Goal: Information Seeking & Learning: Get advice/opinions

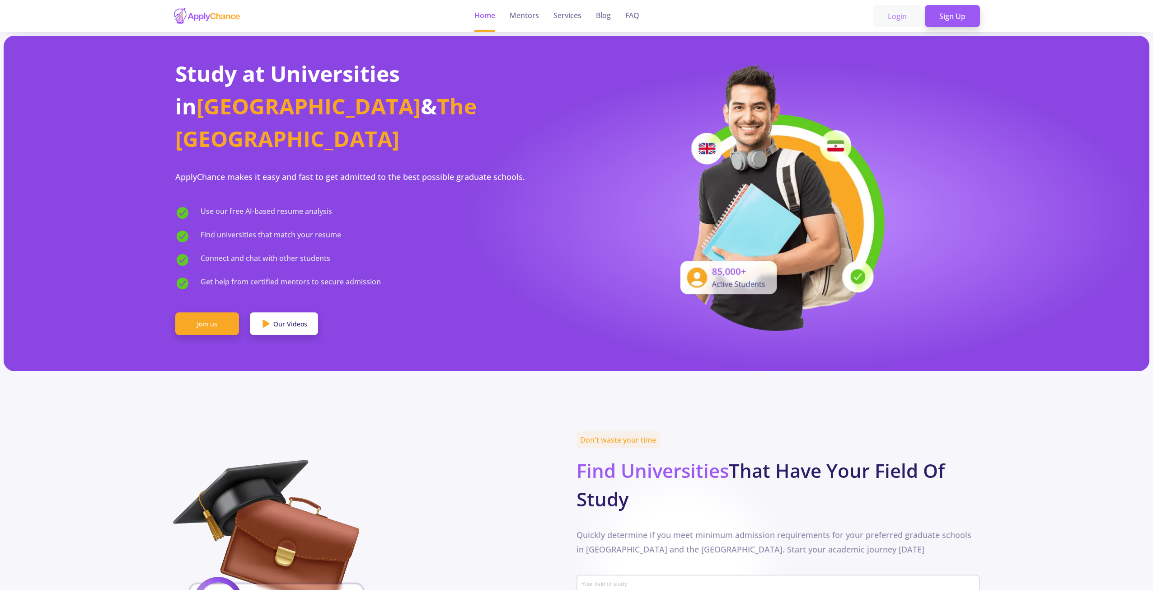
click at [900, 18] on link "Login" at bounding box center [897, 16] width 48 height 23
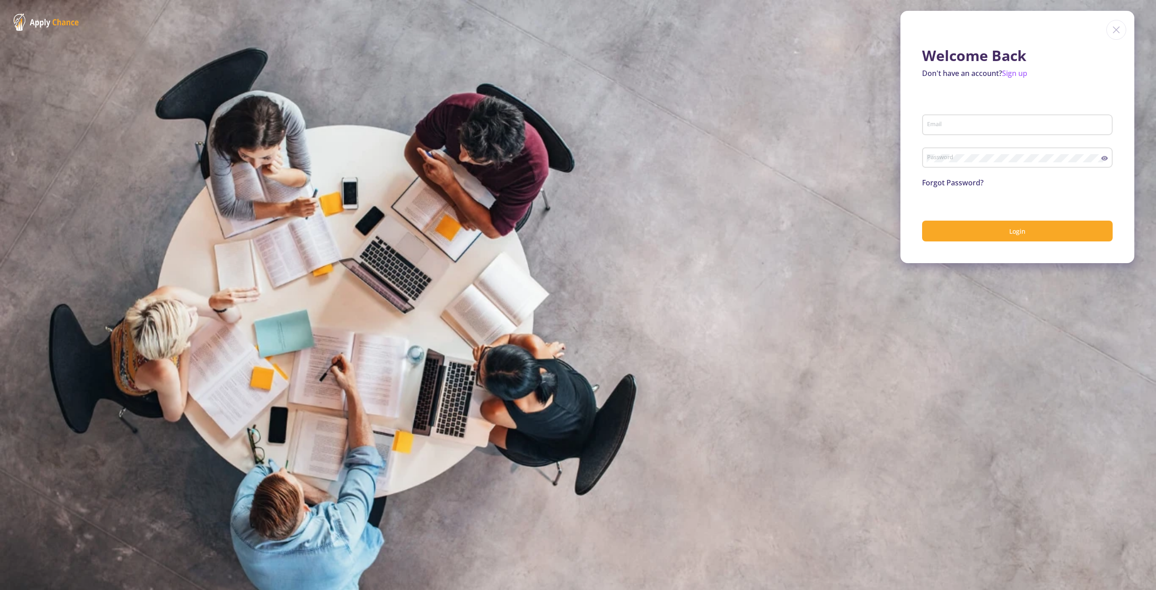
type input "[EMAIL_ADDRESS][DOMAIN_NAME]"
click at [1107, 159] on icon at bounding box center [1105, 158] width 7 height 5
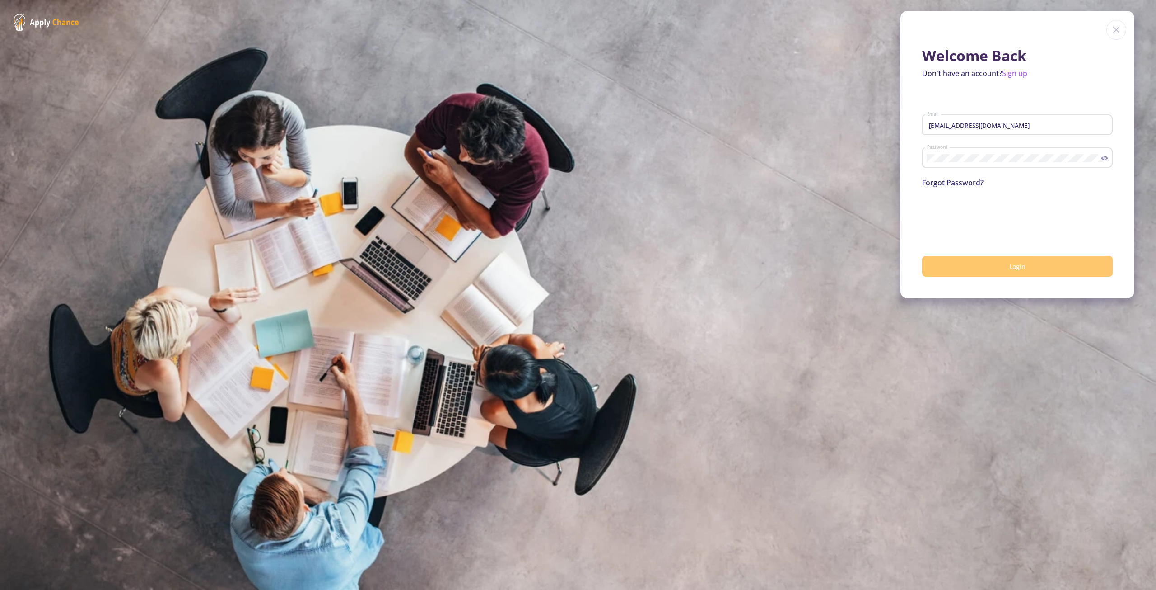
click at [997, 263] on button "Login" at bounding box center [1017, 266] width 191 height 21
click at [1002, 266] on button "Login" at bounding box center [1017, 266] width 191 height 21
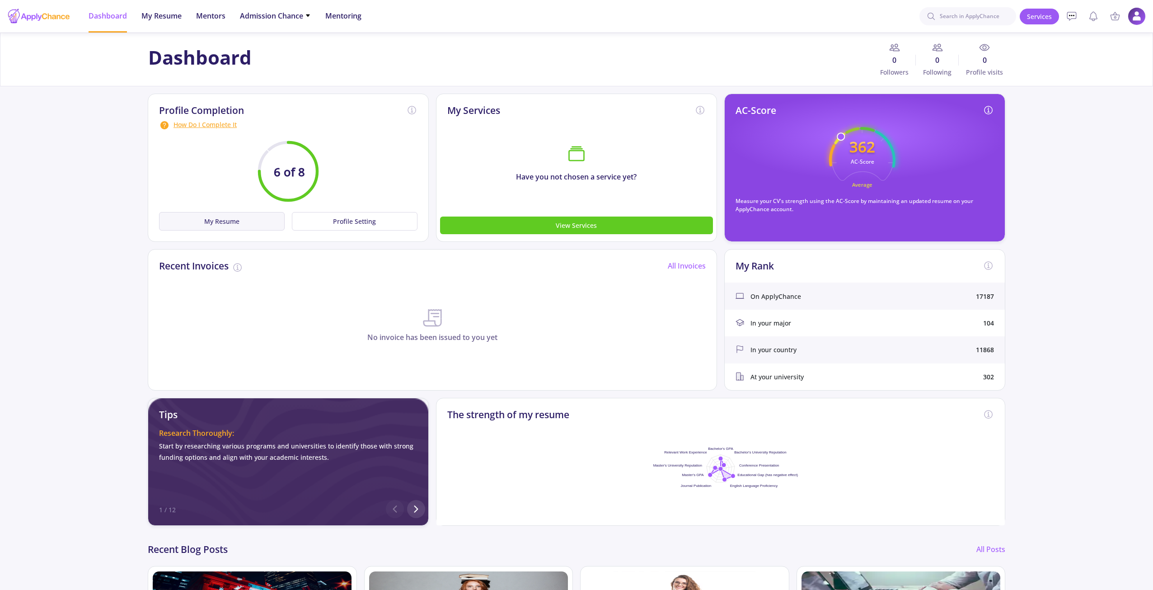
click at [244, 221] on button "My Resume" at bounding box center [222, 221] width 126 height 19
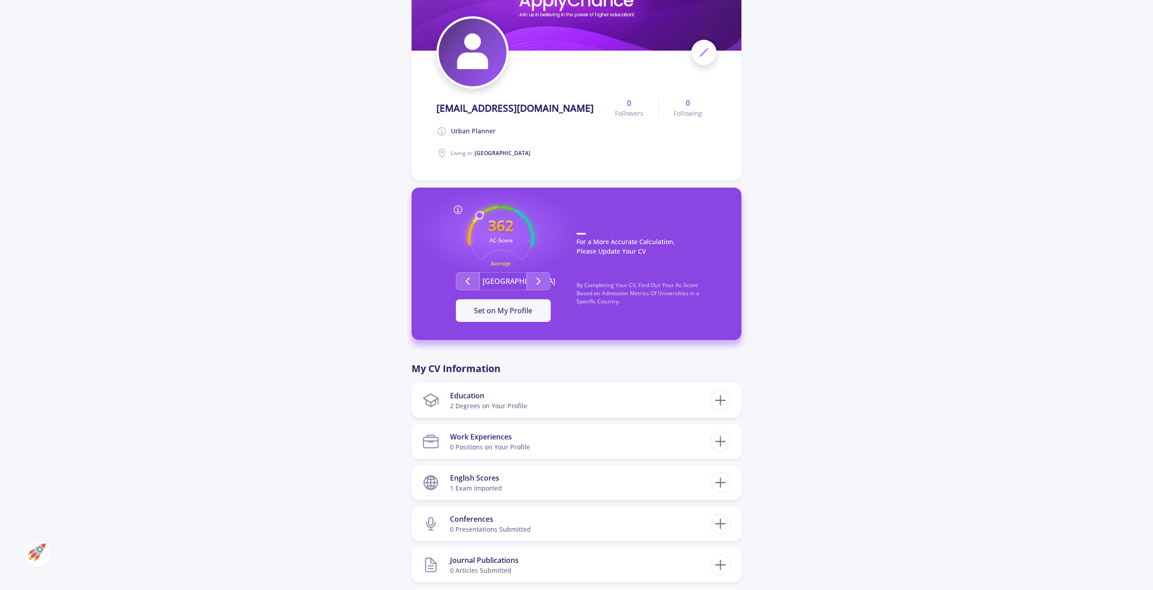
scroll to position [136, 0]
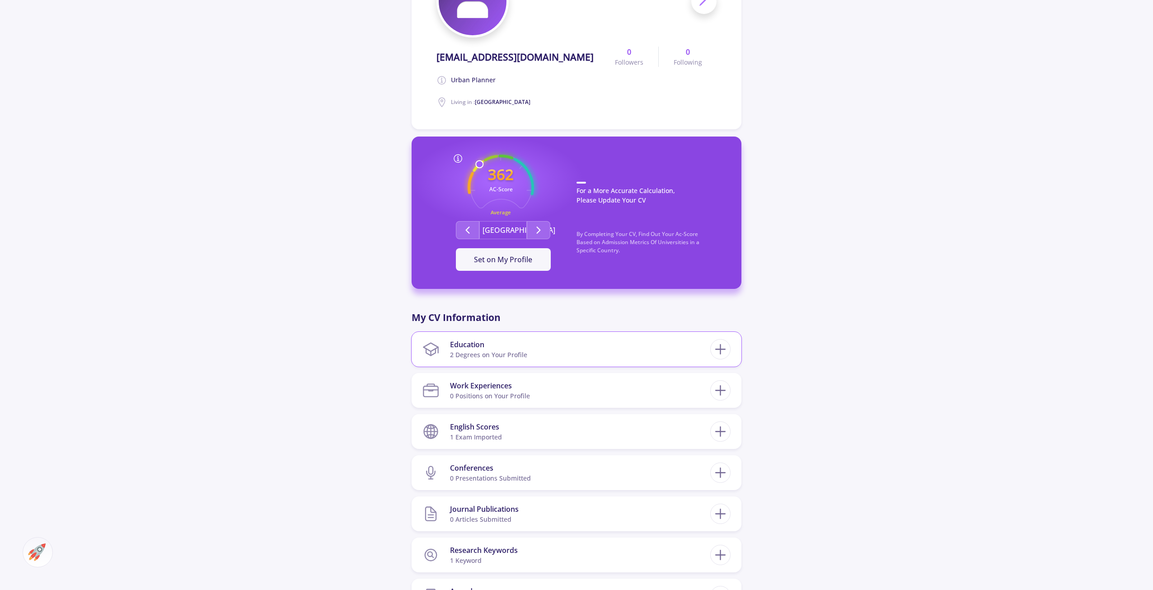
click at [681, 352] on section "Education 2 Degrees on Your Profile" at bounding box center [566, 349] width 288 height 28
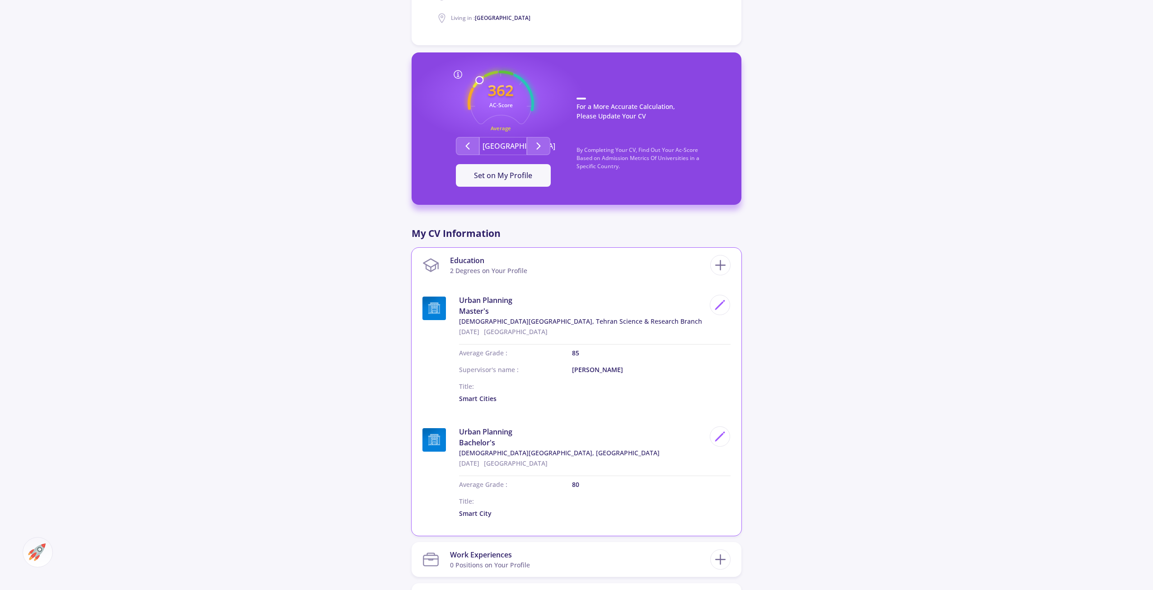
scroll to position [226, 0]
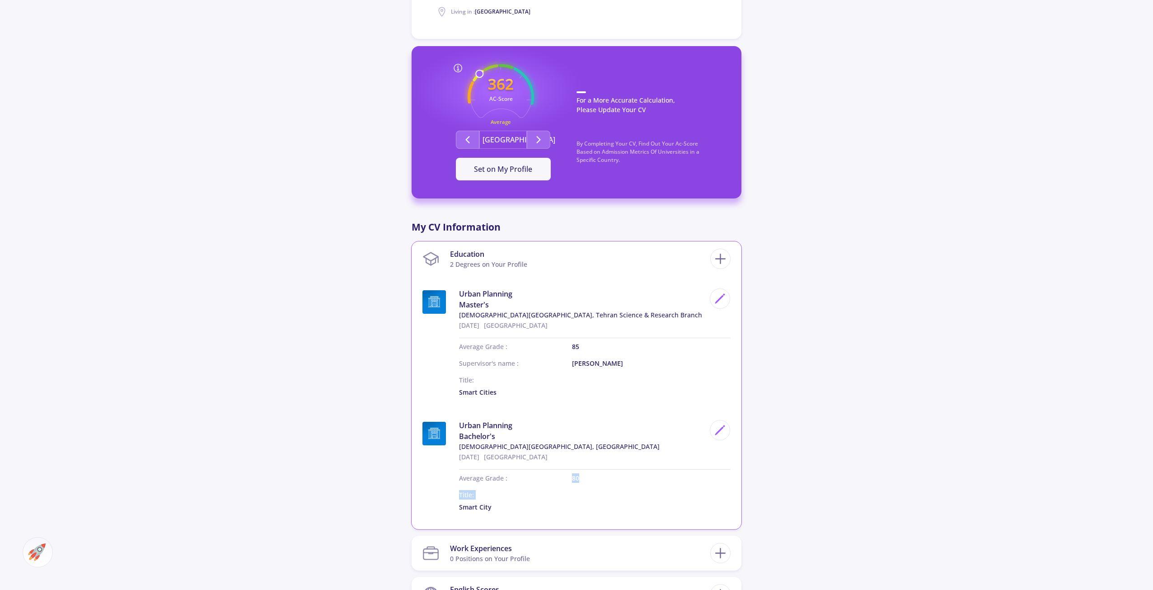
drag, startPoint x: 571, startPoint y: 477, endPoint x: 594, endPoint y: 472, distance: 23.1
click at [594, 472] on div "Average Grade : Title: 80 Smart City" at bounding box center [589, 490] width 282 height 57
click at [532, 469] on div "Average Grade : Title: 80 Smart City" at bounding box center [589, 490] width 282 height 57
click at [493, 476] on p "Average Grade :" at bounding box center [515, 477] width 113 height 9
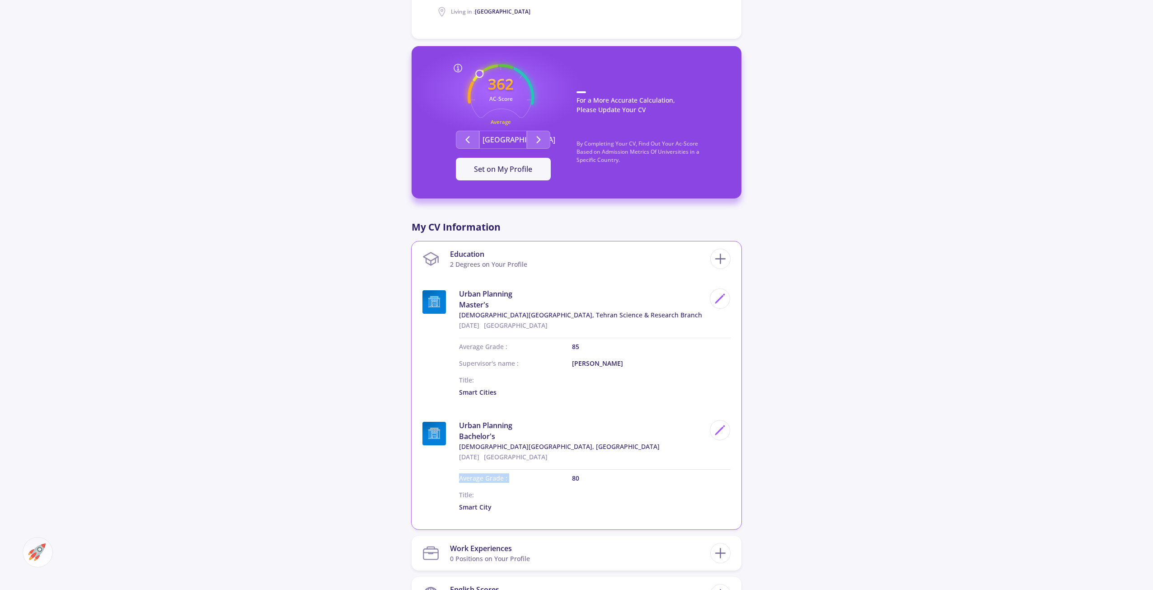
click at [493, 476] on p "Average Grade :" at bounding box center [515, 477] width 113 height 9
click at [548, 481] on p "Average Grade :" at bounding box center [515, 477] width 113 height 9
click at [573, 477] on p "80" at bounding box center [651, 477] width 159 height 9
click at [725, 430] on icon at bounding box center [720, 430] width 12 height 12
type input "Urban Planning"
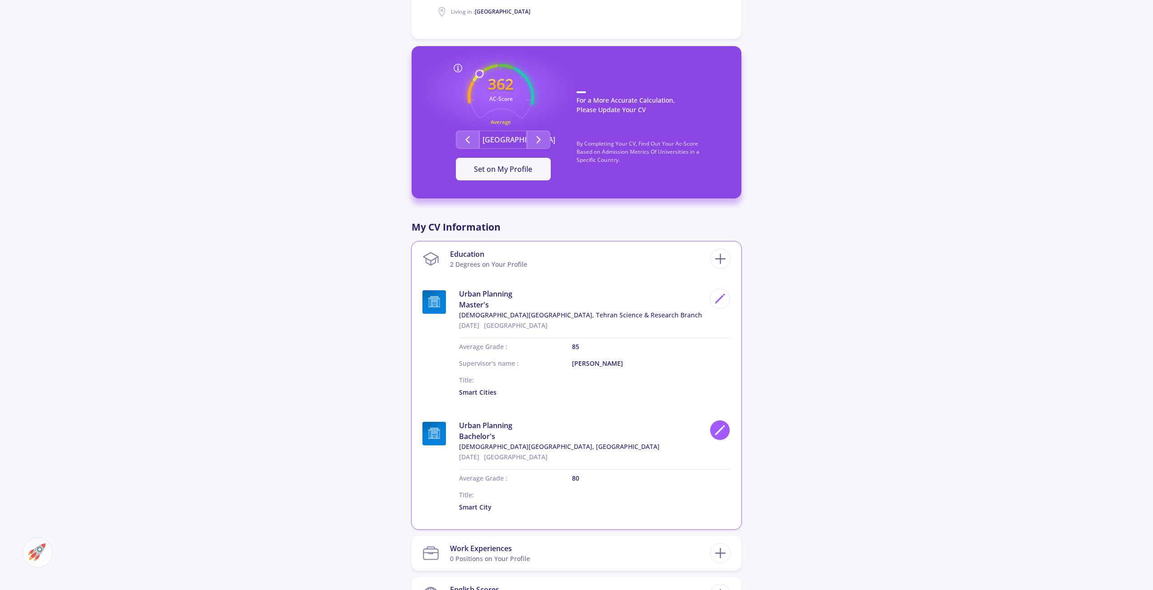
type input "[GEOGRAPHIC_DATA]"
type input "[DATE]"
type input "80"
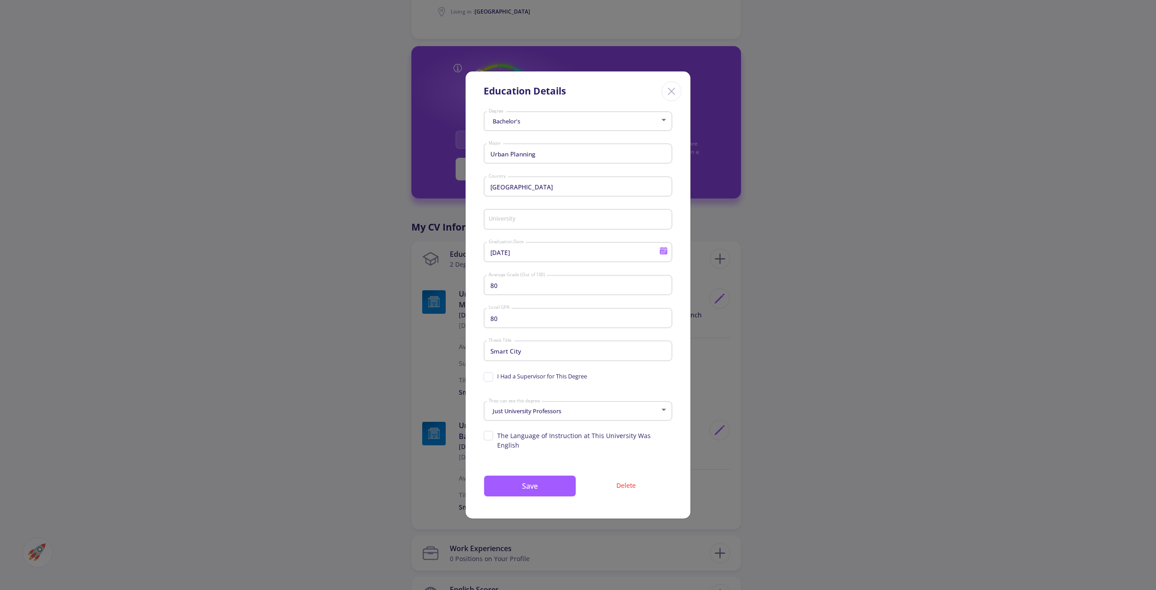
click at [592, 288] on input "80" at bounding box center [579, 285] width 183 height 8
click at [540, 328] on div "80 Local GPA" at bounding box center [578, 315] width 180 height 23
click at [542, 321] on input "80" at bounding box center [579, 318] width 183 height 8
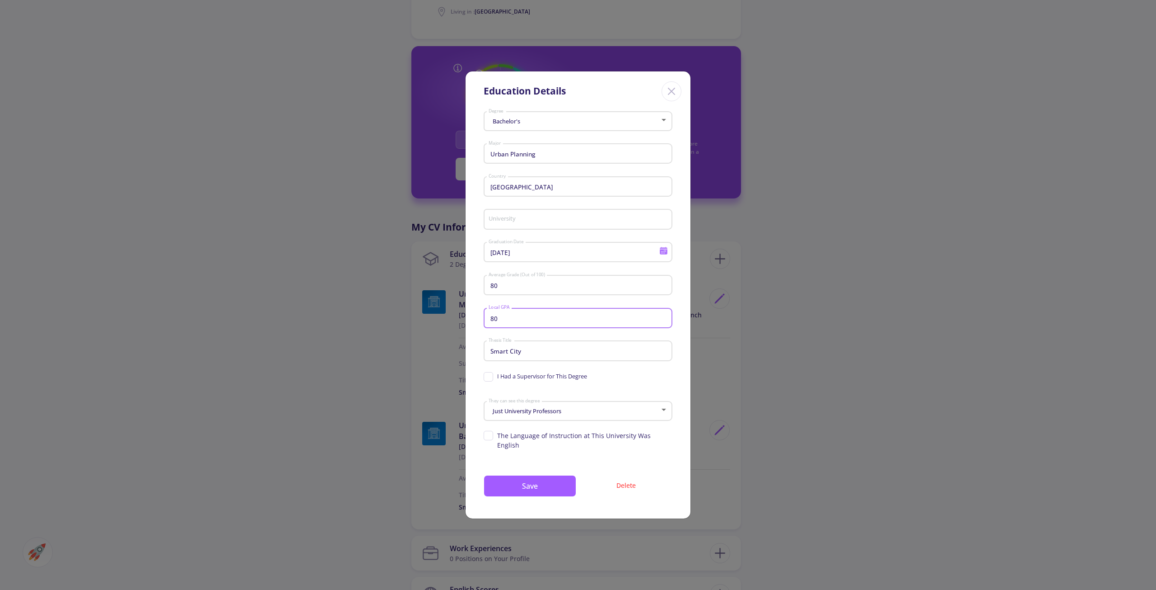
click at [542, 321] on input "80" at bounding box center [579, 318] width 183 height 8
type input "[DEMOGRAPHIC_DATA][GEOGRAPHIC_DATA], [GEOGRAPHIC_DATA]"
click at [571, 303] on div "80 Average Grade (Out of 100)" at bounding box center [578, 288] width 189 height 30
click at [492, 380] on span "I Had a Supervisor for This Degree" at bounding box center [535, 376] width 103 height 9
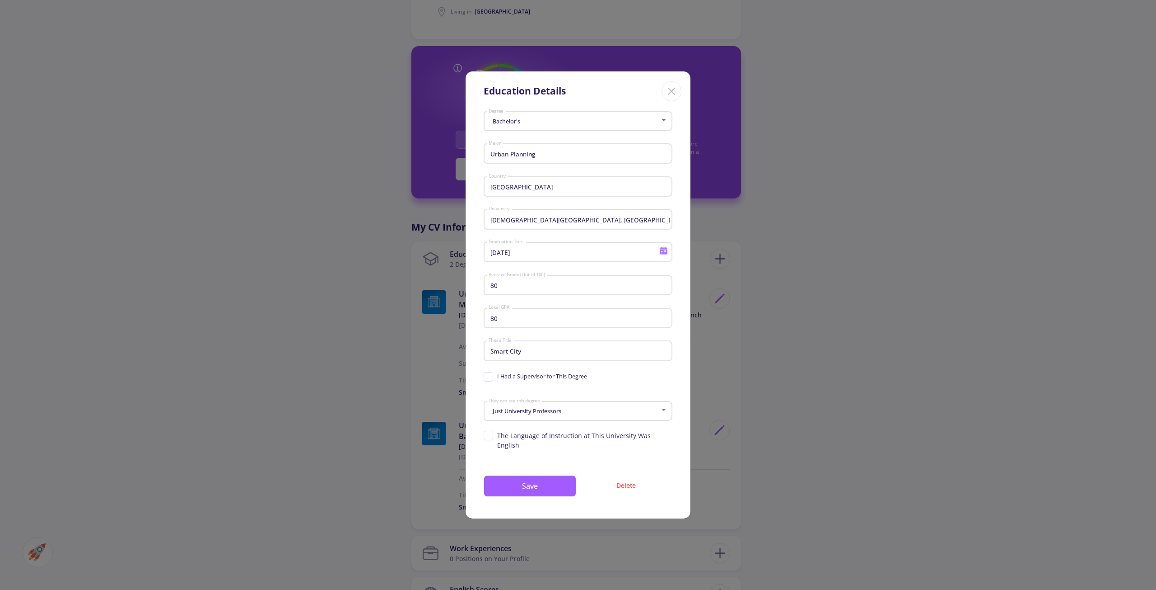
click at [490, 378] on input "I Had a Supervisor for This Degree" at bounding box center [487, 375] width 6 height 6
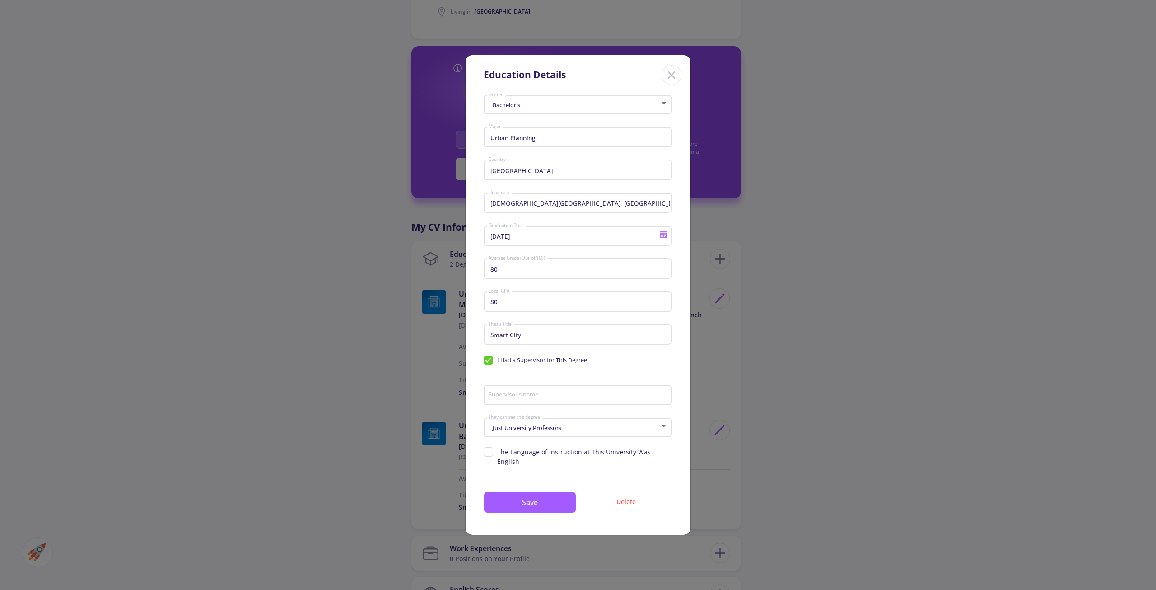
click at [489, 364] on span "I Had a Supervisor for This Degree" at bounding box center [535, 360] width 103 height 9
click at [489, 361] on input "I Had a Supervisor for This Degree" at bounding box center [487, 359] width 6 height 6
checkbox input "false"
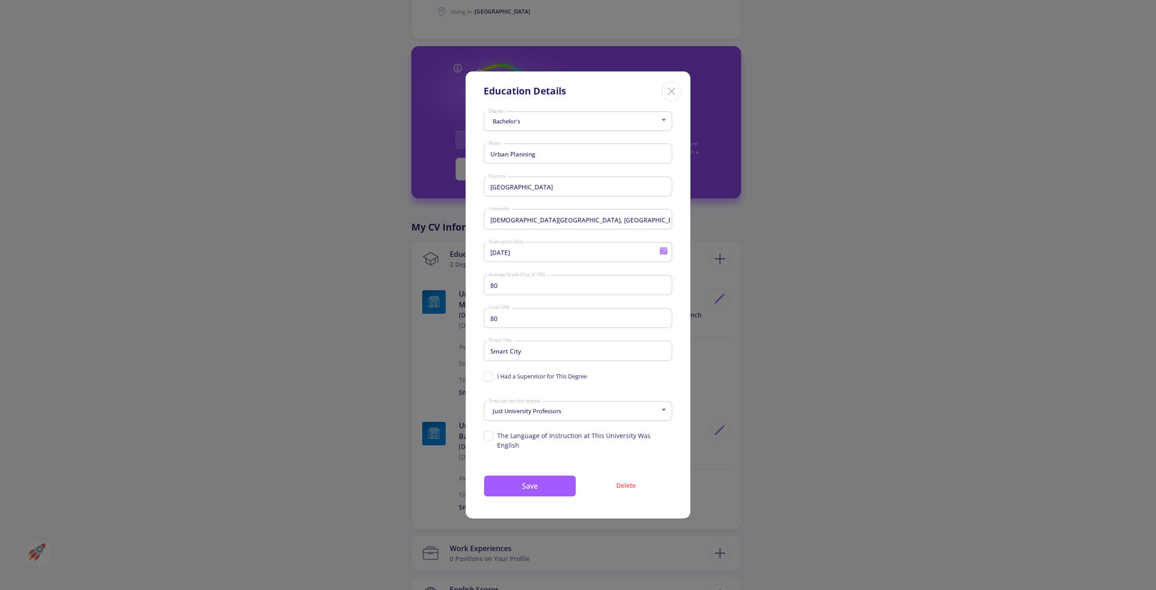
click at [881, 384] on div "Education Details Bachelor's Degree Urban Planning Major Iran Country [GEOGRAPH…" at bounding box center [578, 295] width 1156 height 590
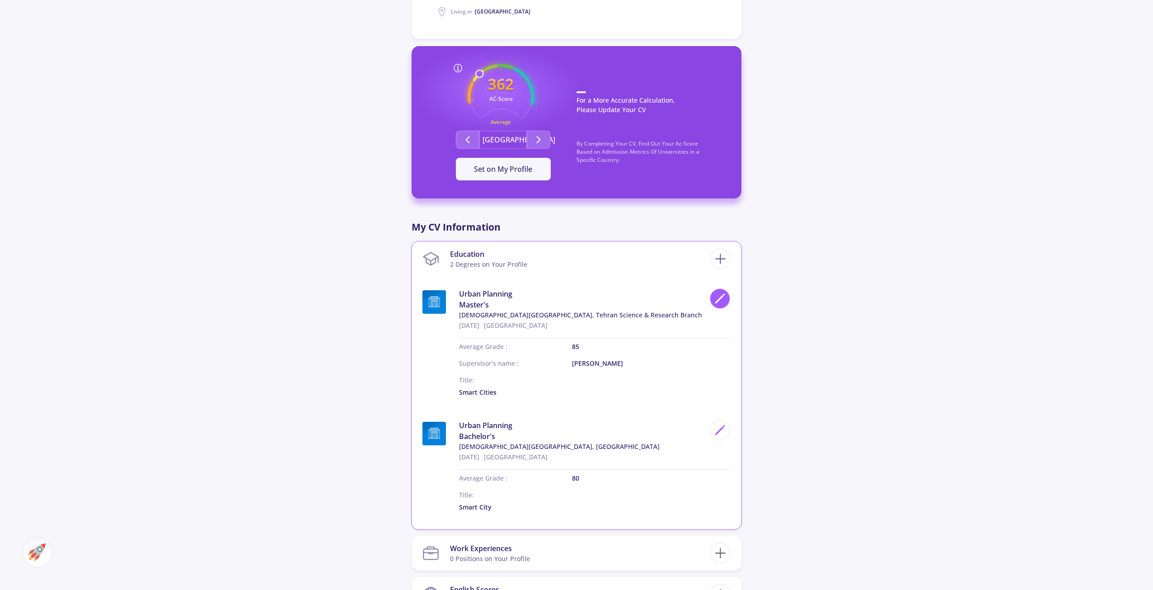
click at [721, 296] on polygon at bounding box center [720, 299] width 8 height 8
type input "[DEMOGRAPHIC_DATA][GEOGRAPHIC_DATA], Tehran Science & Research Branch"
type input "[DATE]"
type input "85"
type input "[PERSON_NAME]"
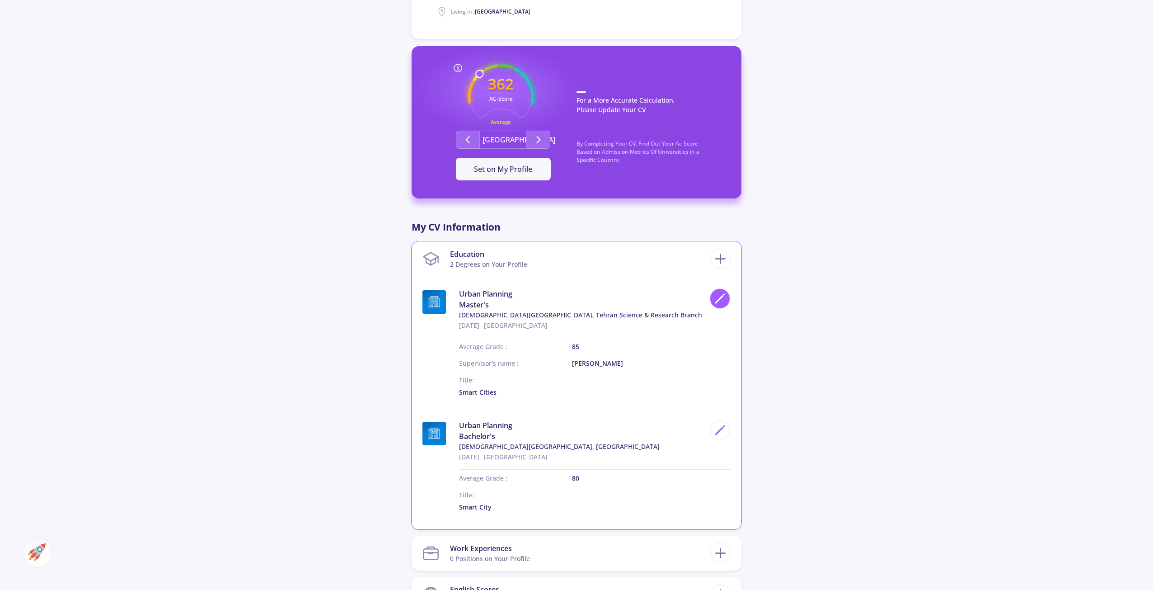
type input "17"
type input "Smart Cities"
checkbox input "true"
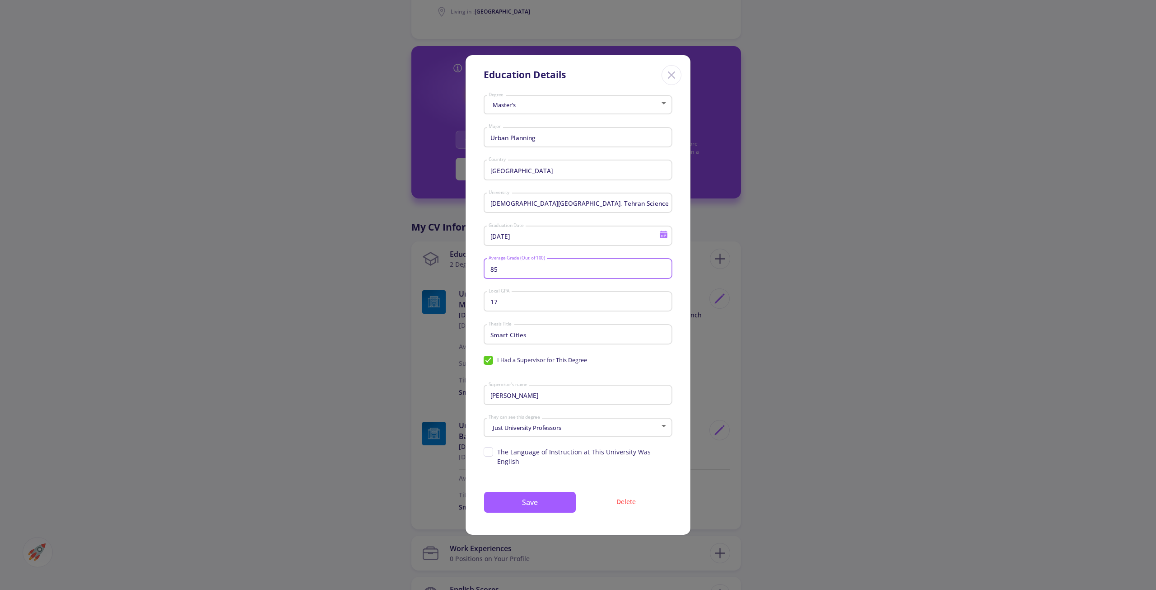
drag, startPoint x: 523, startPoint y: 275, endPoint x: 493, endPoint y: 279, distance: 30.5
click at [493, 278] on div "85 Average Grade (Out of 100)" at bounding box center [578, 266] width 180 height 23
type input "88"
click at [556, 491] on button "Save" at bounding box center [530, 502] width 93 height 22
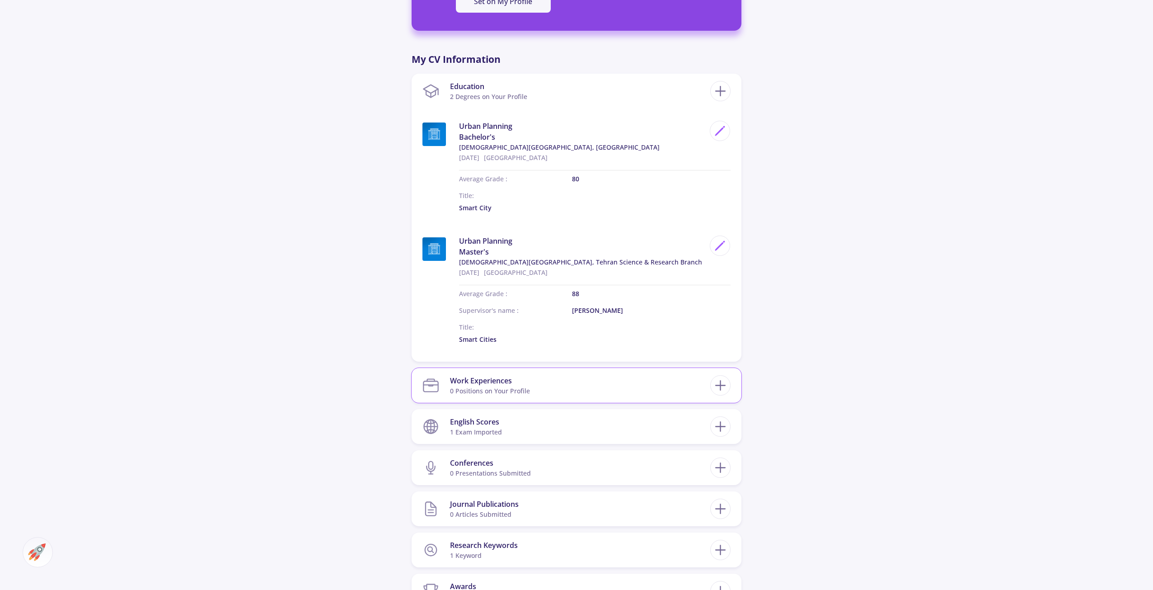
scroll to position [407, 0]
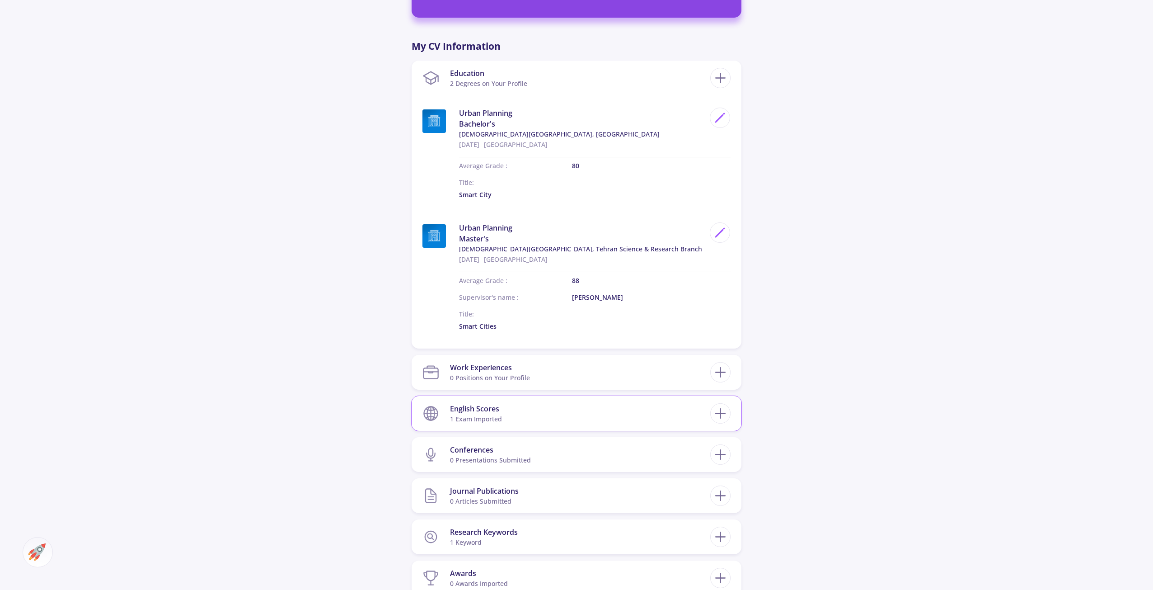
click at [534, 411] on section "English Scores 1 exam imported" at bounding box center [566, 413] width 288 height 28
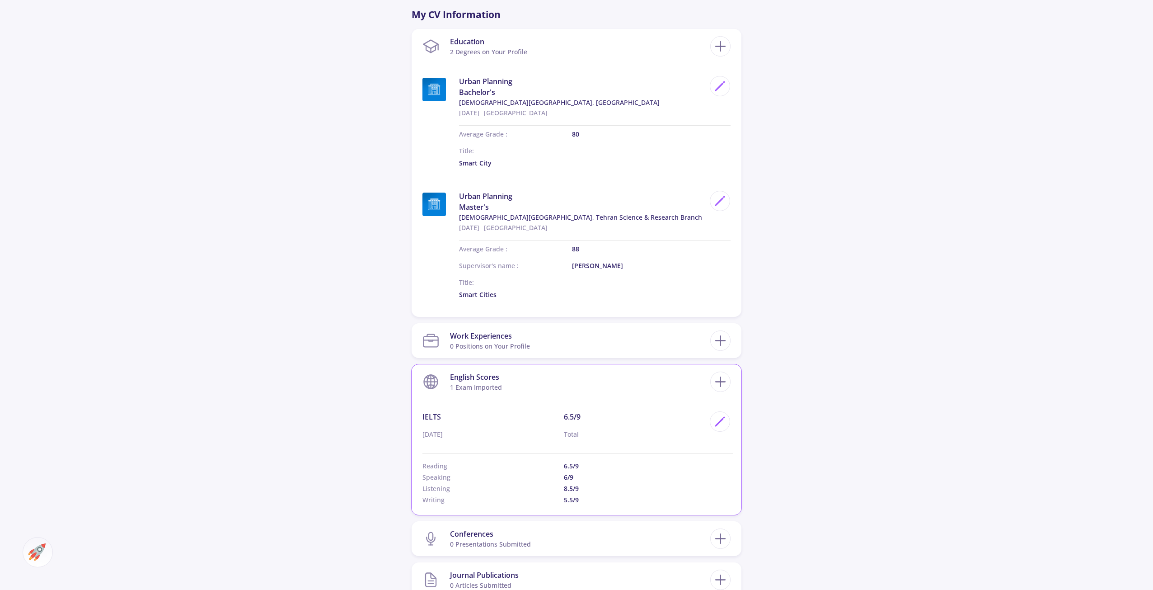
scroll to position [452, 0]
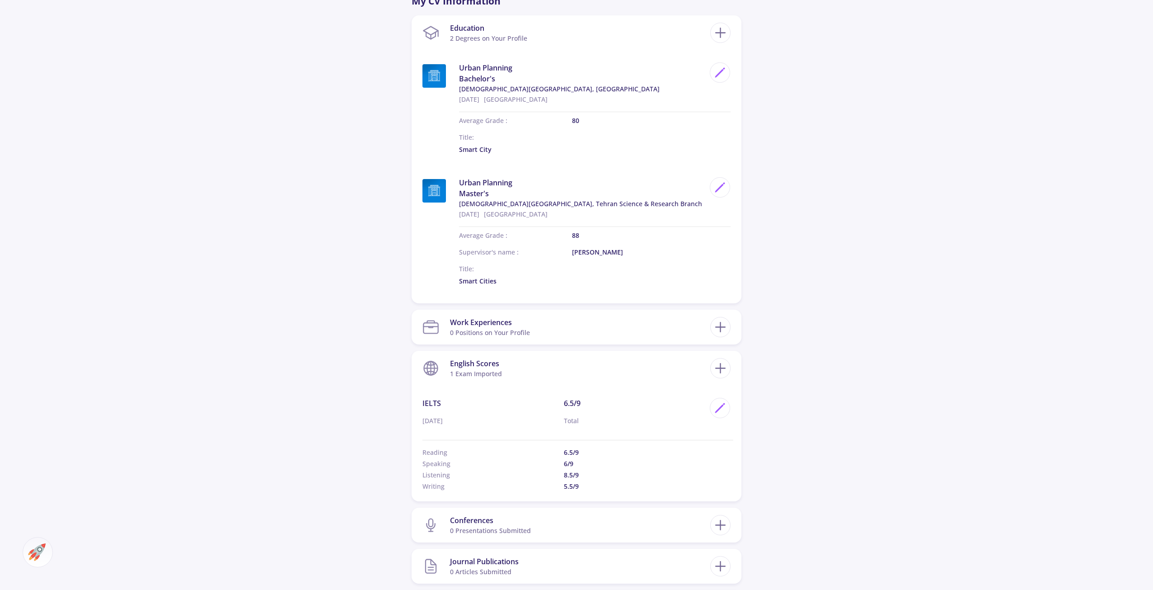
drag, startPoint x: 724, startPoint y: 407, endPoint x: 766, endPoint y: 406, distance: 42.5
click at [766, 406] on div "[EMAIL_ADDRESS][DOMAIN_NAME] Urban Planner Living in : [GEOGRAPHIC_DATA] 0 Foll…" at bounding box center [576, 212] width 1153 height 1262
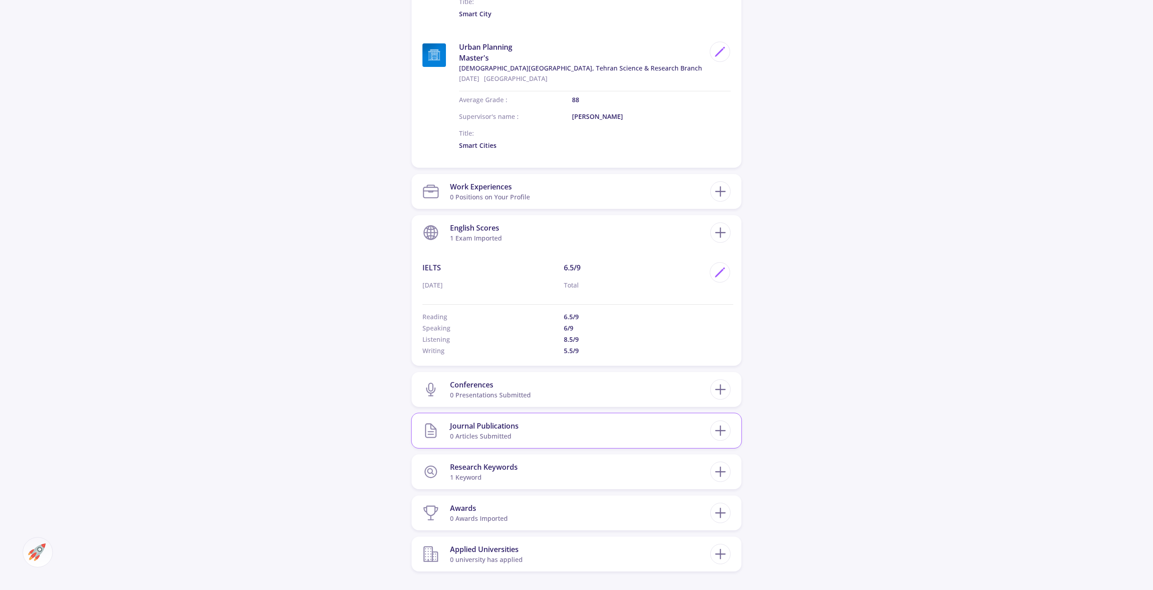
scroll to position [632, 0]
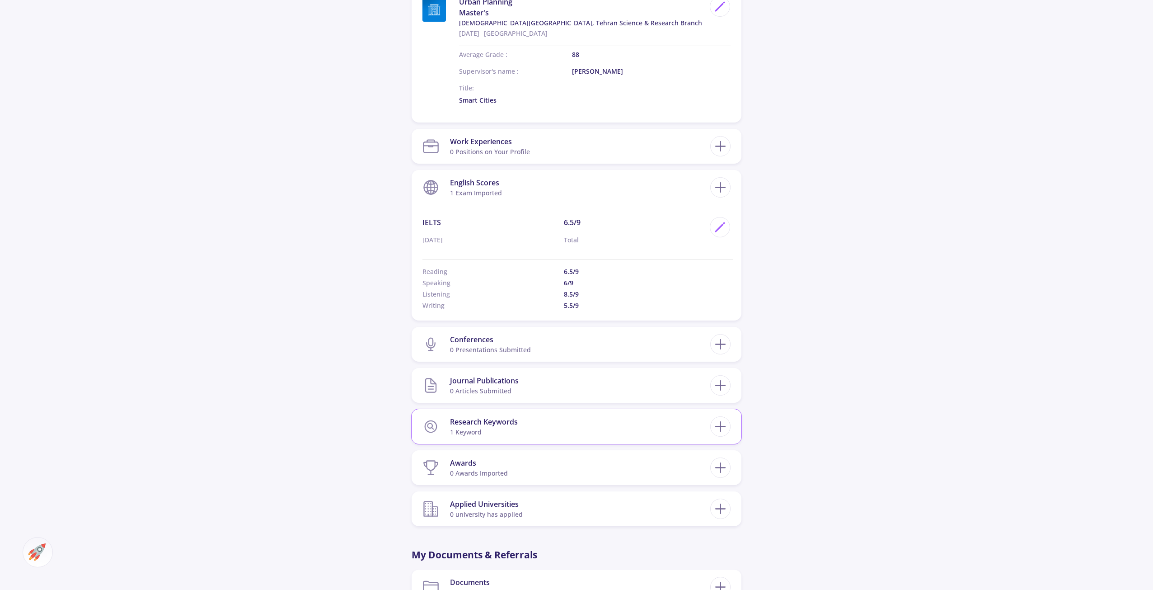
click at [573, 430] on section "Research Keywords 1 keyword" at bounding box center [566, 426] width 288 height 28
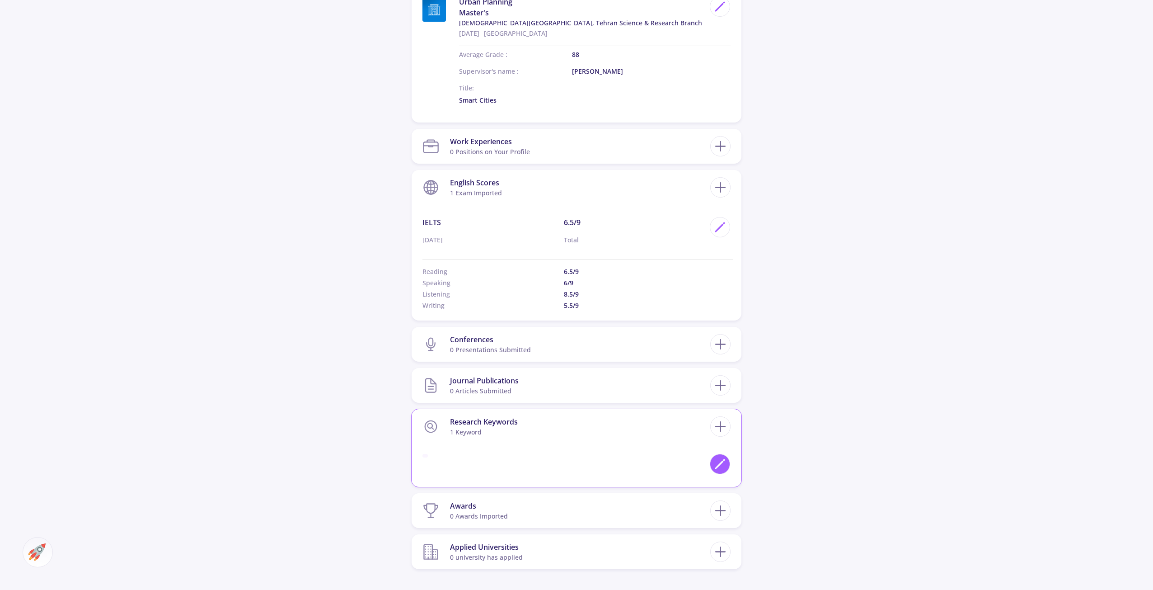
click at [725, 459] on icon at bounding box center [723, 459] width 1 height 1
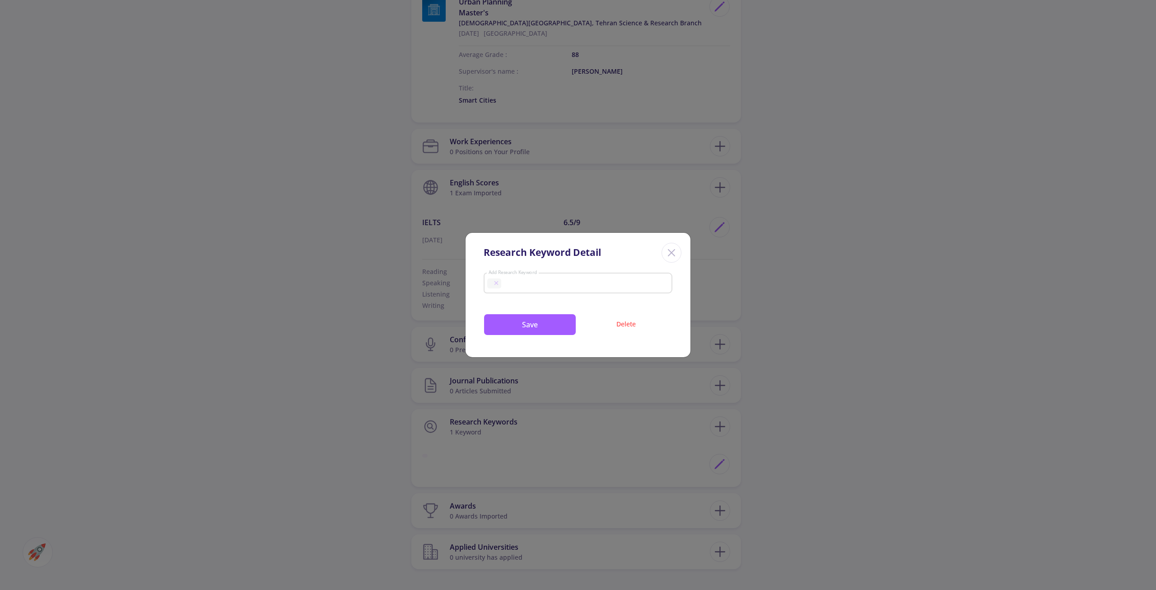
click at [674, 251] on icon "Close" at bounding box center [672, 252] width 14 height 14
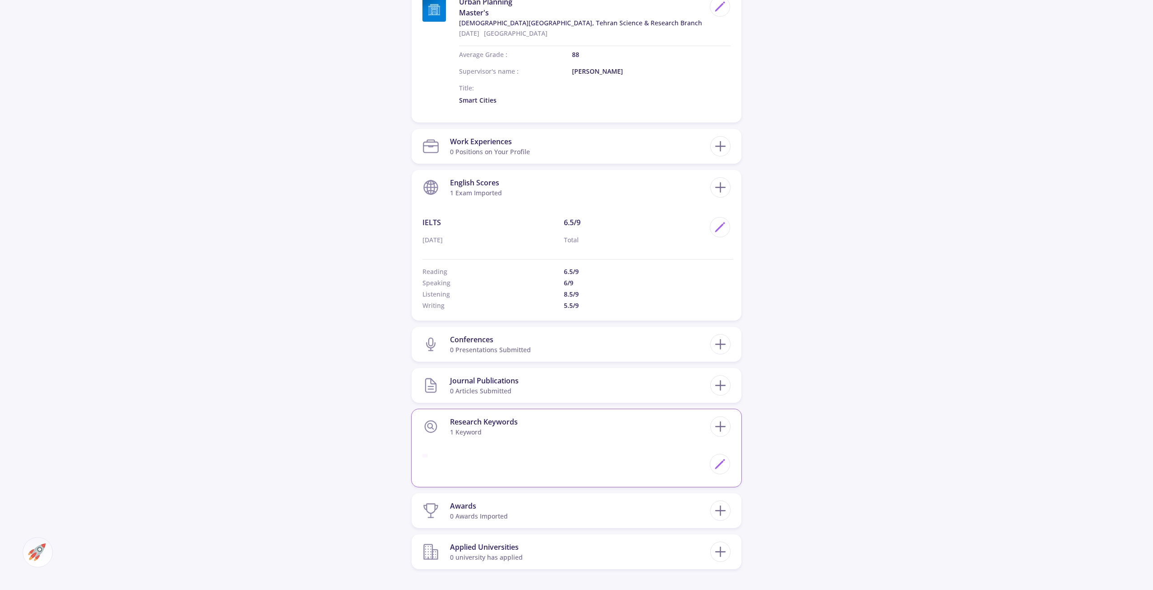
click at [662, 427] on section "Research Keywords 1 keyword" at bounding box center [566, 426] width 288 height 28
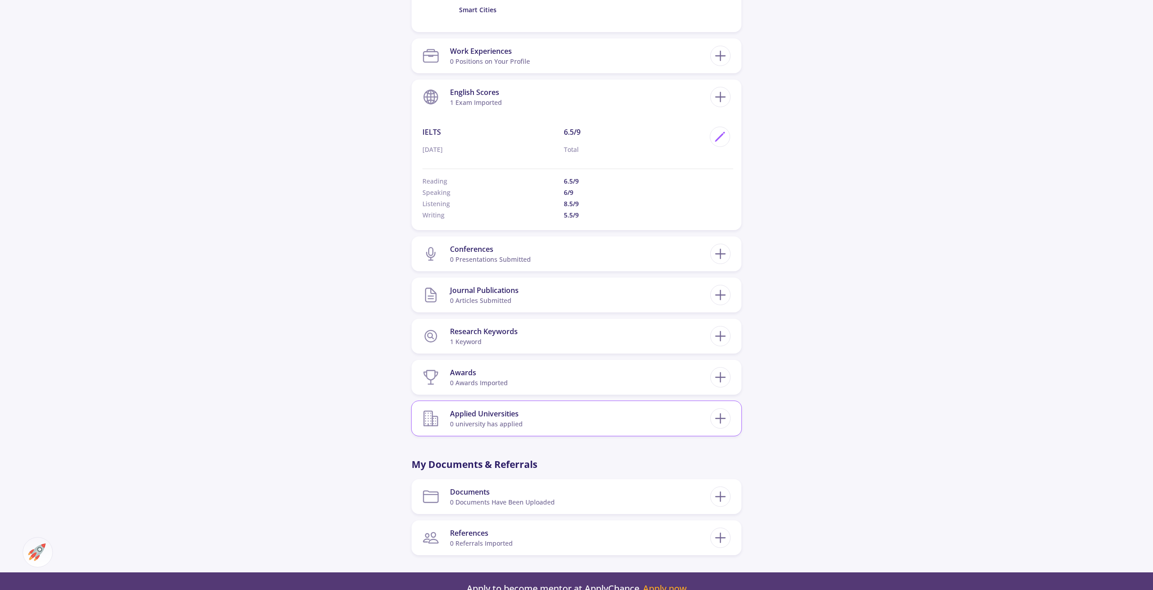
scroll to position [768, 0]
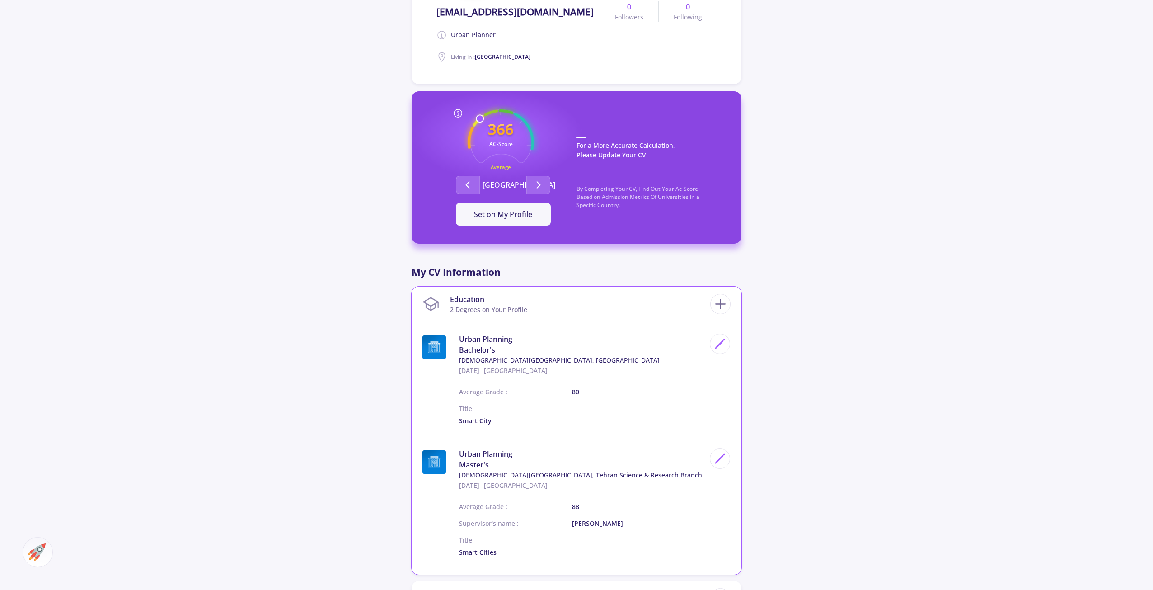
click at [546, 297] on section "Education 2 Degrees on Your Profile" at bounding box center [566, 304] width 288 height 28
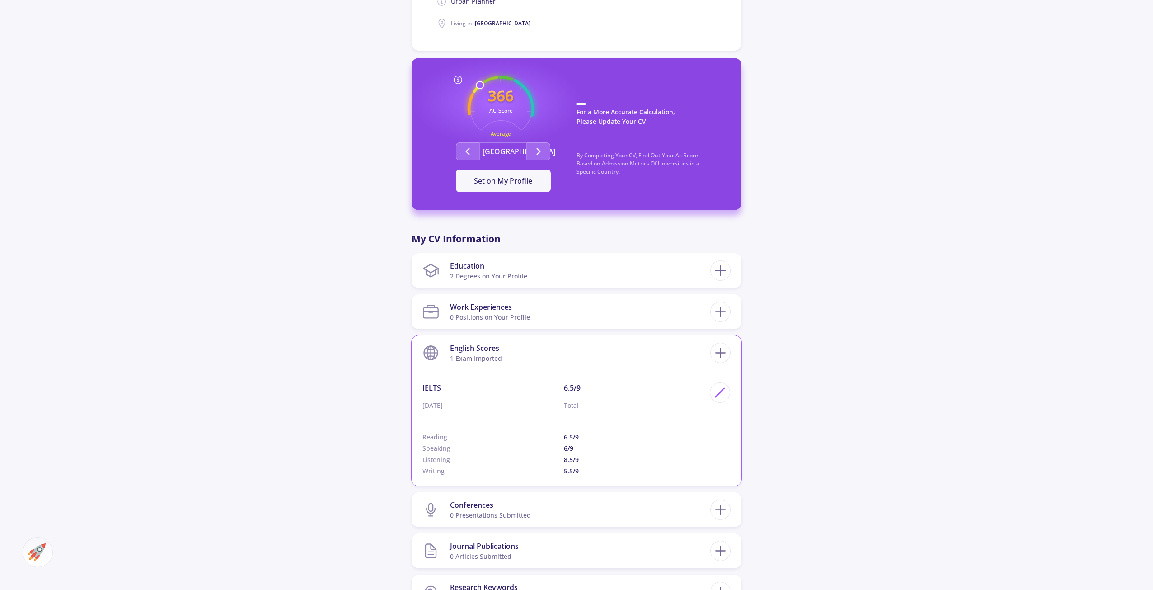
scroll to position [271, 0]
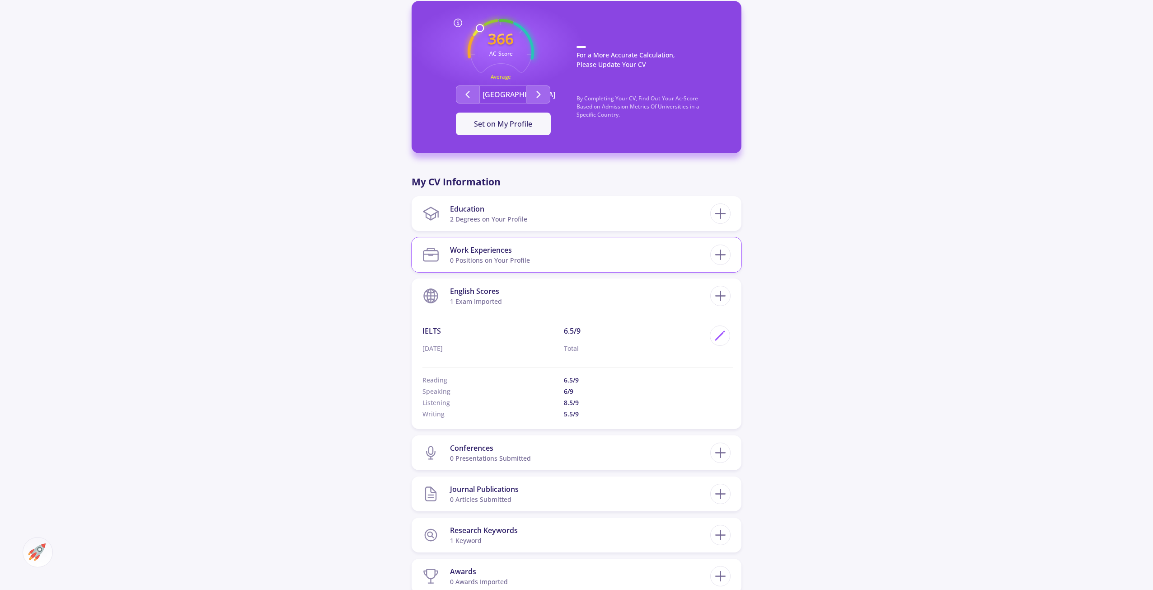
click at [534, 268] on section "Work Experiences 0 Positions on Your Profile" at bounding box center [566, 255] width 288 height 28
click at [538, 260] on section "Work Experiences 0 Positions on Your Profile" at bounding box center [566, 255] width 288 height 28
click at [541, 292] on section "English Scores 1 exam imported" at bounding box center [566, 296] width 288 height 28
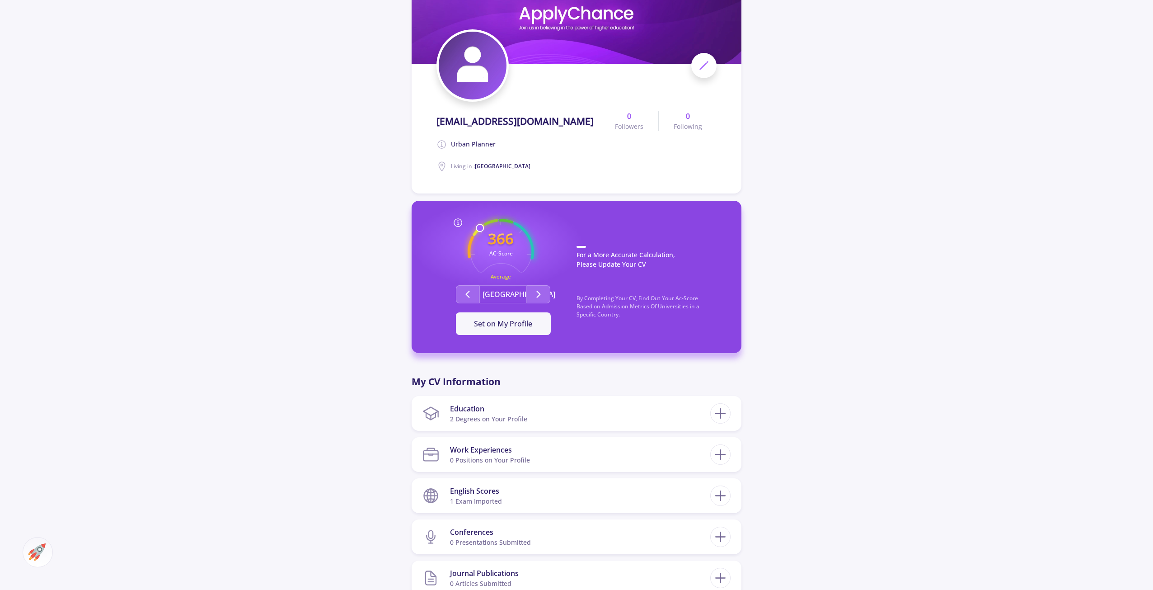
scroll to position [45, 0]
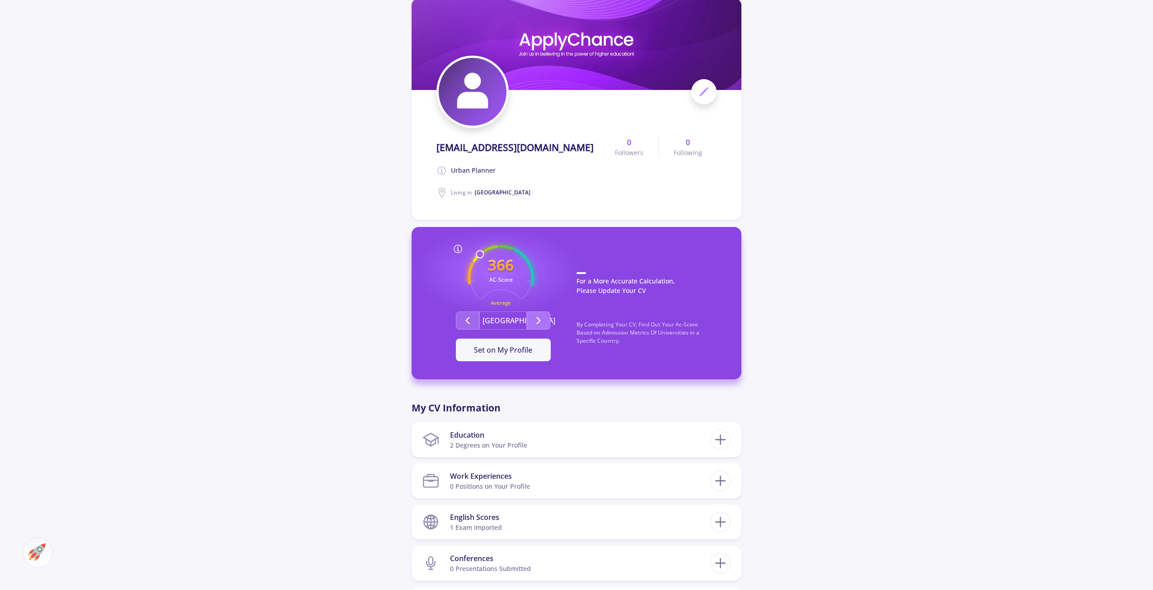
click at [537, 318] on icon "Second group" at bounding box center [538, 320] width 11 height 11
click at [476, 319] on button "Second group" at bounding box center [467, 320] width 23 height 18
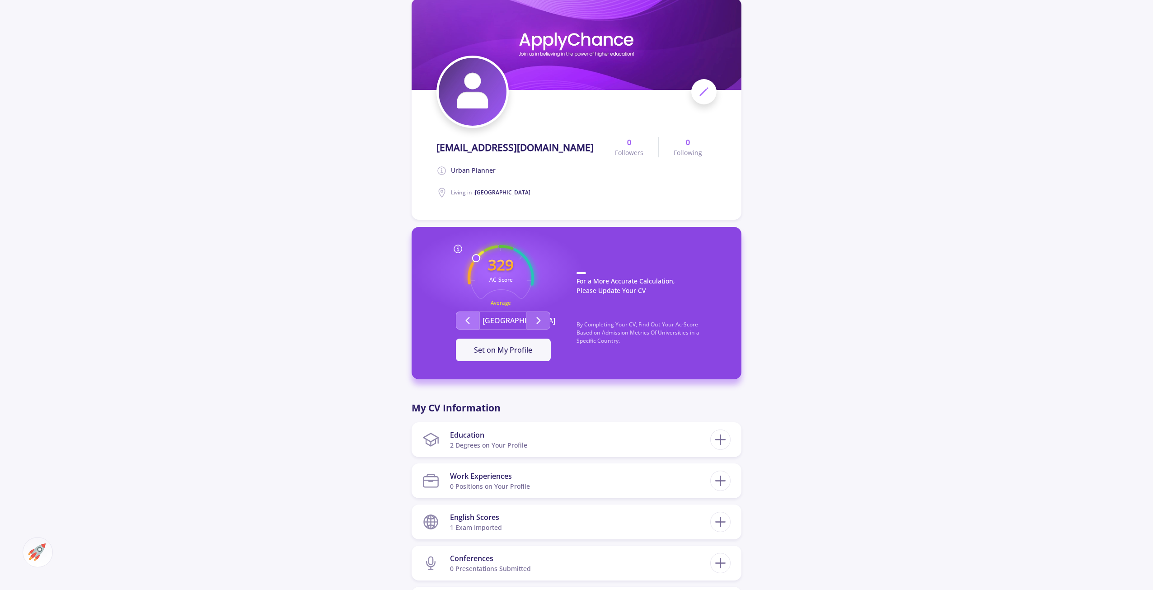
click at [473, 319] on button "Second group" at bounding box center [467, 320] width 23 height 18
click at [461, 324] on button "Second group" at bounding box center [467, 320] width 23 height 18
drag, startPoint x: 581, startPoint y: 281, endPoint x: 686, endPoint y: 286, distance: 105.4
click at [686, 286] on p "For a More Accurate Calculation, Please Update Your CV" at bounding box center [649, 288] width 147 height 32
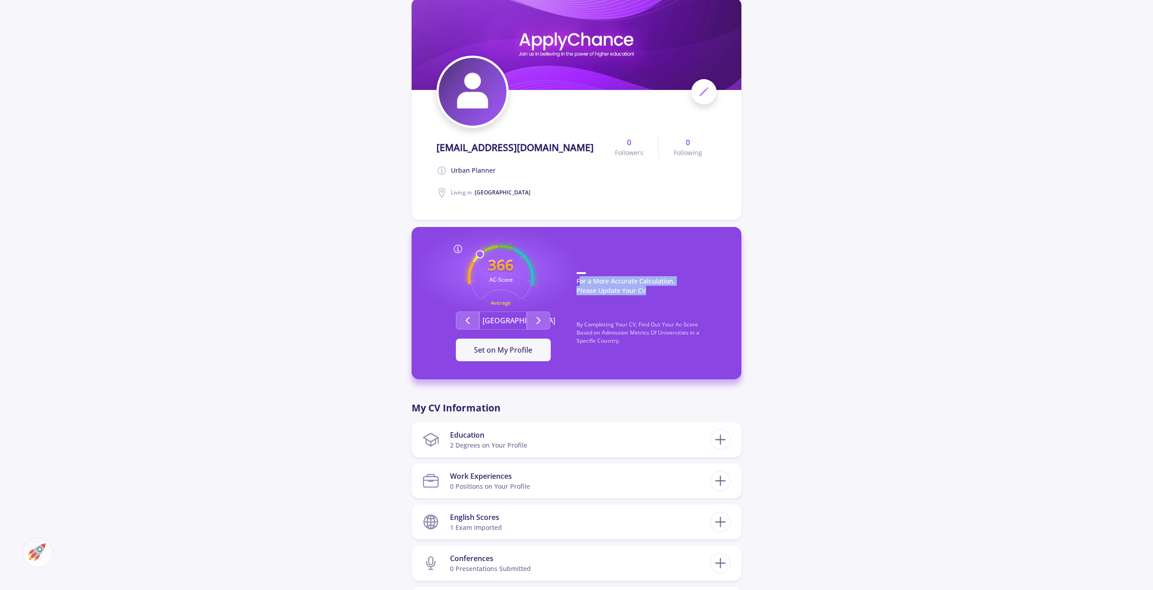
click at [646, 298] on p "For a More Accurate Calculation, Please Update Your CV" at bounding box center [649, 288] width 147 height 32
click at [466, 317] on icon "Second group" at bounding box center [467, 320] width 11 height 11
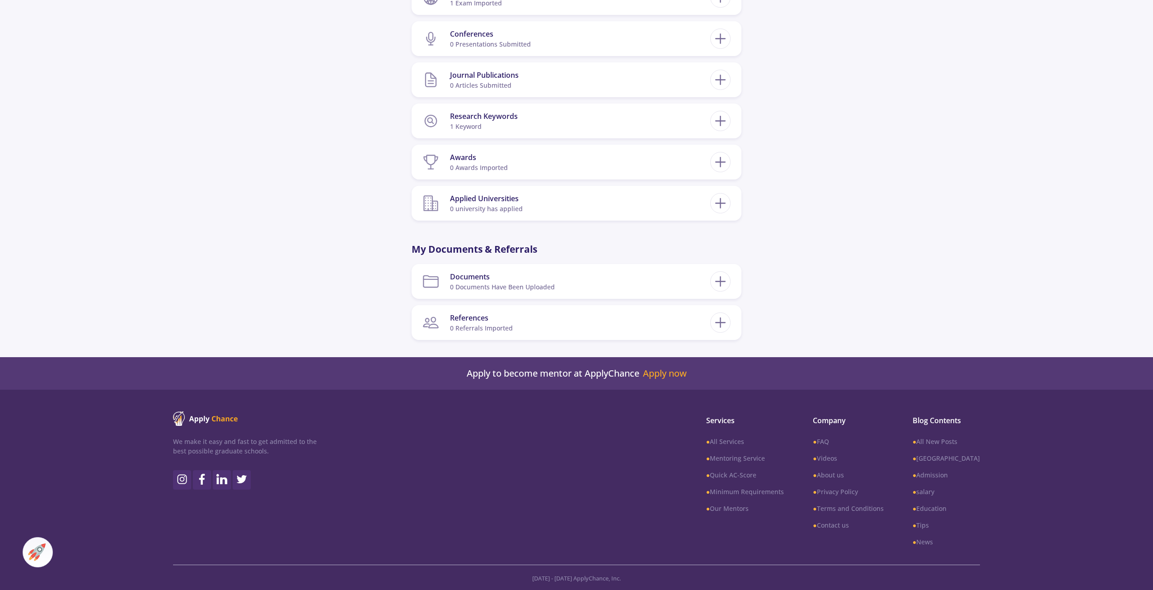
drag, startPoint x: 843, startPoint y: 271, endPoint x: 856, endPoint y: 456, distance: 185.6
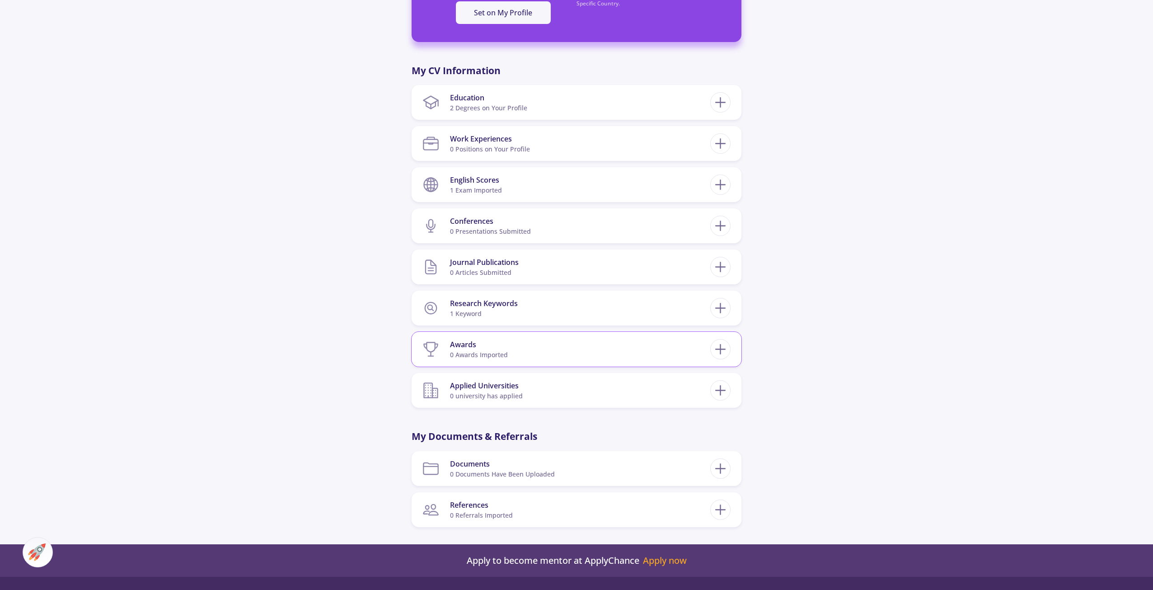
scroll to position [343, 0]
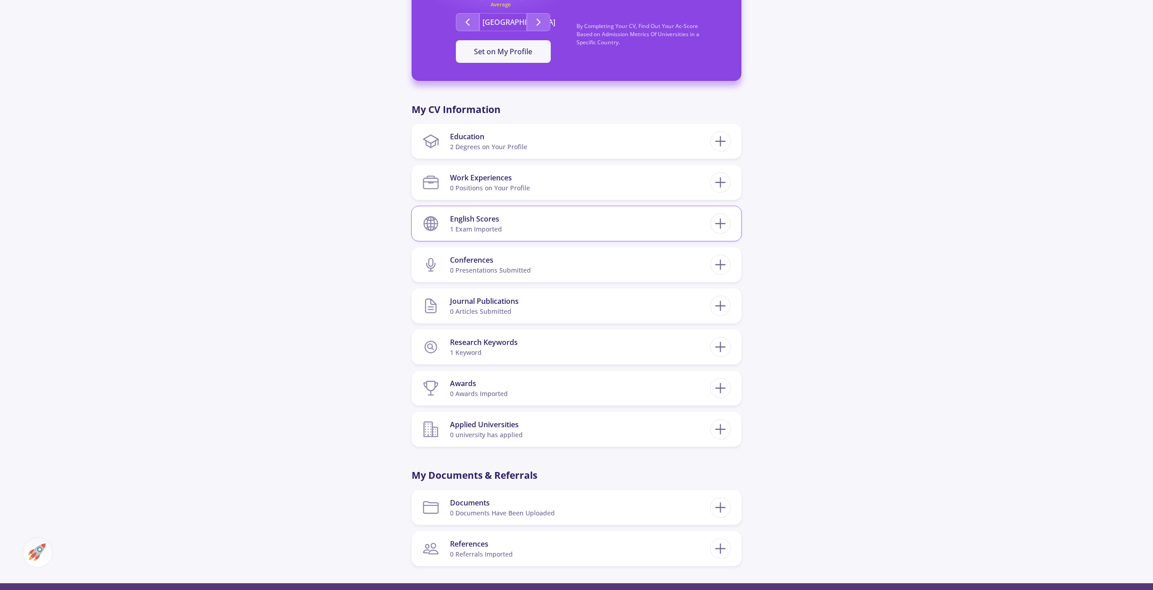
click at [520, 217] on section "English Scores 1 exam imported" at bounding box center [566, 224] width 288 height 28
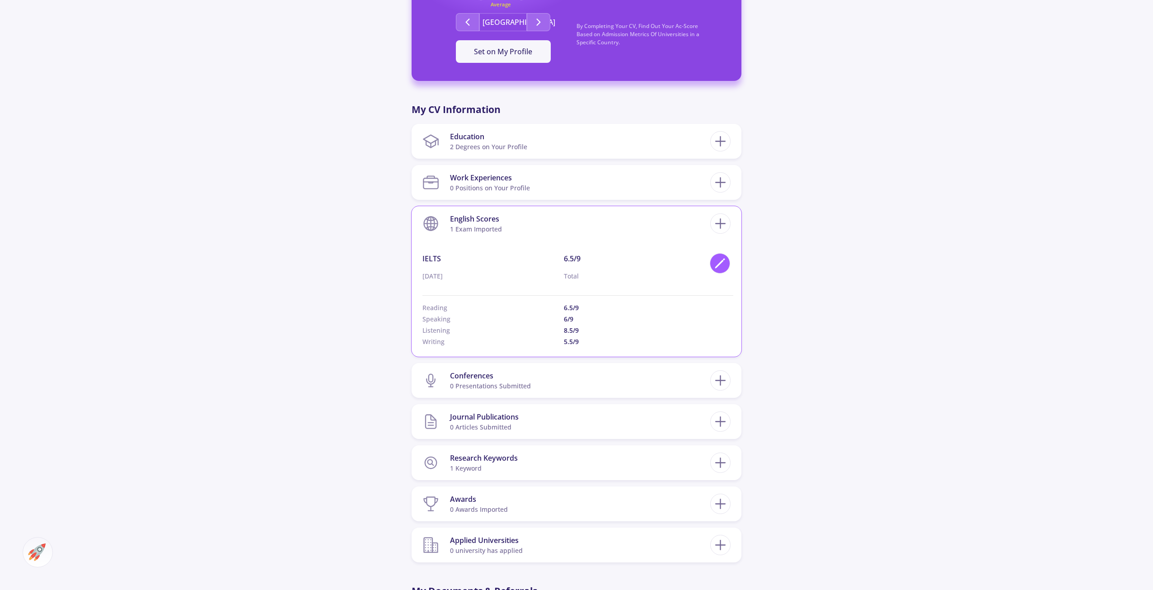
click at [716, 265] on icon at bounding box center [720, 263] width 12 height 12
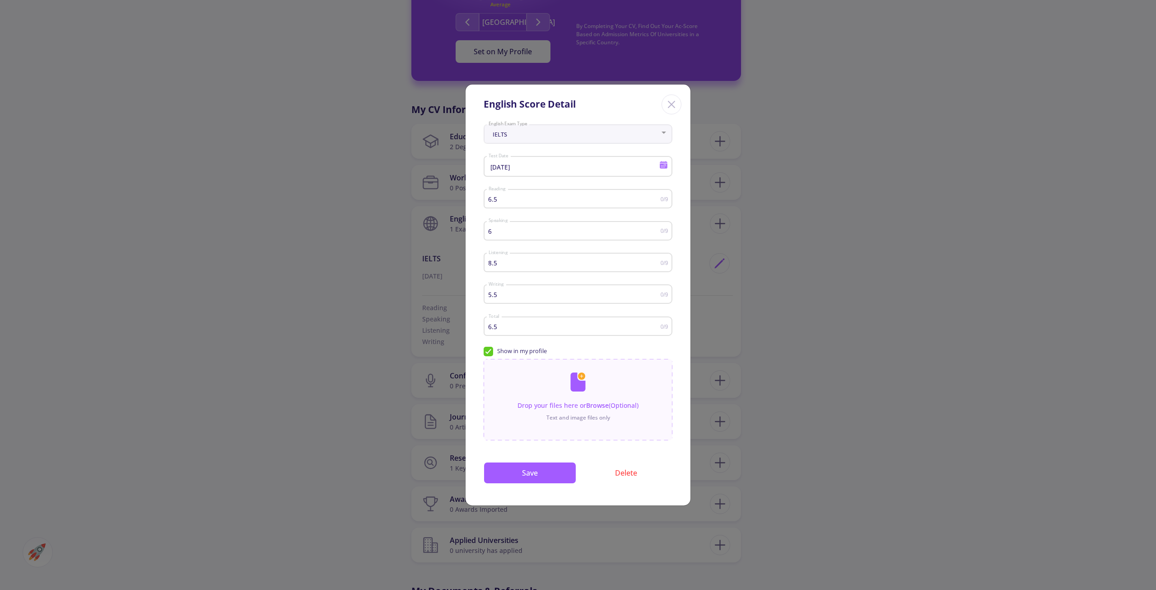
click at [657, 164] on input "[DATE]" at bounding box center [575, 167] width 174 height 8
click at [665, 166] on div at bounding box center [578, 295] width 1156 height 590
click at [665, 166] on icon at bounding box center [664, 166] width 8 height 5
click at [513, 192] on span "[DATE]" at bounding box center [503, 195] width 20 height 7
click at [509, 259] on div "2024" at bounding box center [503, 259] width 28 height 16
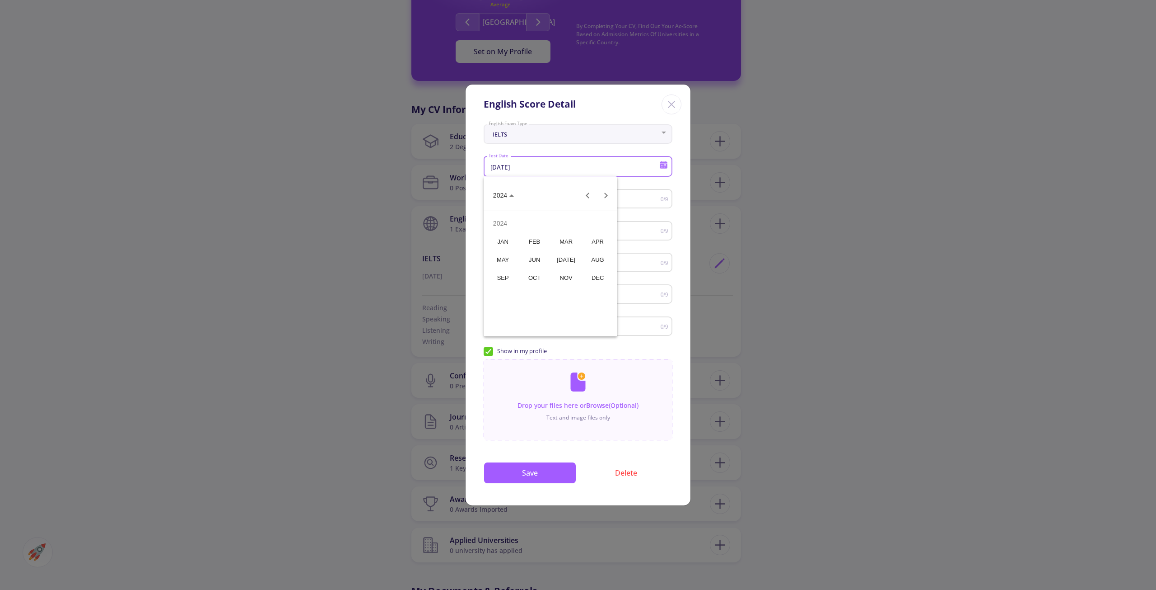
click at [507, 193] on span "2024" at bounding box center [503, 194] width 21 height 7
click at [513, 195] on span "[DATE]" at bounding box center [503, 195] width 20 height 7
click at [529, 266] on div "2025" at bounding box center [534, 259] width 28 height 16
click at [563, 262] on div "[DATE]" at bounding box center [566, 259] width 28 height 16
click at [565, 291] on div "17" at bounding box center [569, 289] width 16 height 16
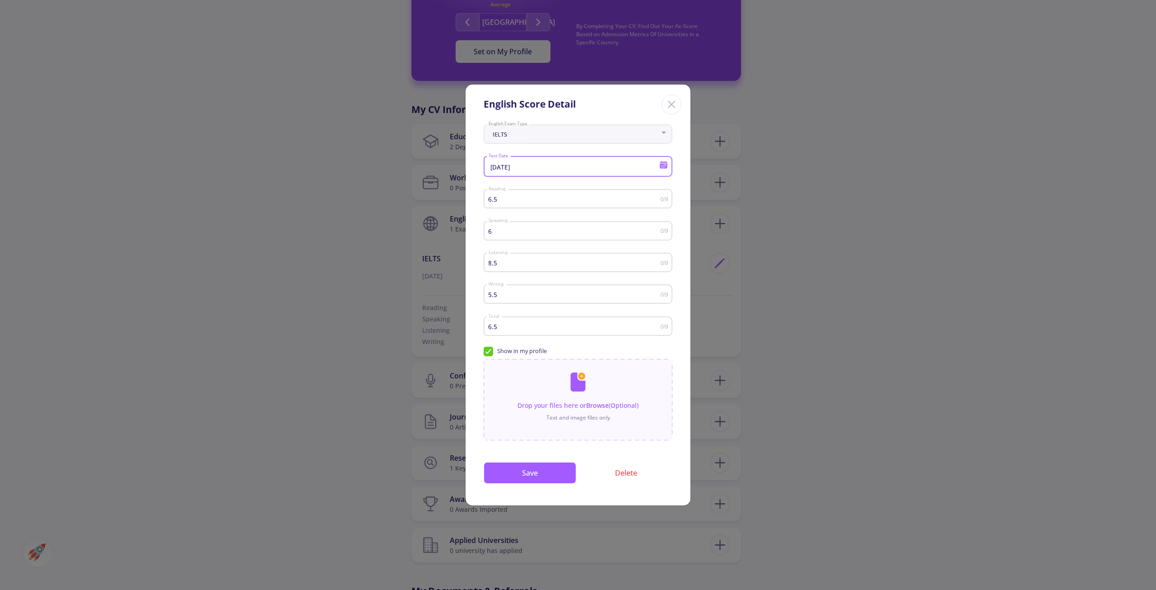
type input "[DATE]"
drag, startPoint x: 523, startPoint y: 203, endPoint x: 476, endPoint y: 204, distance: 47.0
click at [476, 204] on div "IELTS English Exam Type [DATE] Test Date 6.5 Reading 0/9 6 Speaking 0/9 8.5 Lis…" at bounding box center [578, 313] width 225 height 384
click at [655, 198] on input "7" at bounding box center [574, 199] width 173 height 7
drag, startPoint x: 578, startPoint y: 209, endPoint x: 472, endPoint y: 195, distance: 107.6
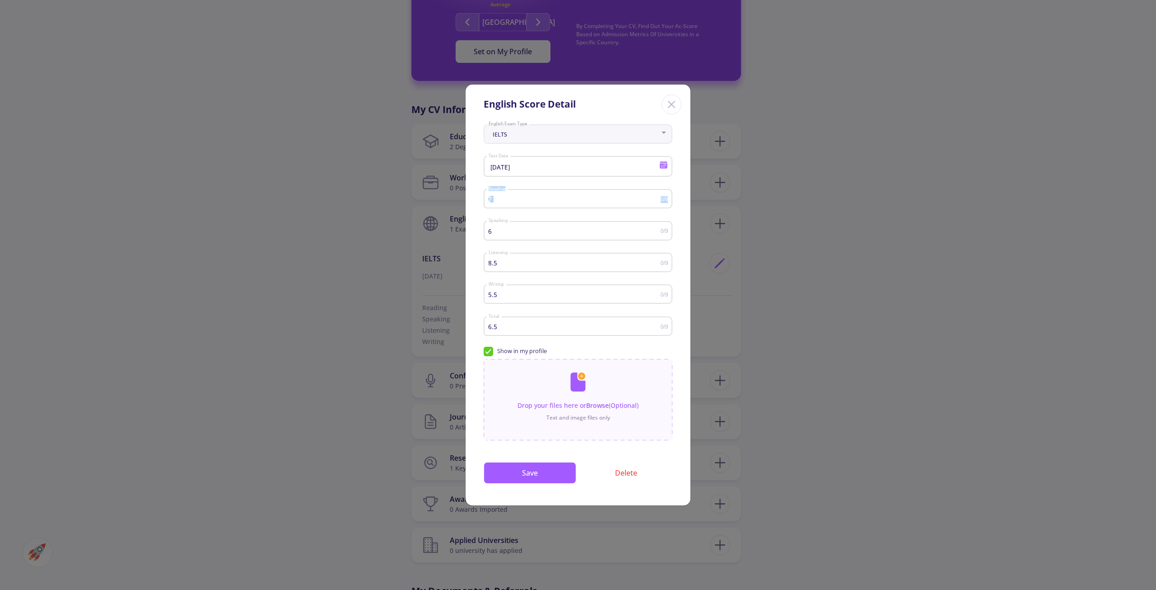
click at [472, 195] on div "IELTS English Exam Type [DATE] Test Date 7 Reading 0/9 6 Speaking 0/9 8.5 Liste…" at bounding box center [578, 313] width 225 height 384
click at [658, 197] on input "7.5" at bounding box center [574, 199] width 173 height 7
click at [657, 197] on input "8" at bounding box center [574, 199] width 173 height 7
click at [657, 197] on input "8.5" at bounding box center [574, 199] width 173 height 7
type input "9"
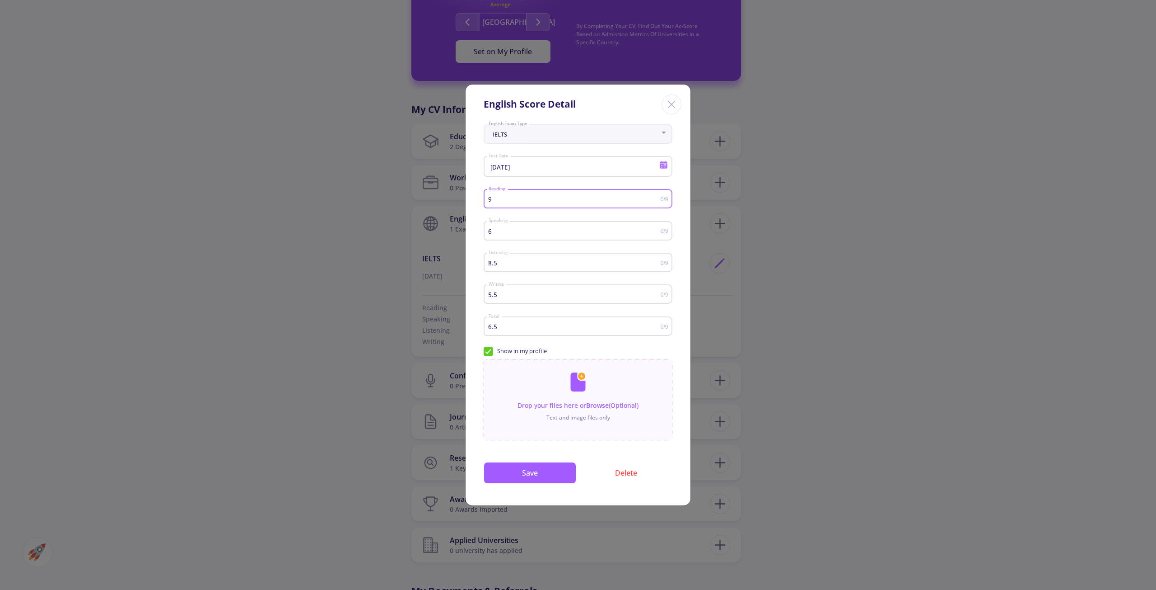
click at [657, 197] on input "9" at bounding box center [574, 199] width 173 height 7
click at [656, 228] on input "6.5" at bounding box center [574, 231] width 173 height 7
click at [656, 228] on input "7" at bounding box center [574, 231] width 173 height 7
click at [656, 228] on input "7.5" at bounding box center [574, 231] width 173 height 7
type input "8"
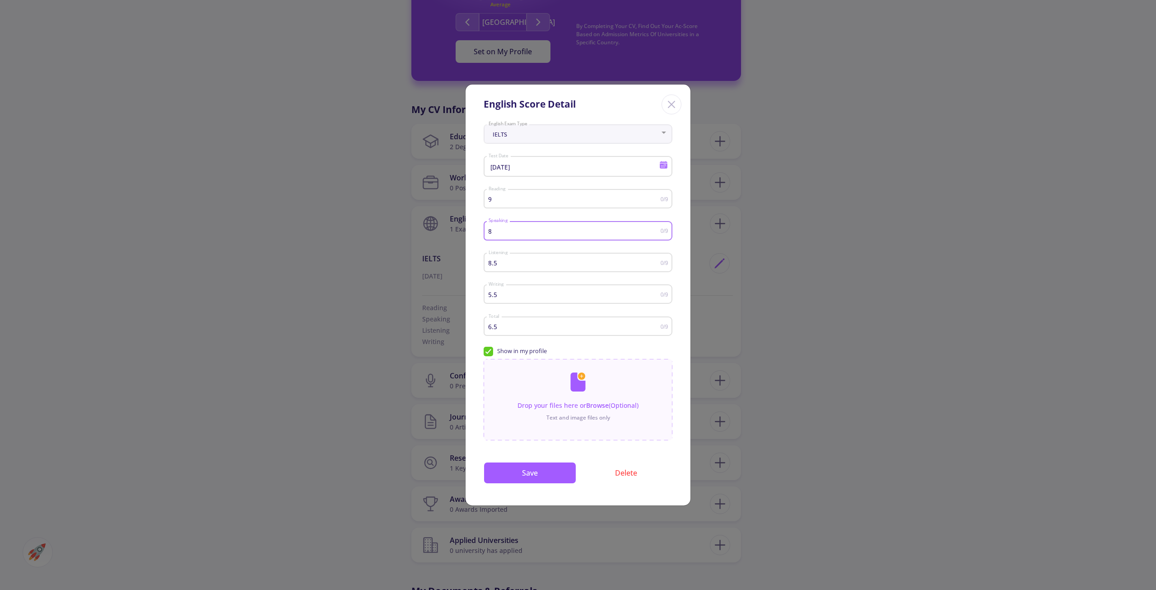
click at [656, 228] on input "8" at bounding box center [574, 231] width 173 height 7
type input "9"
click at [656, 261] on input "9" at bounding box center [574, 262] width 173 height 7
click at [655, 293] on input "6" at bounding box center [574, 294] width 173 height 7
click at [655, 293] on input "6.5" at bounding box center [574, 294] width 173 height 7
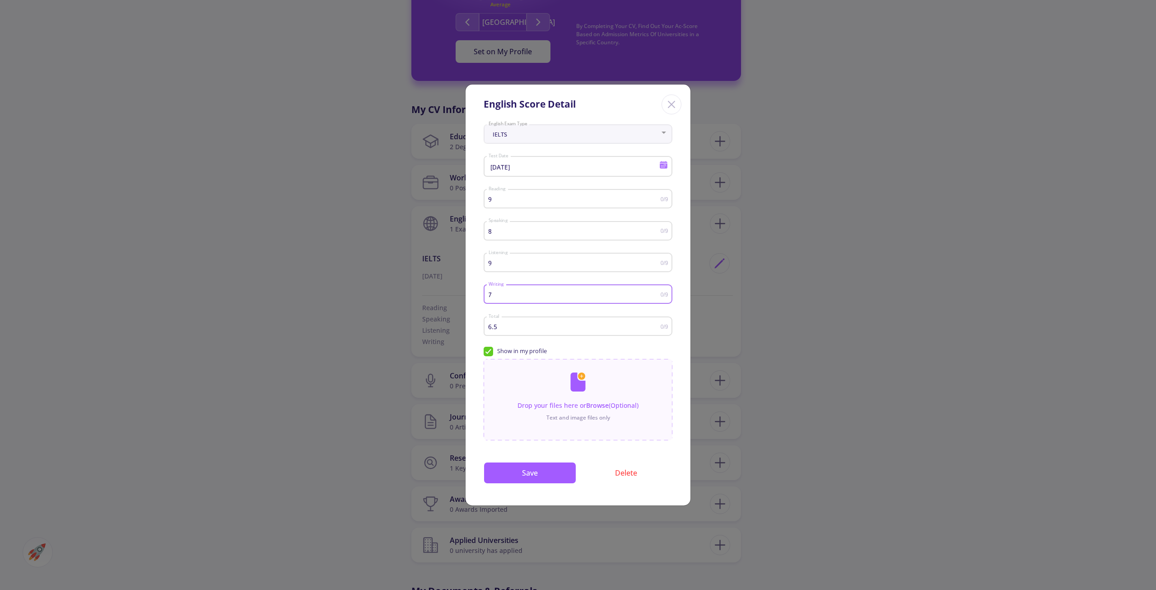
click at [655, 293] on input "7" at bounding box center [574, 294] width 173 height 7
click at [655, 293] on input "7.5" at bounding box center [574, 294] width 173 height 7
type input "7"
click at [657, 298] on input "7" at bounding box center [574, 294] width 173 height 7
click at [652, 327] on input "6.5" at bounding box center [574, 326] width 173 height 7
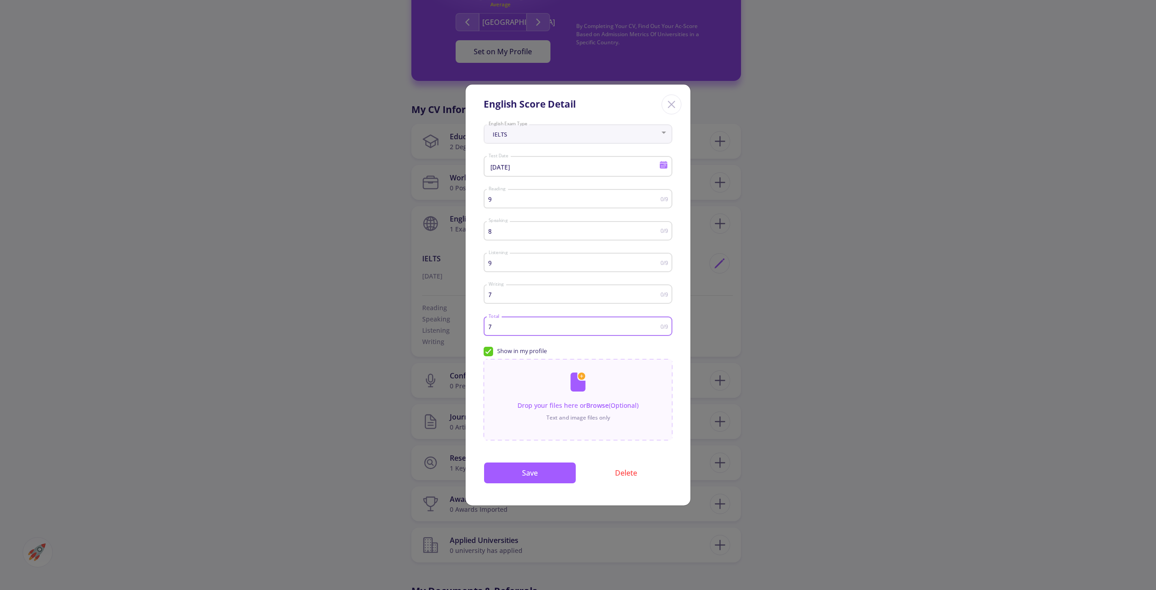
click at [658, 325] on input "7" at bounding box center [574, 326] width 173 height 7
click at [657, 325] on input "7.5" at bounding box center [574, 326] width 173 height 7
click at [657, 325] on input "8" at bounding box center [574, 326] width 173 height 7
click at [657, 325] on input "8.5" at bounding box center [574, 326] width 173 height 7
click at [657, 325] on input "9" at bounding box center [574, 326] width 173 height 7
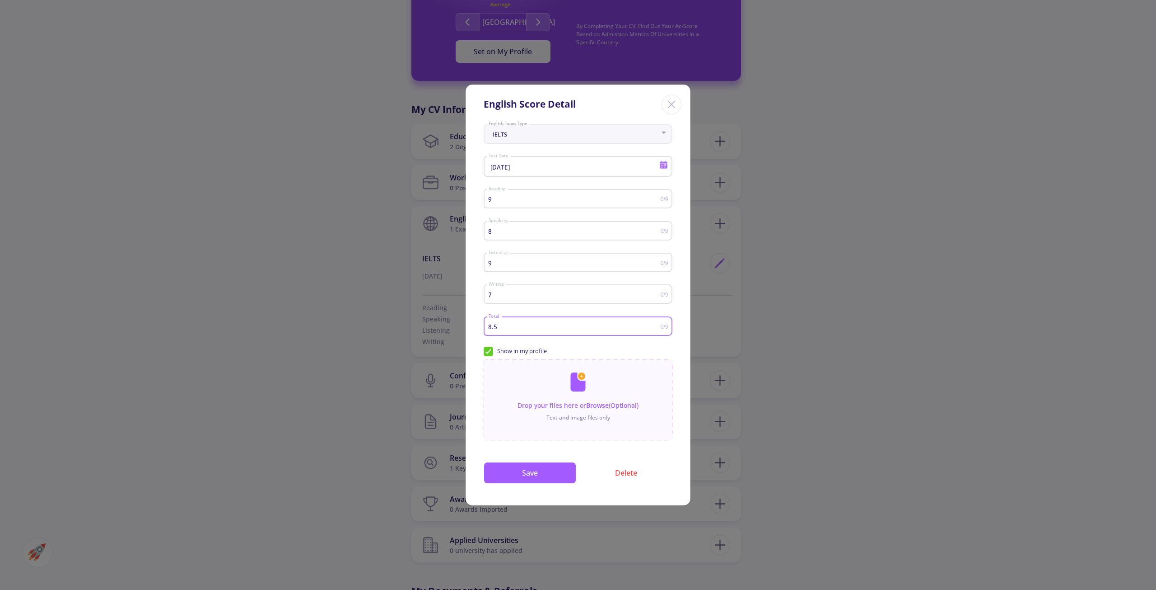
type input "8.5"
click at [657, 329] on input "8.5" at bounding box center [574, 326] width 173 height 7
click at [488, 355] on span "Show in my profile" at bounding box center [515, 350] width 63 height 9
click at [488, 352] on input "Show in my profile" at bounding box center [487, 349] width 6 height 6
checkbox input "false"
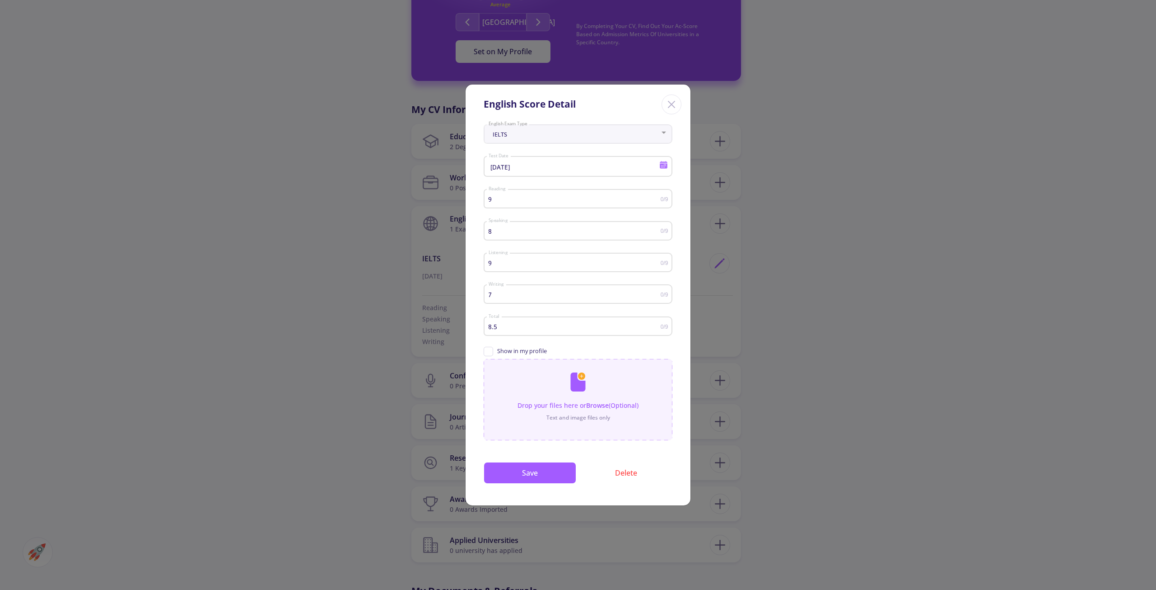
click at [486, 361] on input "file" at bounding box center [578, 395] width 189 height 72
click at [536, 466] on button "Save" at bounding box center [530, 473] width 93 height 22
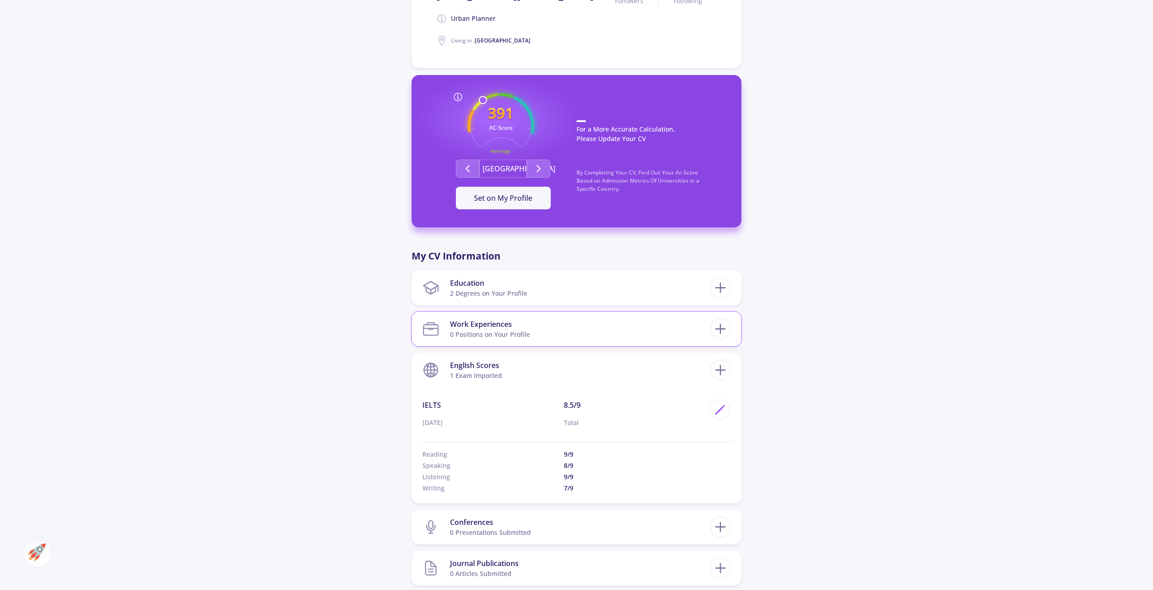
scroll to position [253, 0]
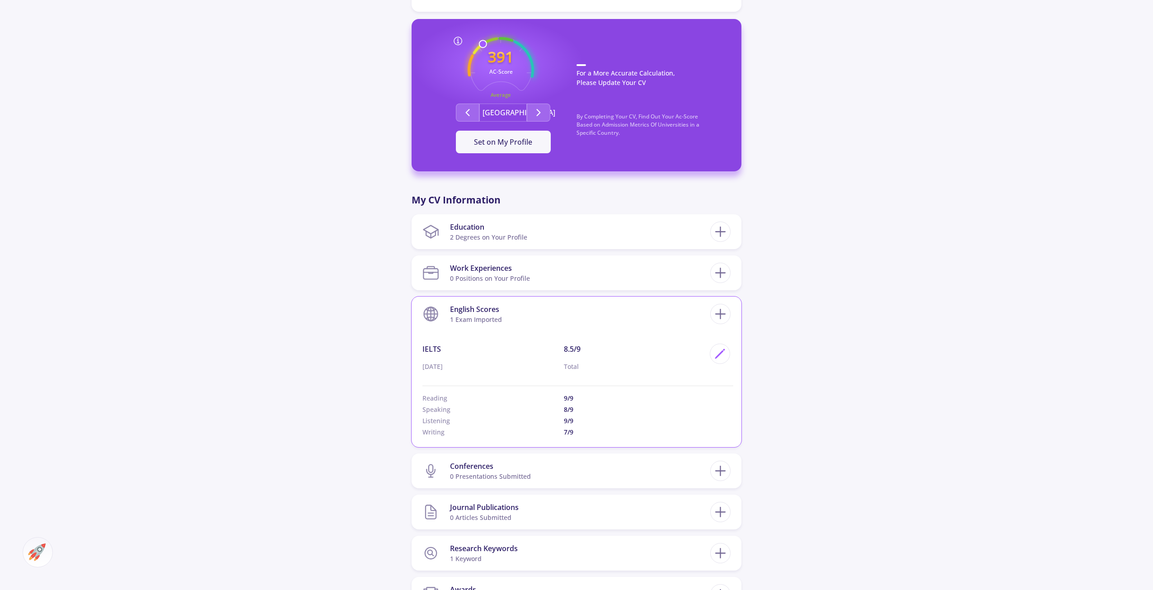
click at [663, 316] on section "English Scores 1 exam imported" at bounding box center [566, 314] width 288 height 28
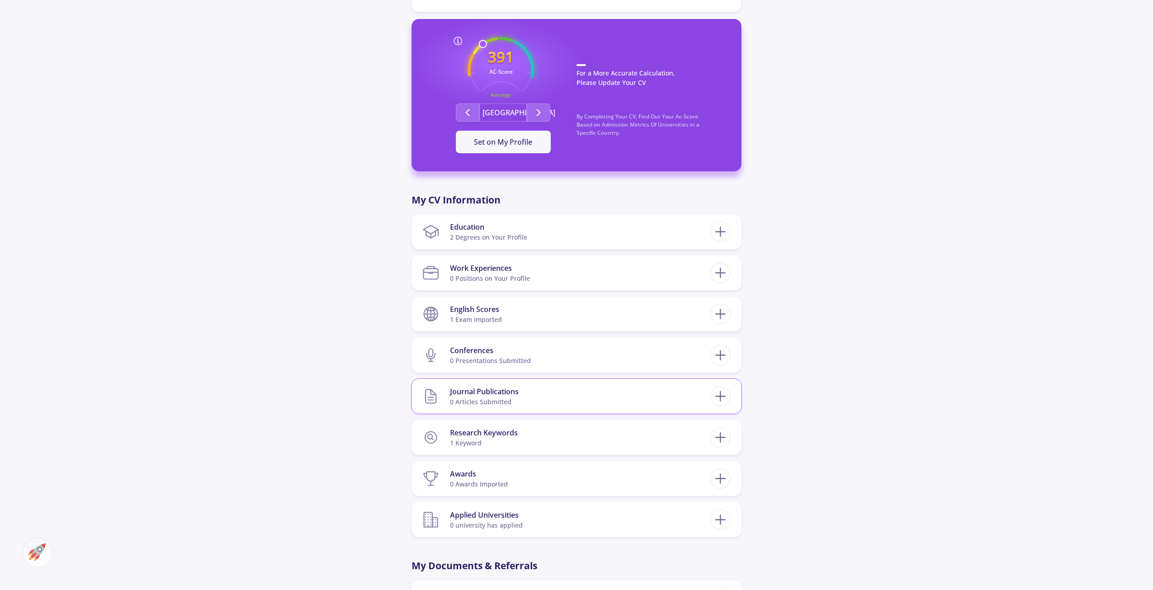
click at [498, 398] on div "0 articles submitted" at bounding box center [484, 401] width 69 height 9
click at [725, 389] on icon at bounding box center [720, 396] width 17 height 17
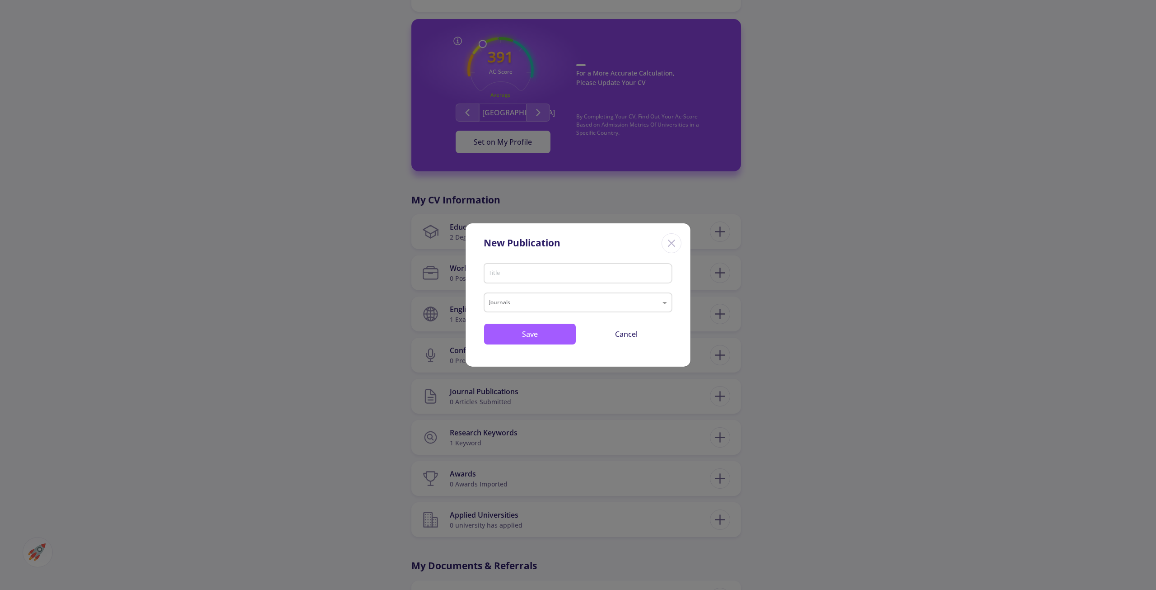
click at [568, 276] on input "Title" at bounding box center [579, 274] width 183 height 8
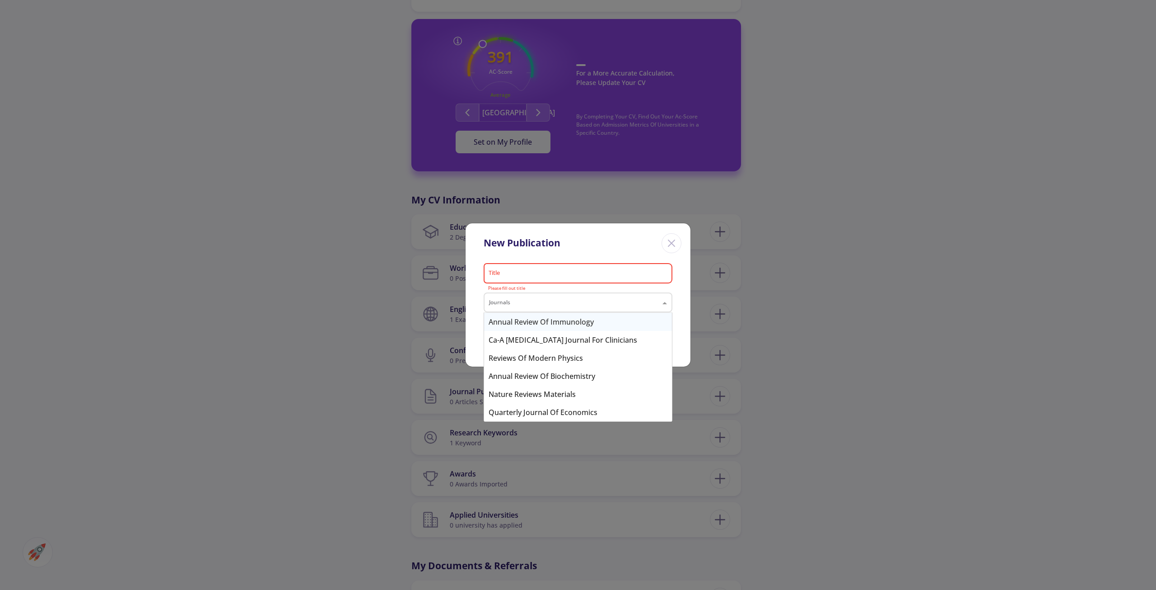
click at [578, 303] on input "text" at bounding box center [569, 303] width 160 height 11
click at [576, 301] on input "text" at bounding box center [569, 303] width 160 height 11
click at [604, 270] on div "Title" at bounding box center [578, 271] width 180 height 23
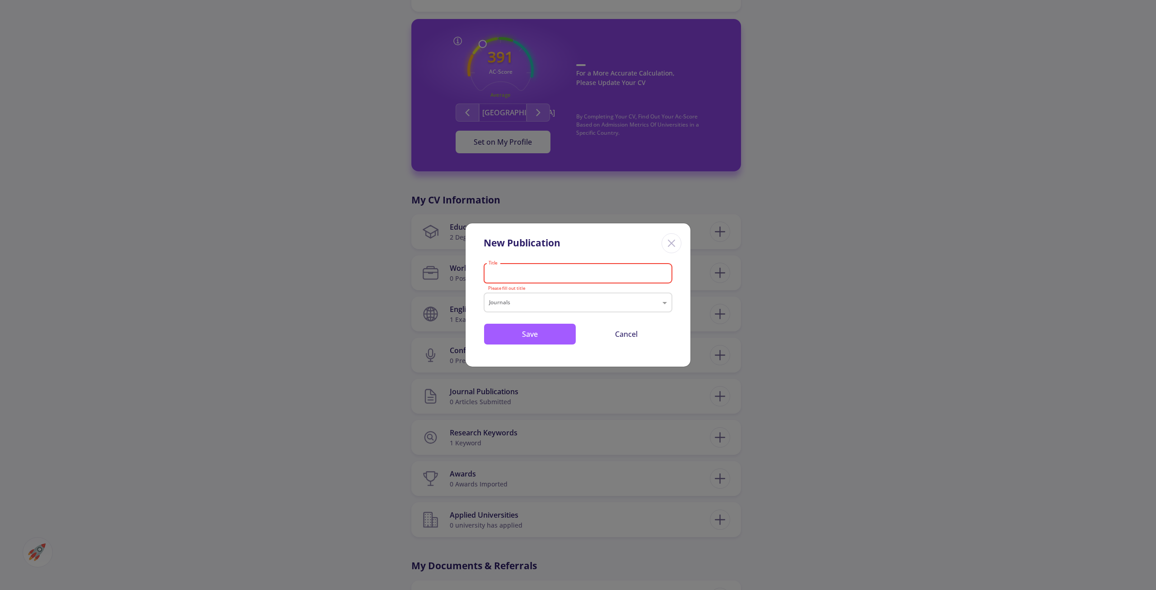
click at [604, 270] on input "Title" at bounding box center [579, 274] width 183 height 8
type input "Smart Cities"
click at [524, 333] on button "Save" at bounding box center [530, 334] width 93 height 22
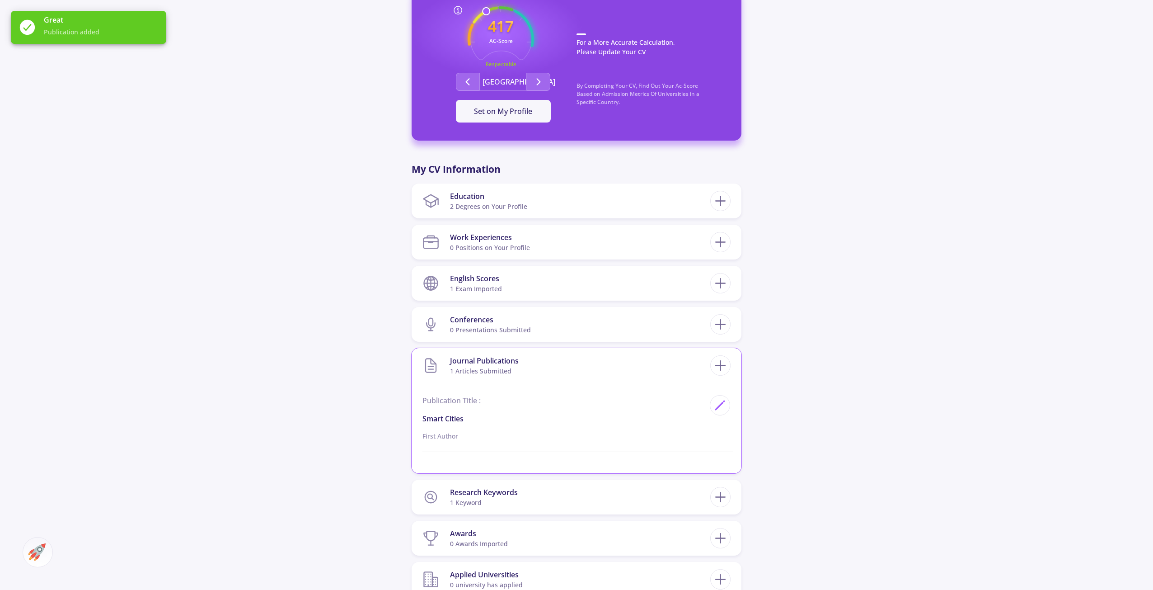
scroll to position [298, 0]
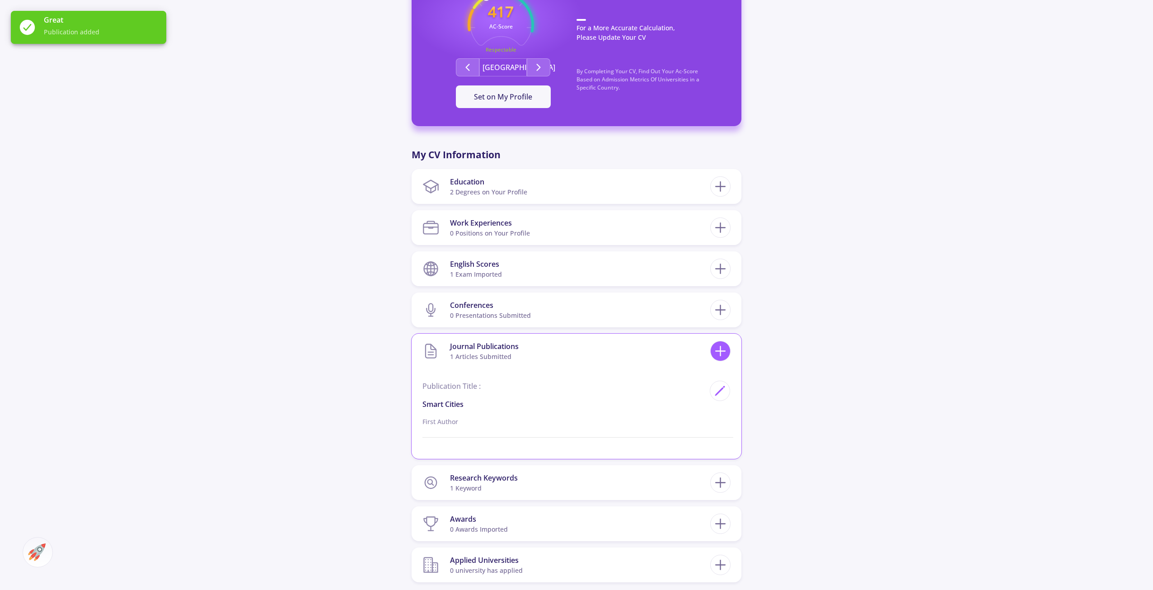
click at [723, 349] on icon at bounding box center [720, 350] width 17 height 17
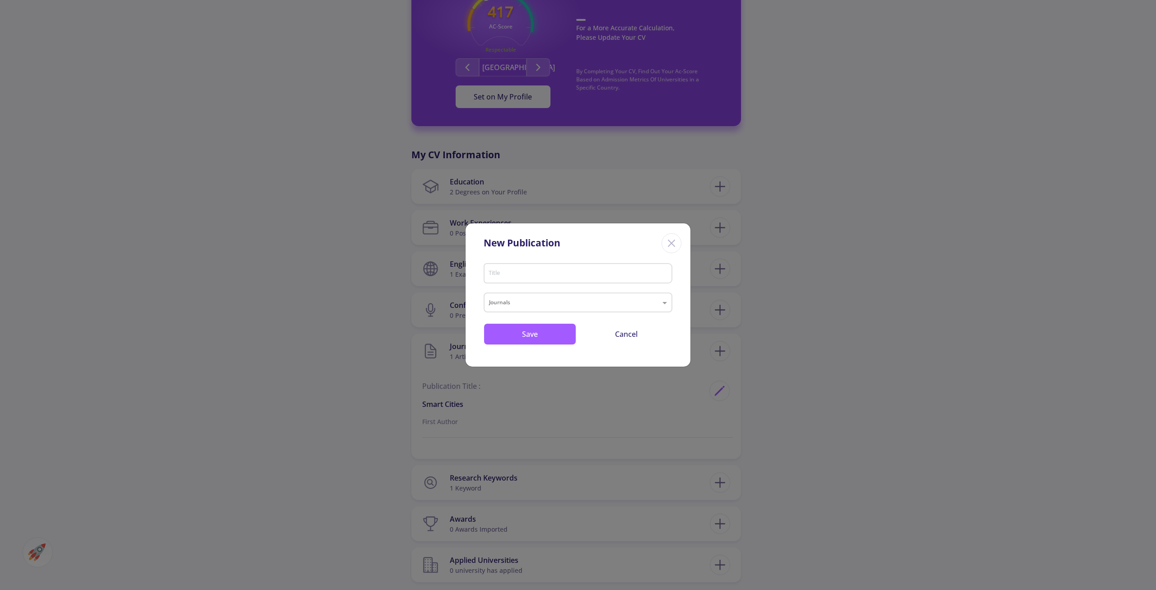
click at [566, 276] on input "Title" at bounding box center [579, 274] width 183 height 8
type input "Public Transportation"
click at [555, 290] on div "Public Transportation Title" at bounding box center [578, 276] width 189 height 30
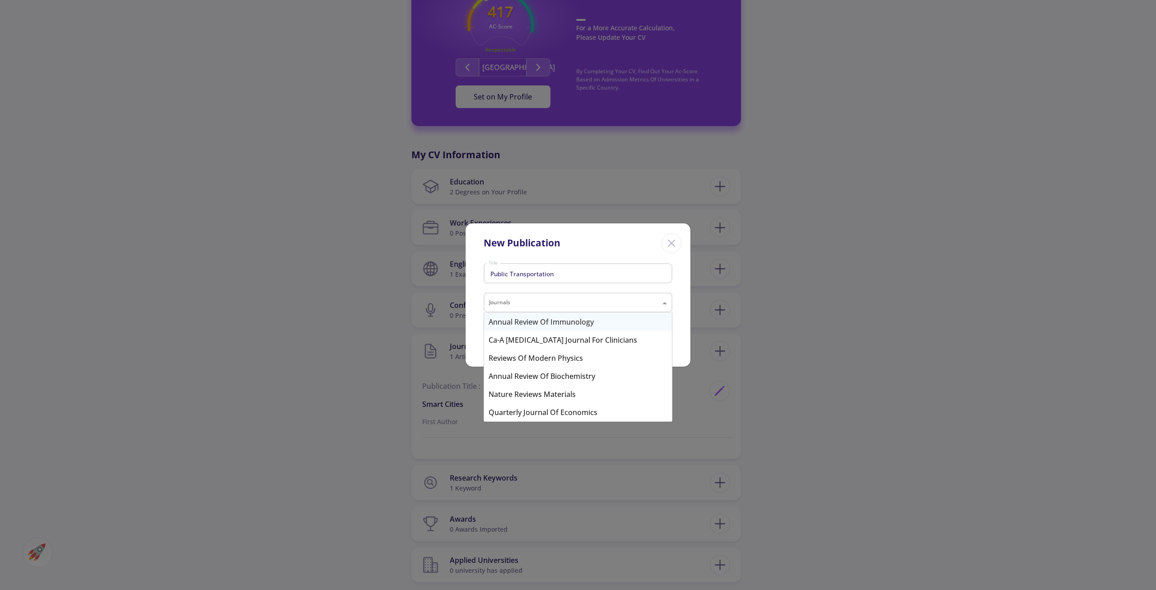
click at [555, 298] on div "Journals" at bounding box center [578, 302] width 189 height 20
click at [605, 304] on input "text" at bounding box center [569, 303] width 160 height 11
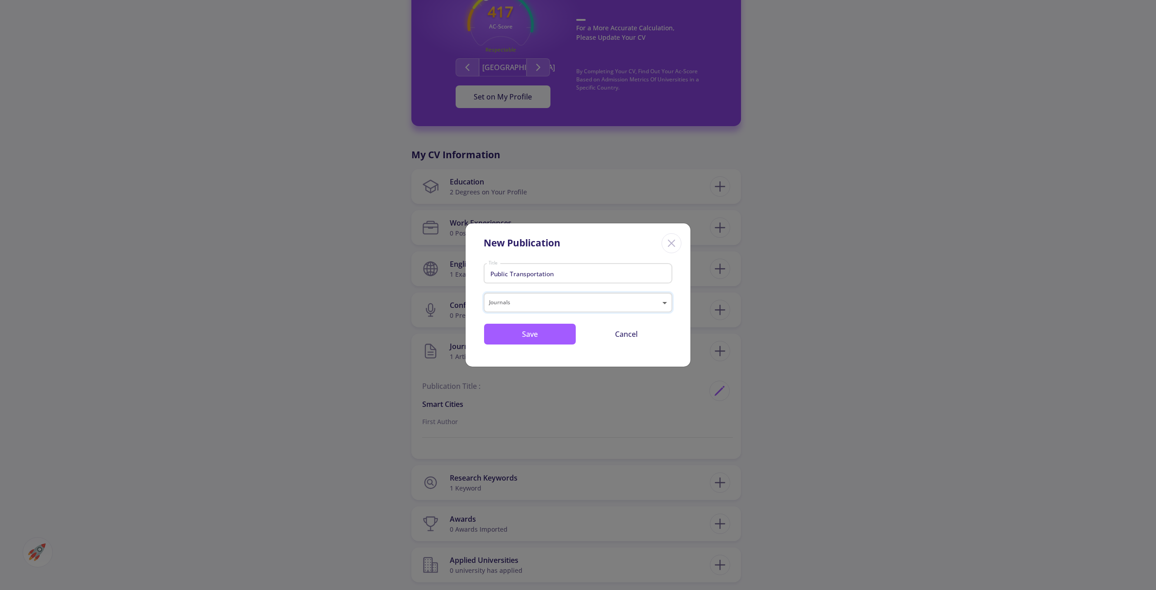
click at [667, 305] on span at bounding box center [665, 302] width 11 height 11
click at [535, 332] on button "Save" at bounding box center [530, 334] width 93 height 22
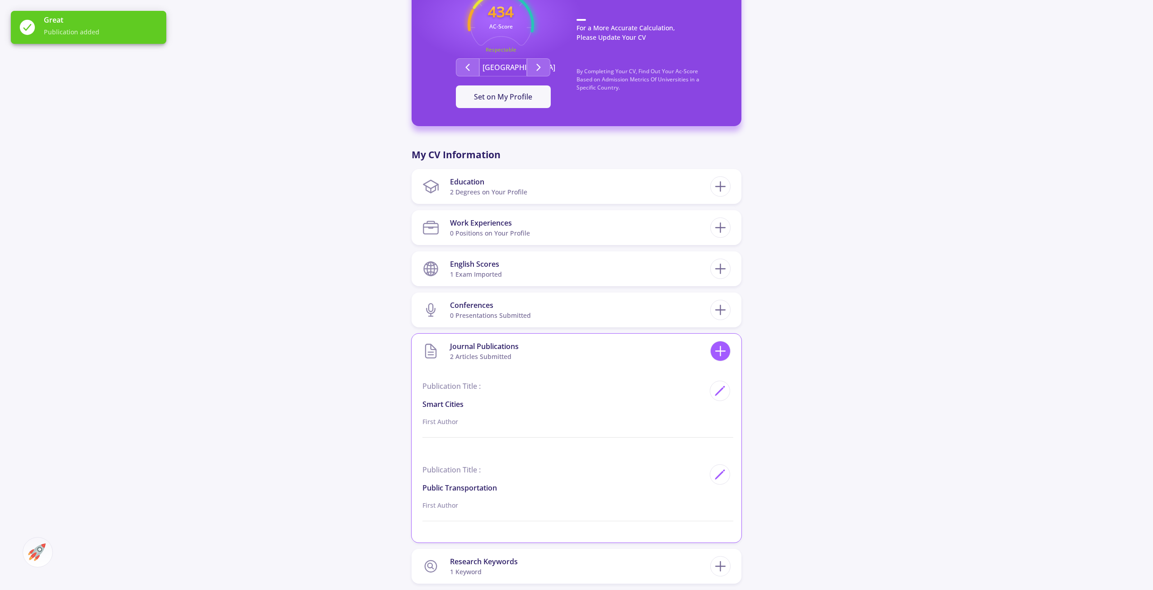
click at [717, 349] on icon at bounding box center [720, 350] width 17 height 17
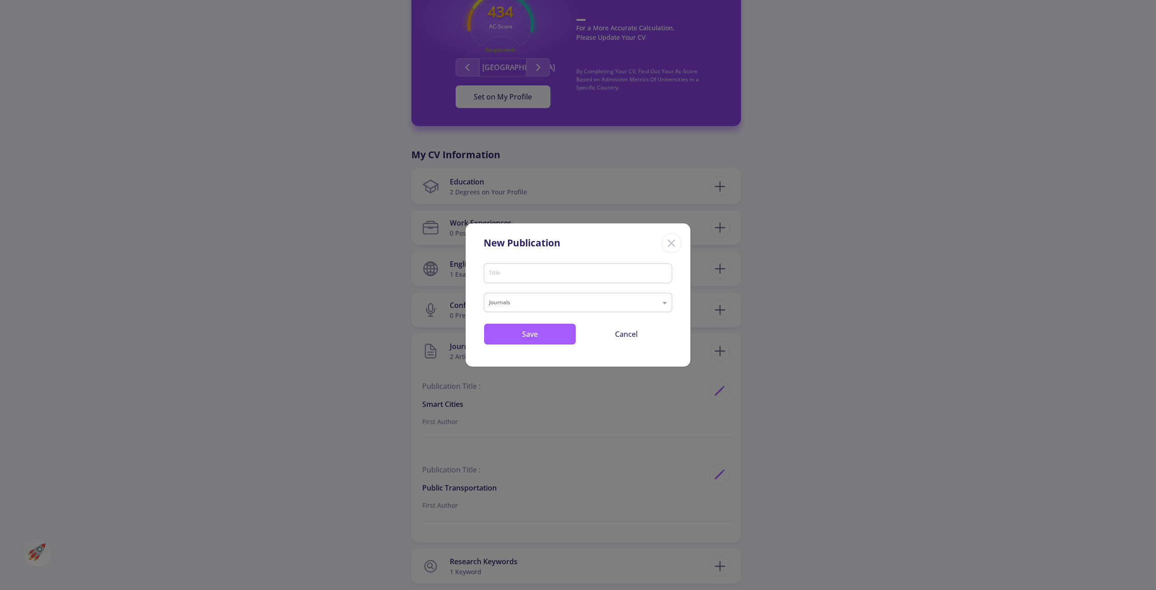
click at [495, 271] on input "Title" at bounding box center [579, 274] width 183 height 8
type input "9"
type input "Urban Planning"
click at [549, 336] on button "Save" at bounding box center [530, 334] width 93 height 22
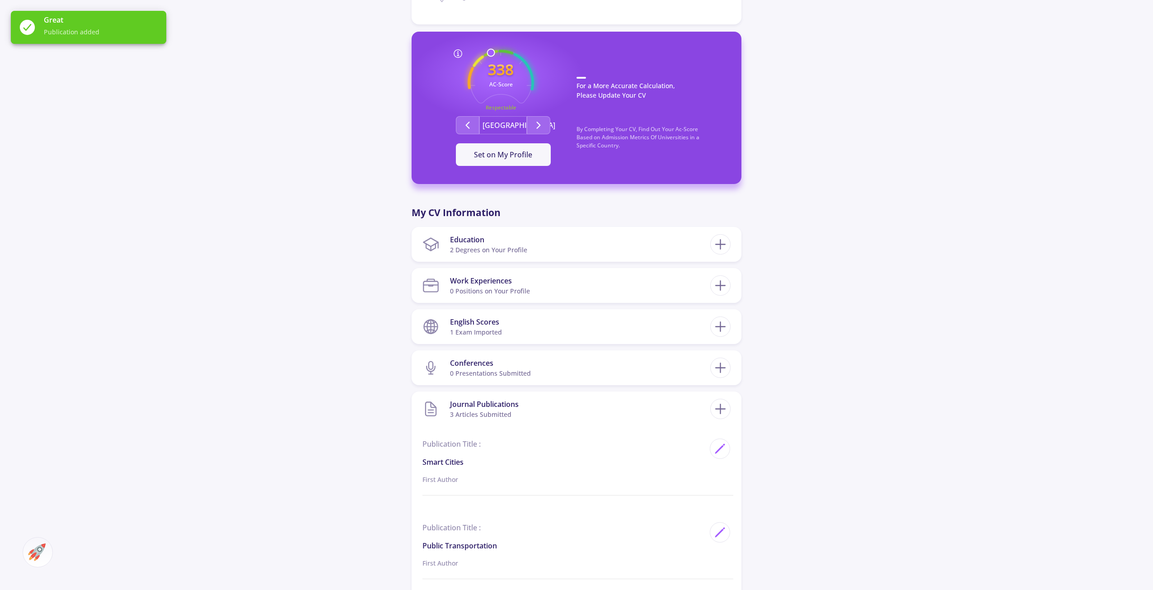
scroll to position [208, 0]
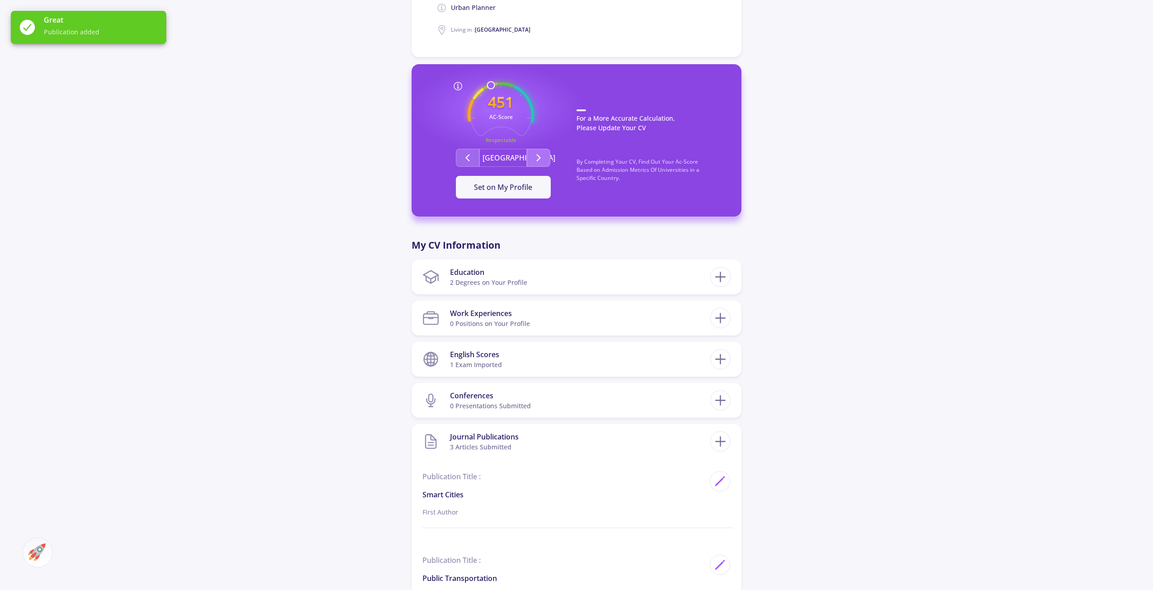
click at [542, 157] on icon "Second group" at bounding box center [538, 157] width 11 height 11
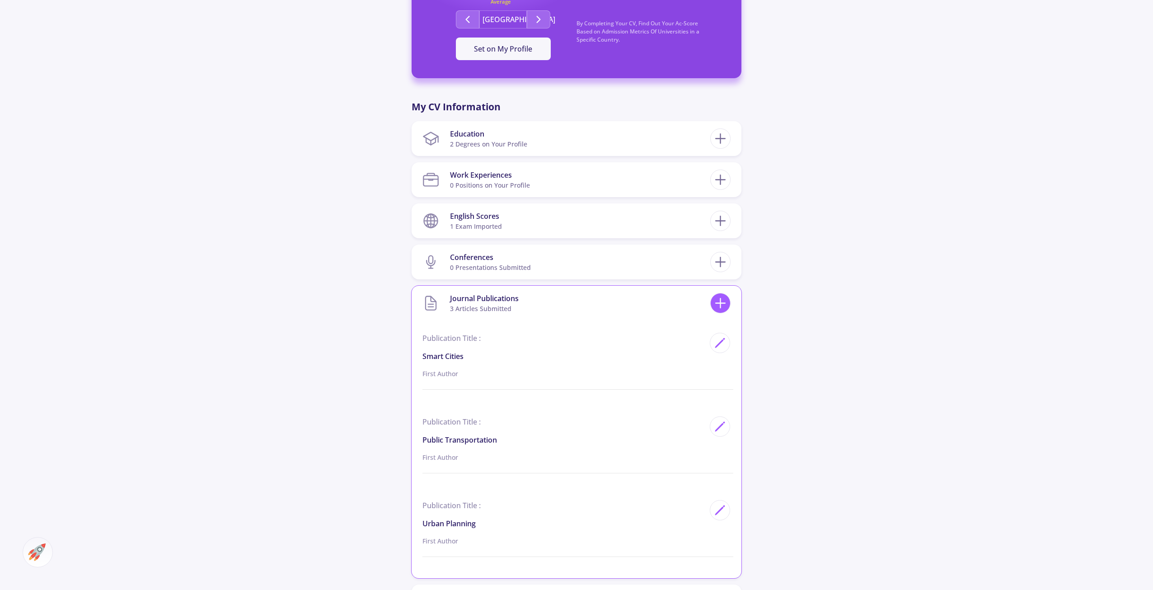
scroll to position [388, 0]
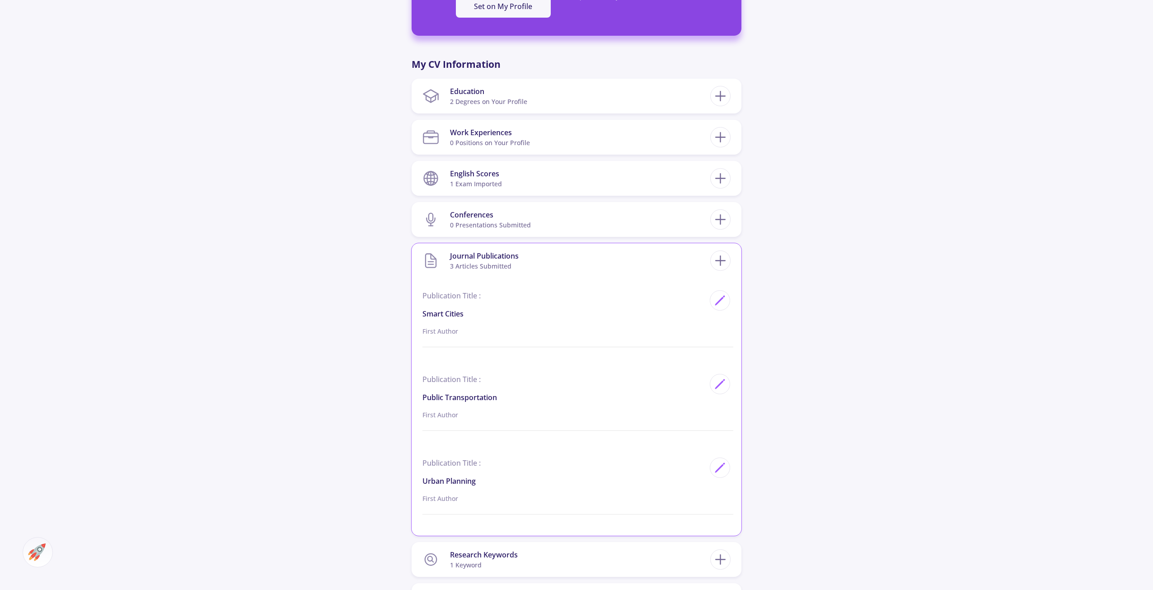
click at [662, 262] on section "Journal Publications 3 articles submitted" at bounding box center [566, 261] width 288 height 28
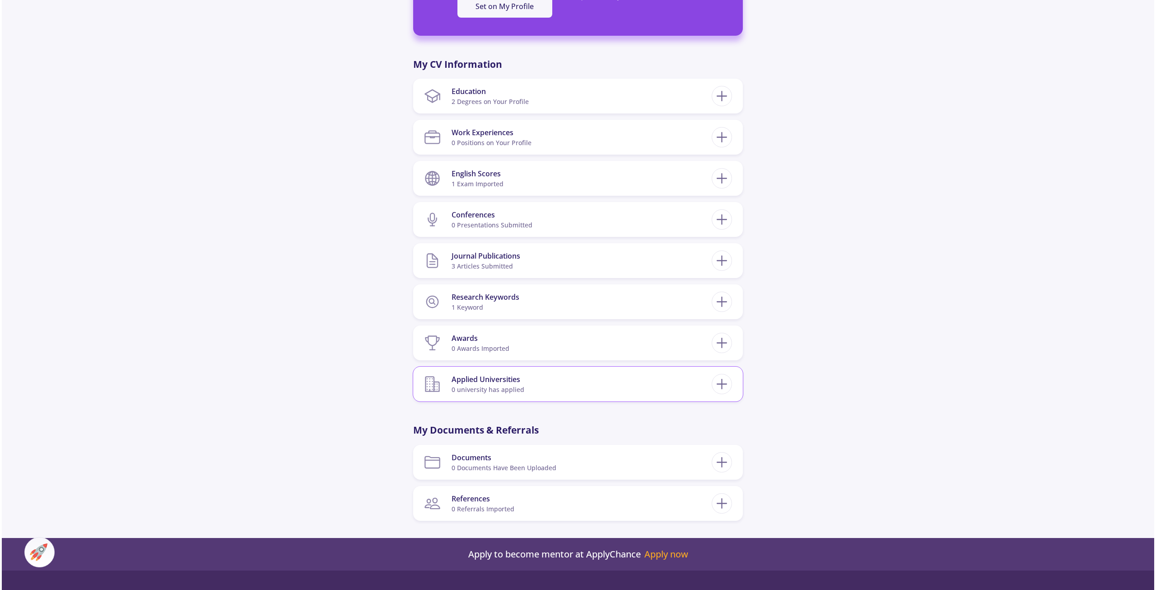
scroll to position [434, 0]
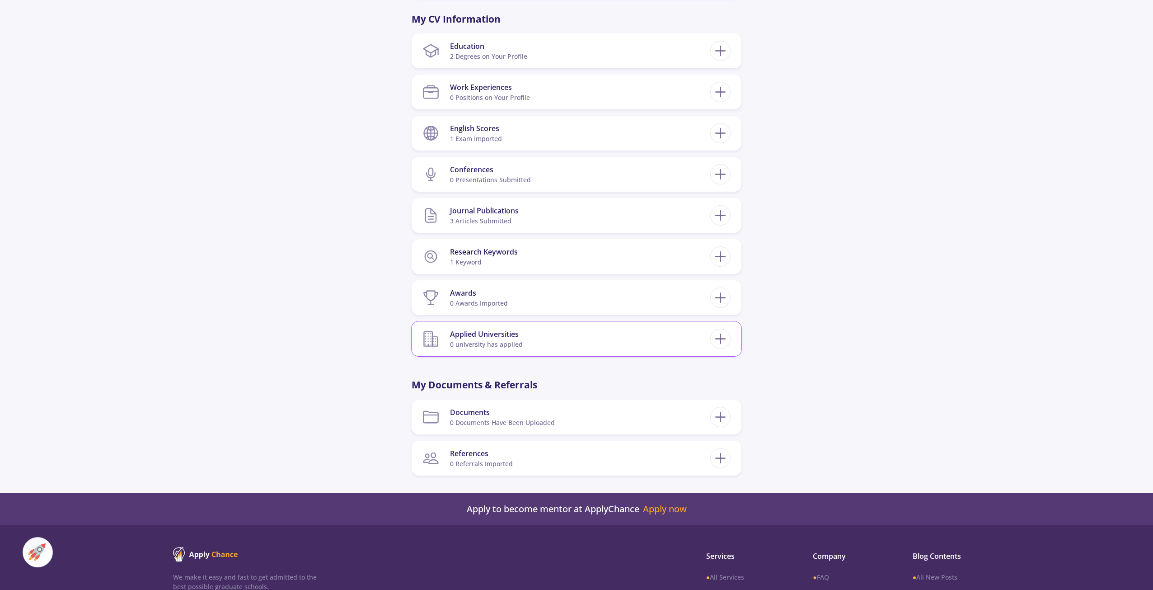
click at [604, 339] on section "Applied Universities 0 university has applied" at bounding box center [566, 339] width 288 height 28
click at [732, 346] on div "Applied Universities 0 university has applied" at bounding box center [577, 338] width 330 height 35
click at [723, 345] on icon at bounding box center [720, 338] width 17 height 17
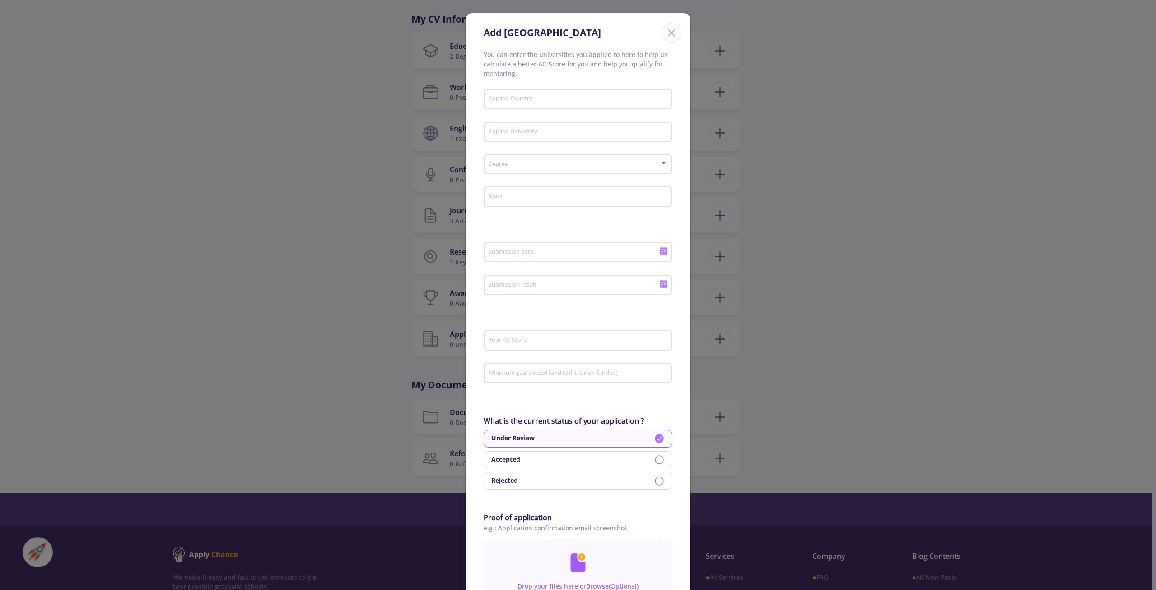
click at [834, 294] on div "Add [GEOGRAPHIC_DATA] You can enter the universities you applied to here to hel…" at bounding box center [578, 295] width 1156 height 590
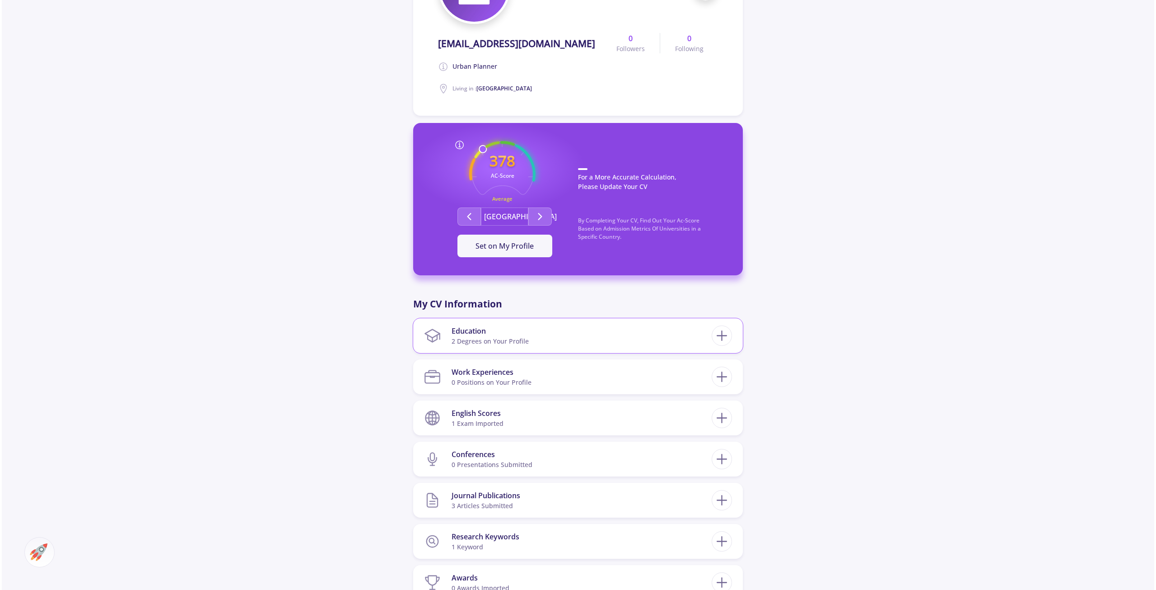
scroll to position [136, 0]
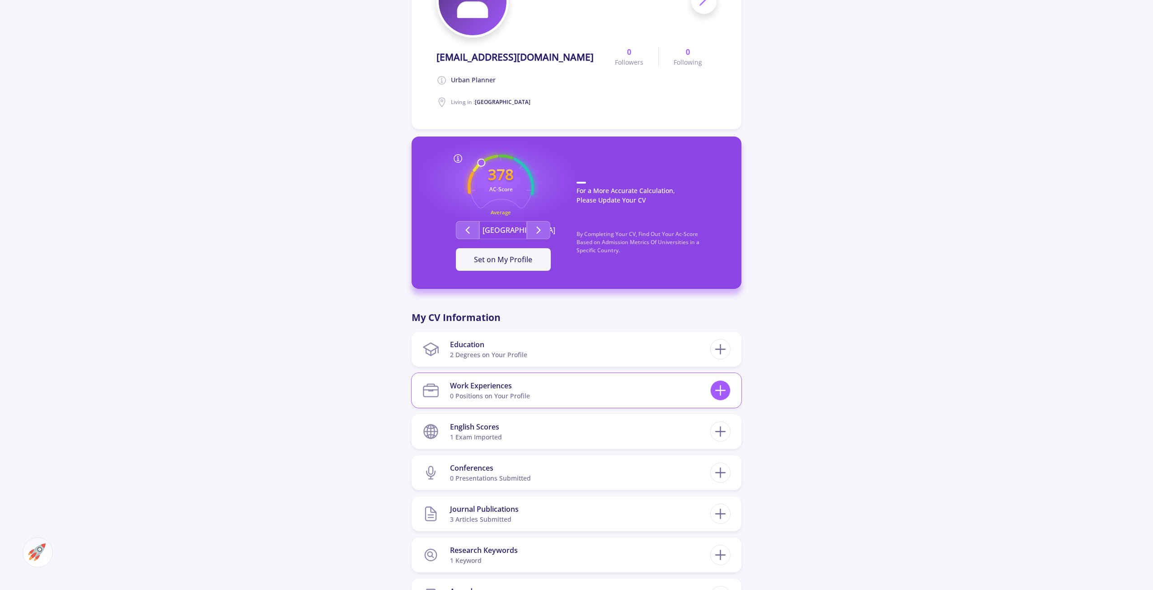
click at [725, 389] on icon at bounding box center [720, 390] width 17 height 17
checkbox input "false"
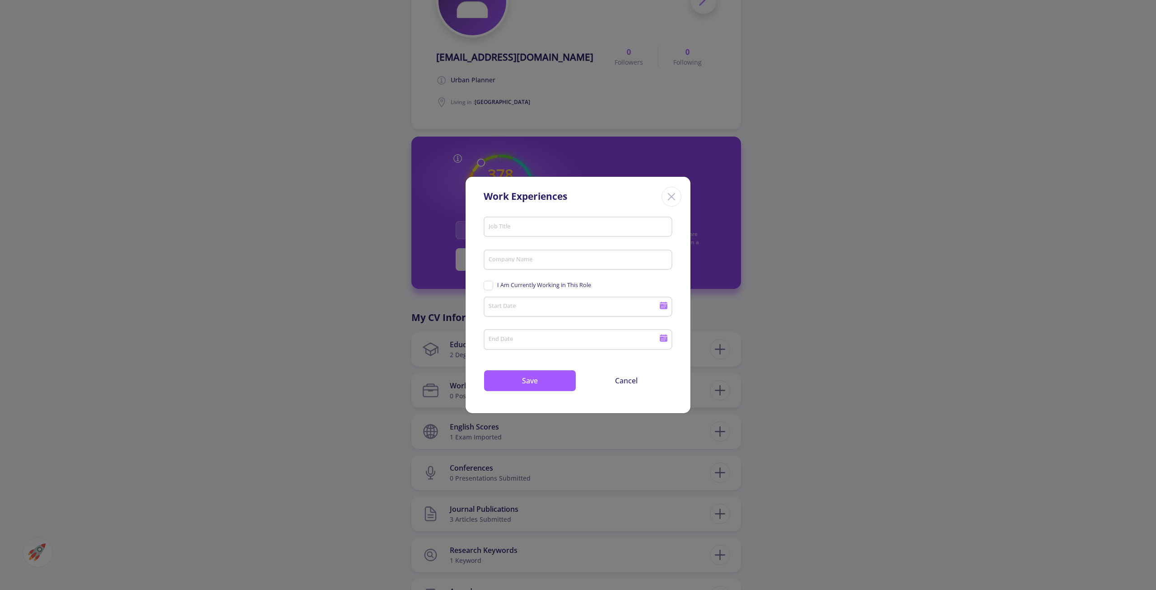
click at [558, 232] on div "Job Title" at bounding box center [578, 224] width 180 height 23
click at [560, 227] on input "Job Title" at bounding box center [579, 227] width 183 height 8
type input "Urban Planner"
click at [539, 262] on input "Company Name" at bounding box center [579, 260] width 183 height 8
type input "A"
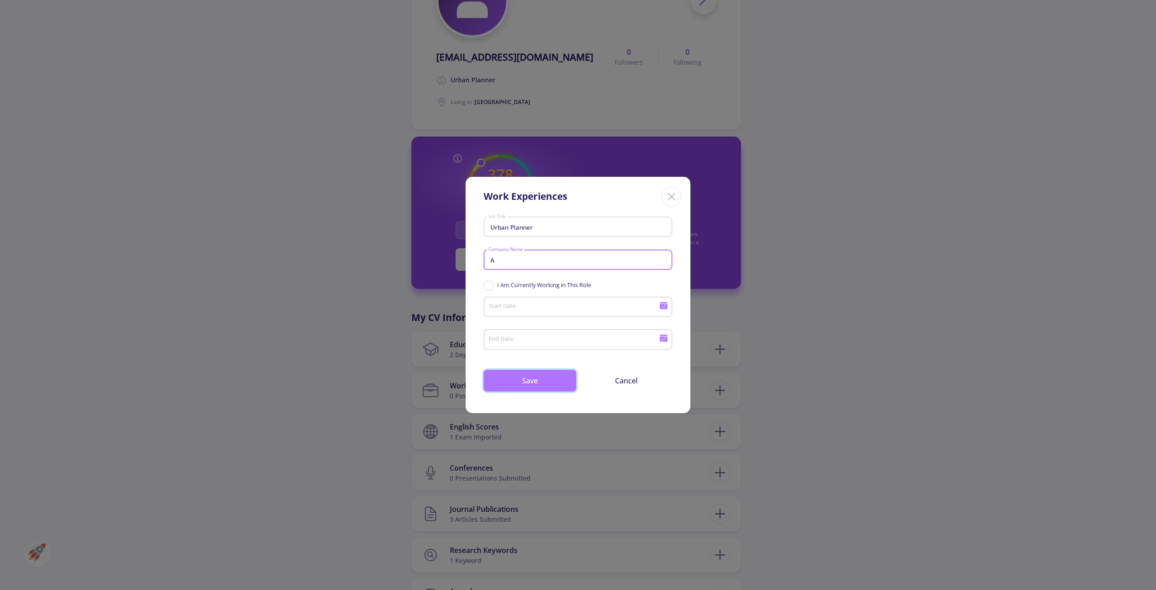
click at [543, 375] on button "Save" at bounding box center [530, 381] width 93 height 22
click at [660, 303] on icon at bounding box center [664, 302] width 8 height 2
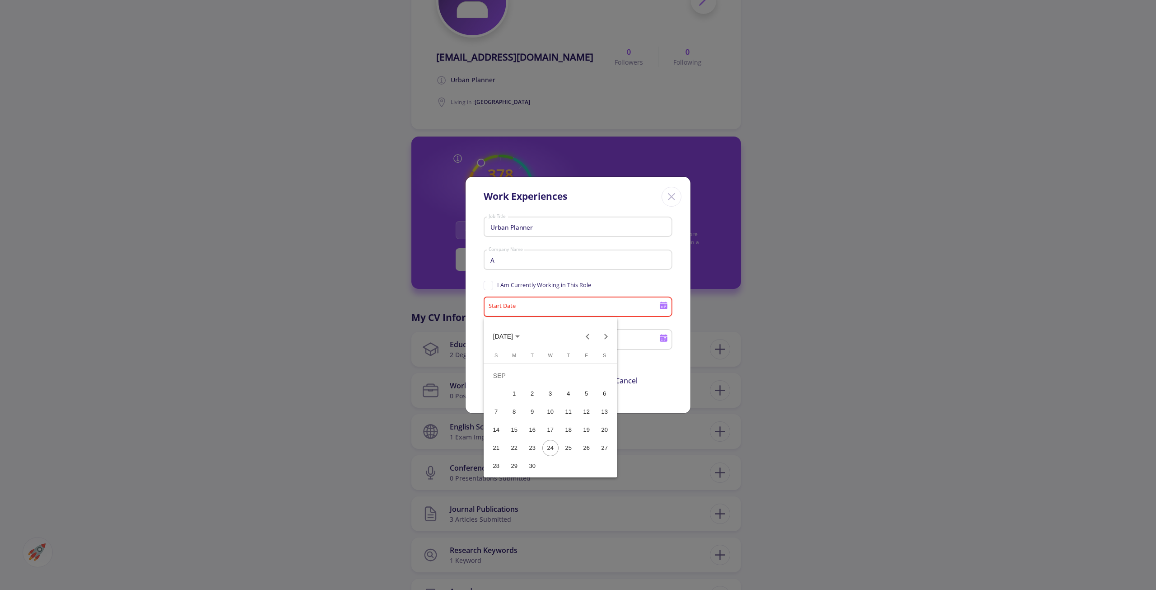
click at [517, 393] on div "1" at bounding box center [514, 393] width 16 height 16
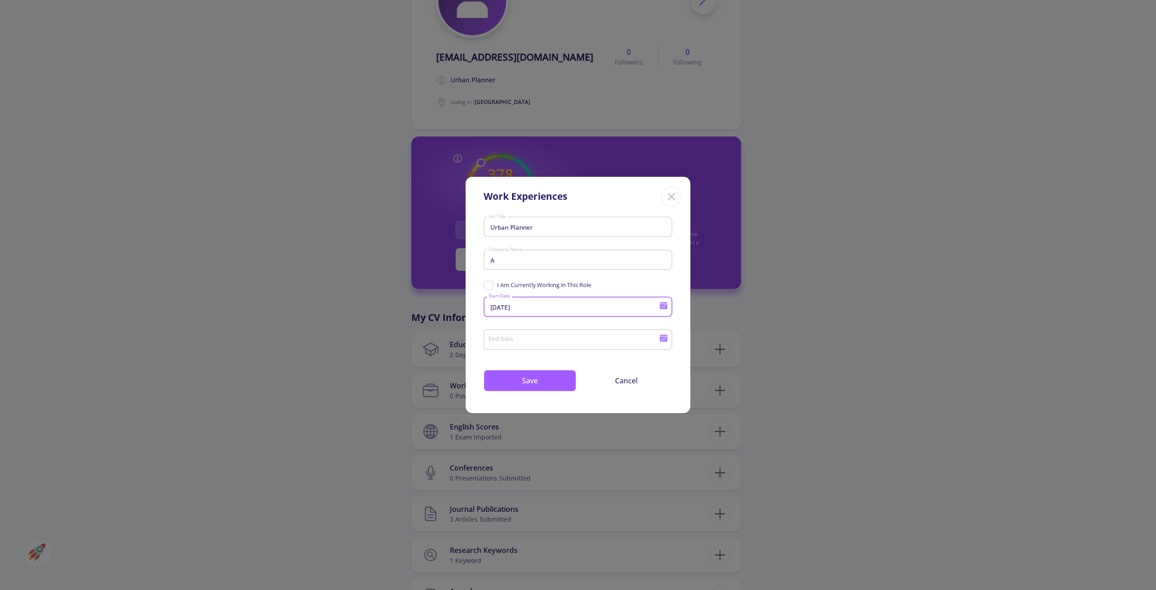
click at [667, 338] on icon at bounding box center [664, 339] width 8 height 5
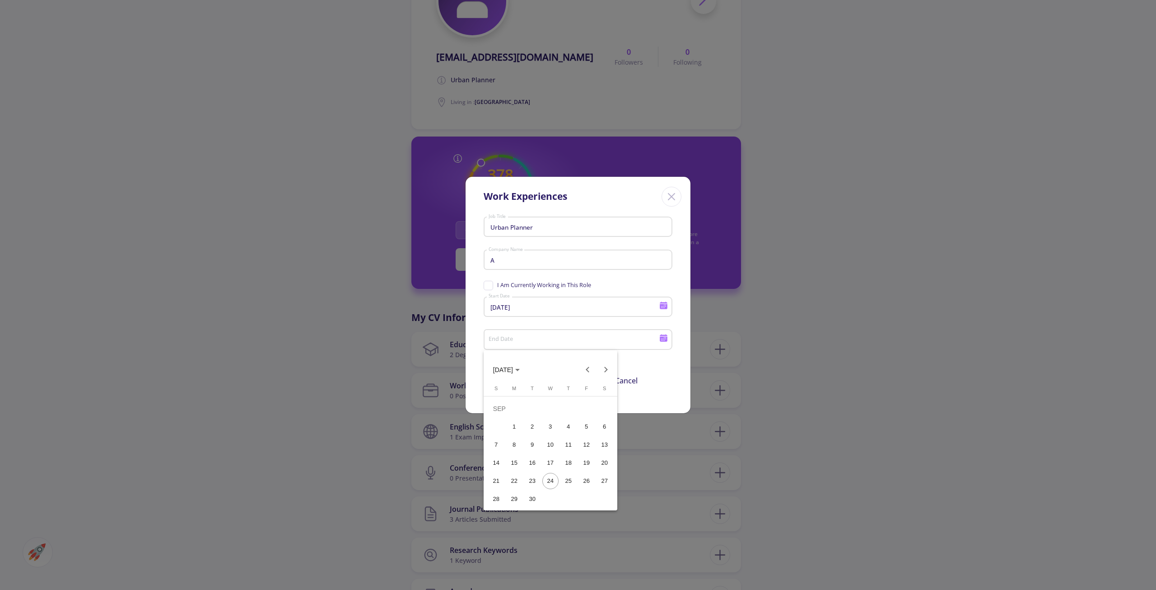
click at [520, 369] on polygon "Choose month and year" at bounding box center [517, 370] width 5 height 2
click at [532, 312] on div at bounding box center [578, 295] width 1156 height 590
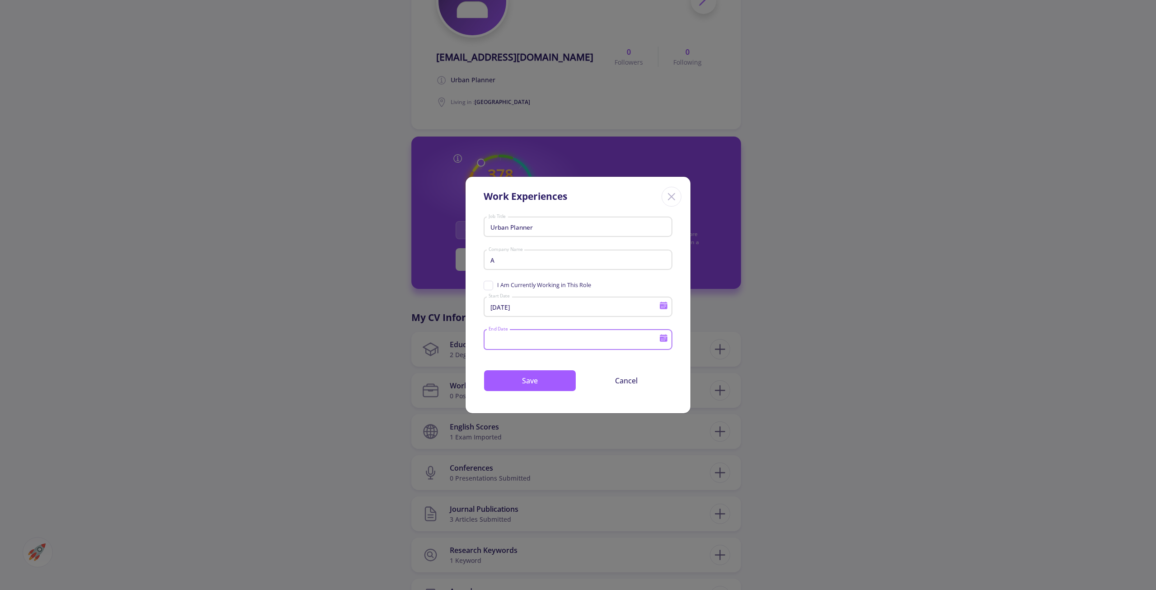
click at [660, 305] on icon at bounding box center [664, 306] width 8 height 5
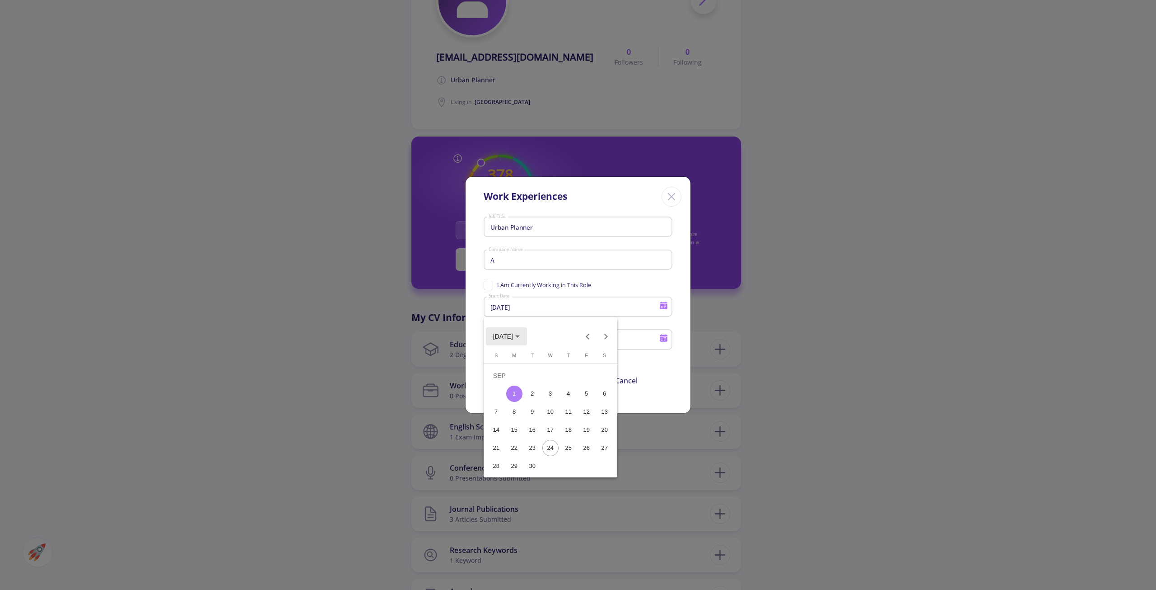
click at [513, 338] on span "[DATE]" at bounding box center [503, 336] width 20 height 7
click at [537, 378] on div "2021" at bounding box center [534, 382] width 28 height 16
click at [531, 380] on div "FEB" at bounding box center [534, 382] width 28 height 16
click at [514, 393] on div "1" at bounding box center [514, 393] width 16 height 16
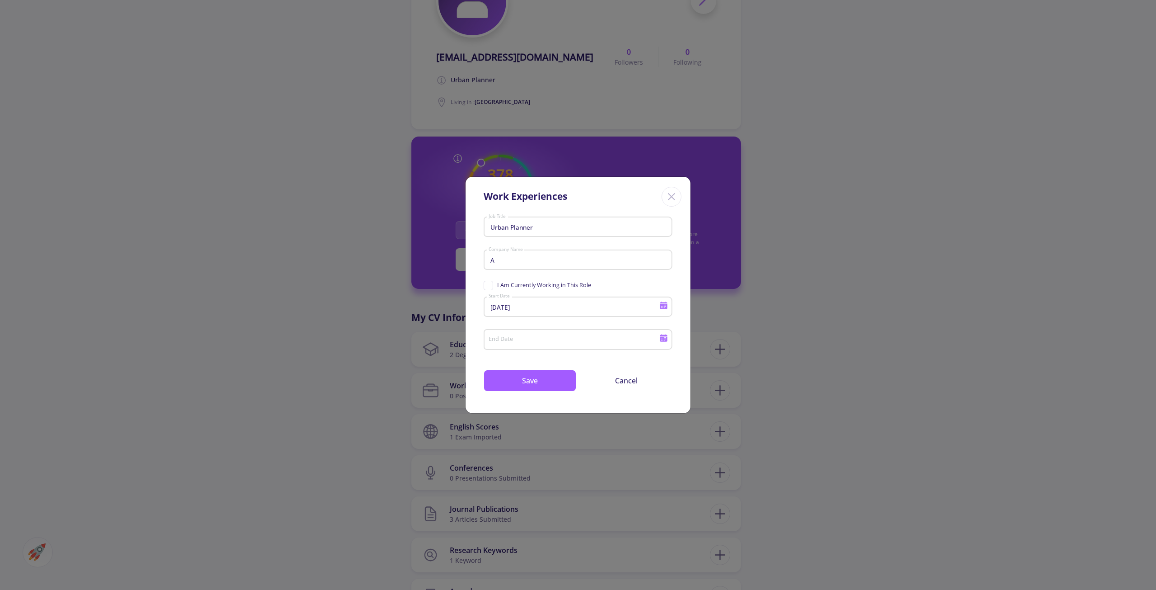
type input "[DATE]"
click at [660, 339] on icon at bounding box center [664, 337] width 9 height 9
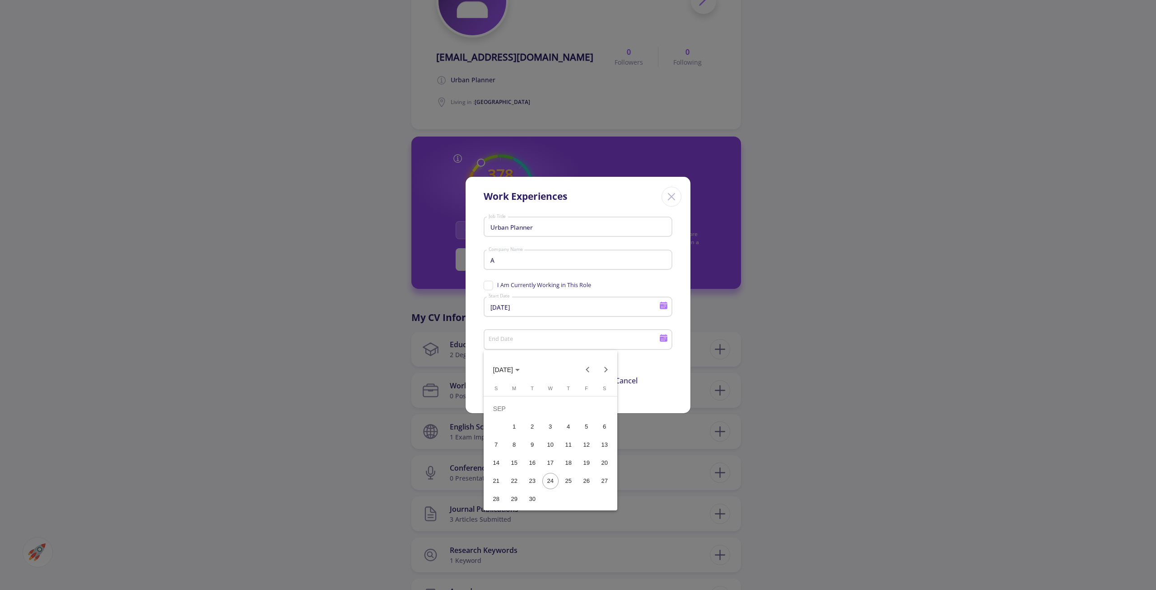
click at [527, 366] on button "[DATE]" at bounding box center [506, 369] width 41 height 18
click at [531, 434] on div "2025" at bounding box center [534, 433] width 28 height 16
click at [536, 414] on div "FEB" at bounding box center [534, 415] width 28 height 16
click at [517, 441] on div "10" at bounding box center [514, 444] width 16 height 16
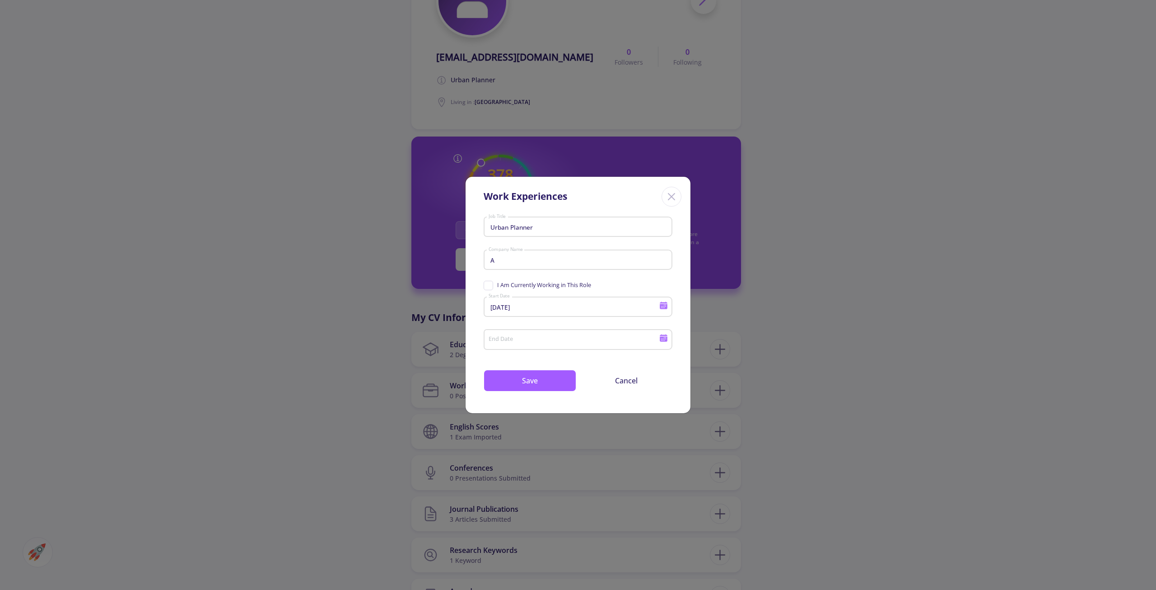
type input "[DATE]"
click at [559, 385] on button "Save" at bounding box center [530, 381] width 93 height 22
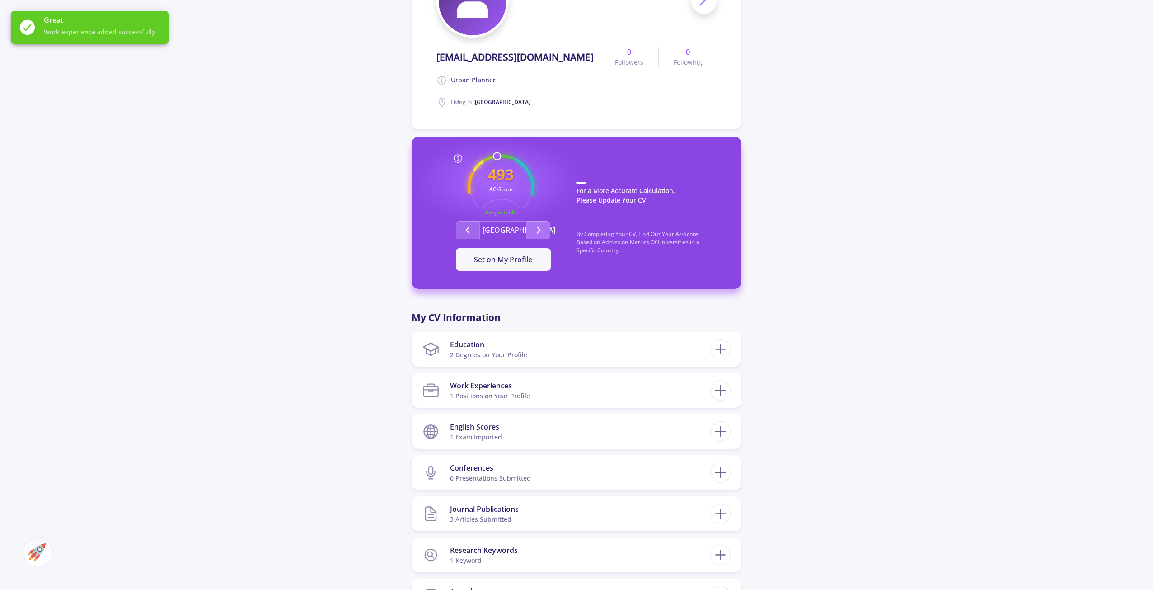
click at [538, 225] on button "Second group" at bounding box center [538, 230] width 23 height 18
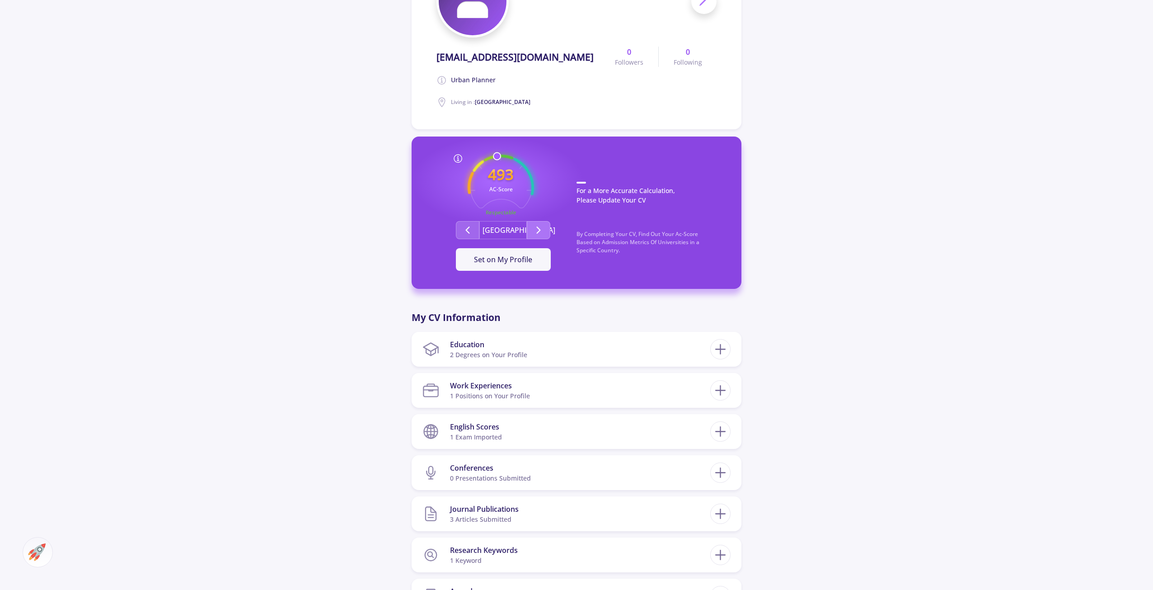
click at [539, 234] on icon "Second group" at bounding box center [538, 230] width 11 height 11
click at [718, 391] on icon at bounding box center [720, 390] width 17 height 17
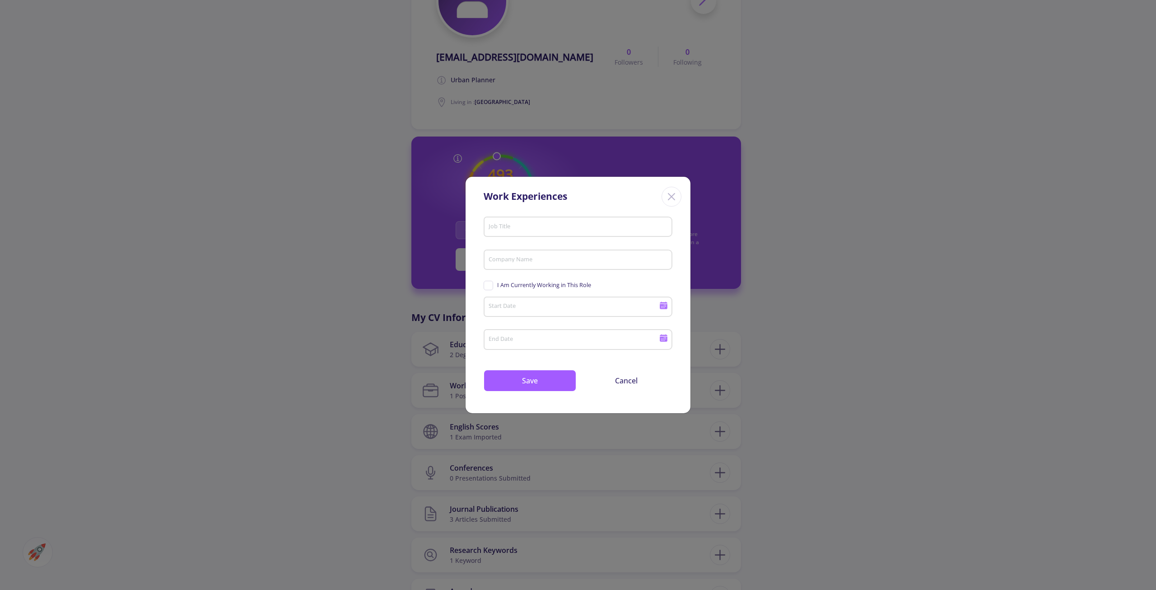
click at [667, 193] on icon "Close" at bounding box center [672, 196] width 14 height 14
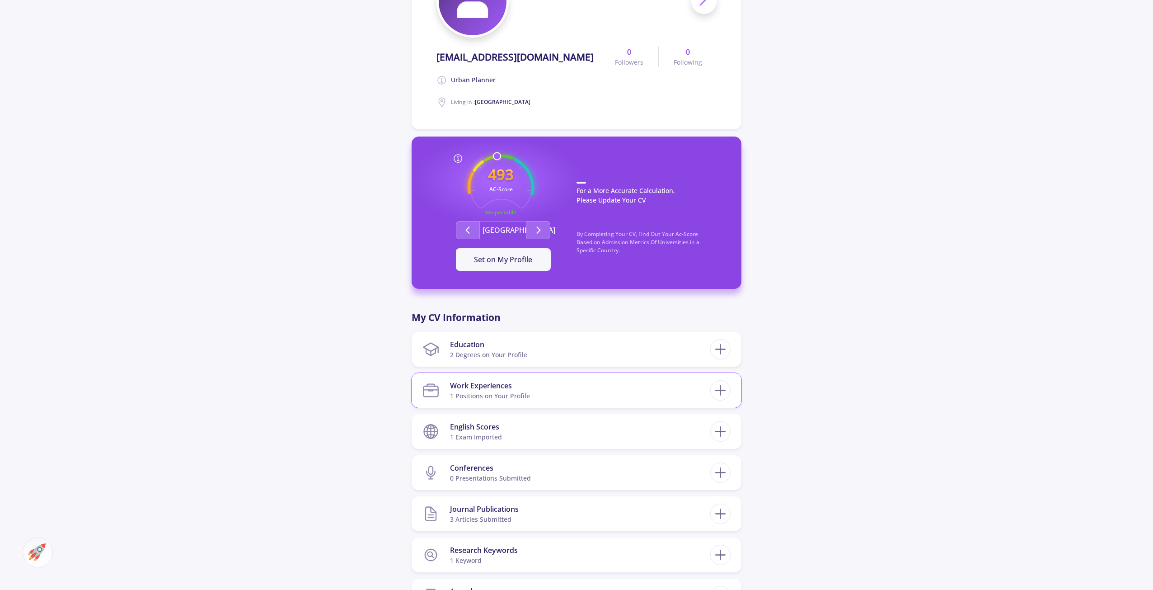
click at [663, 393] on section "Work Experiences 1 Positions on Your Profile" at bounding box center [566, 390] width 288 height 28
drag, startPoint x: 612, startPoint y: 446, endPoint x: 614, endPoint y: 450, distance: 5.1
click at [612, 446] on div "at A" at bounding box center [563, 442] width 282 height 9
drag, startPoint x: 616, startPoint y: 454, endPoint x: 697, endPoint y: 443, distance: 82.0
click at [618, 454] on span "[DATE]" at bounding box center [623, 453] width 20 height 9
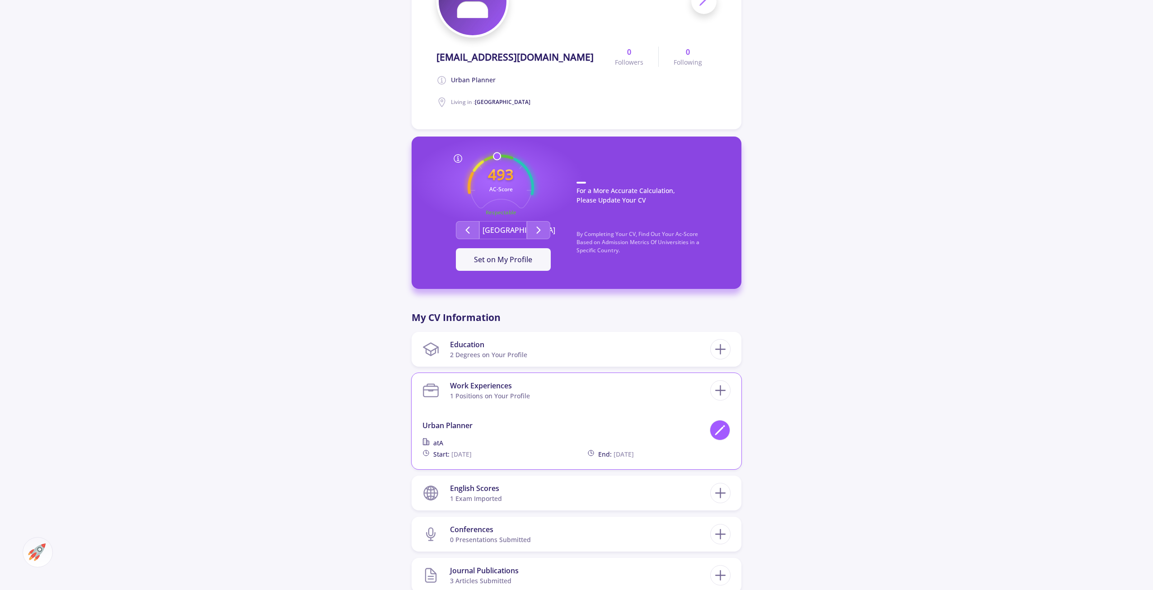
click at [716, 431] on icon at bounding box center [720, 430] width 12 height 12
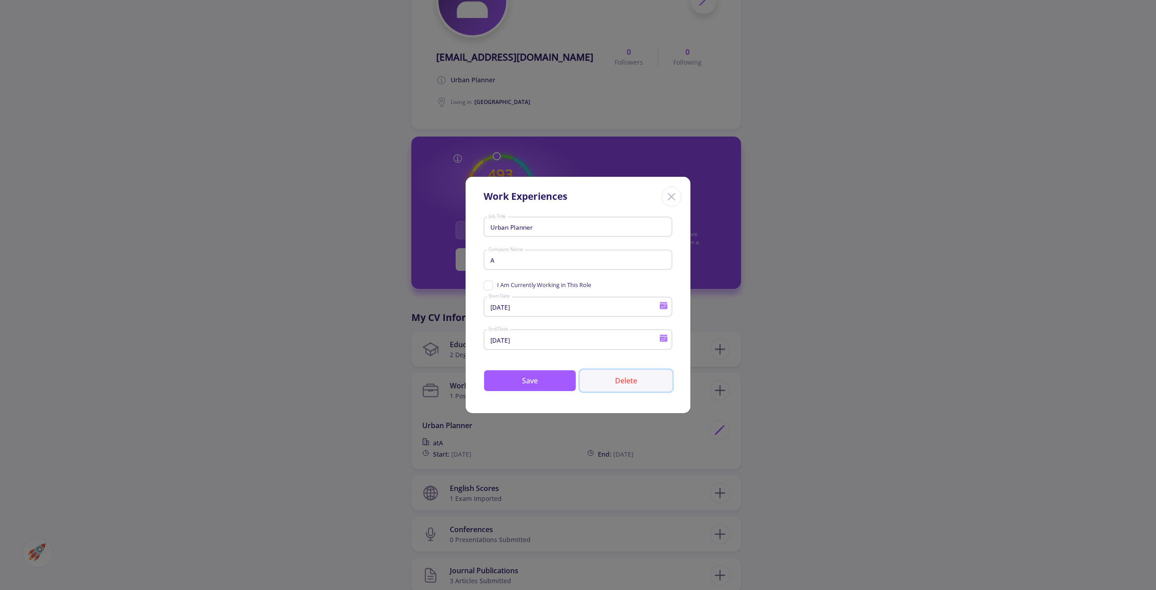
click at [641, 384] on button "Delete" at bounding box center [626, 381] width 93 height 22
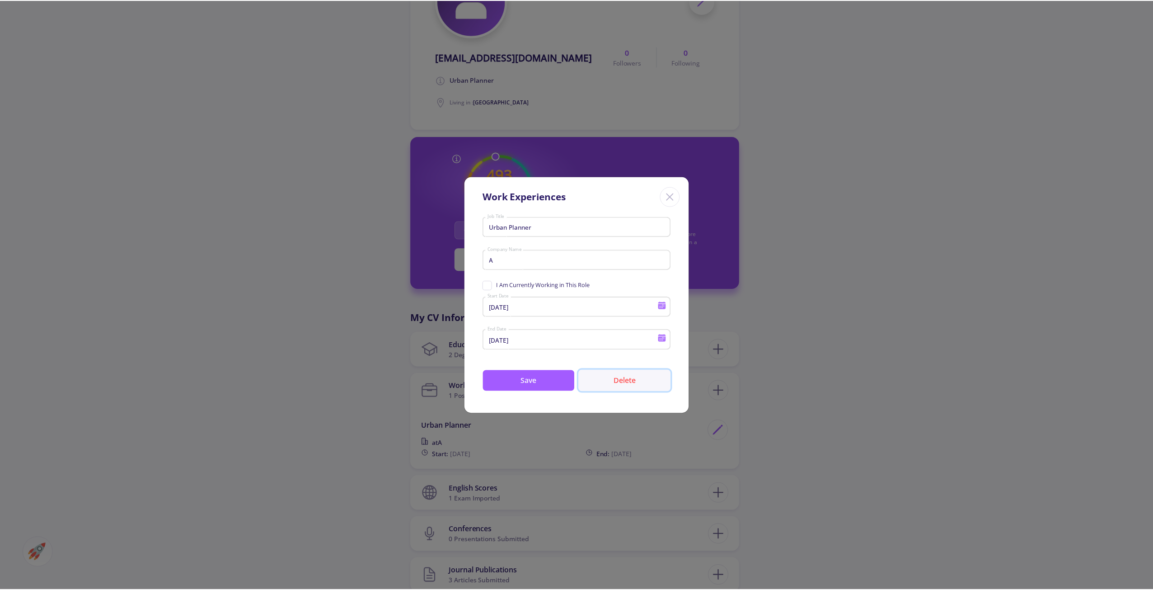
scroll to position [0, 0]
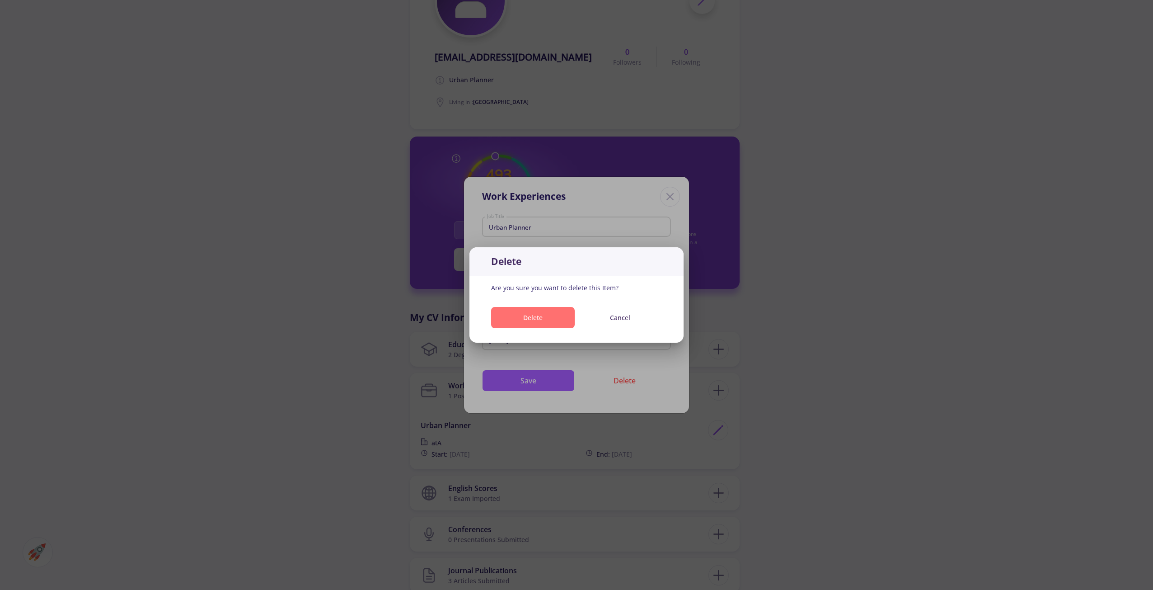
click at [543, 319] on button "Delete" at bounding box center [533, 317] width 84 height 21
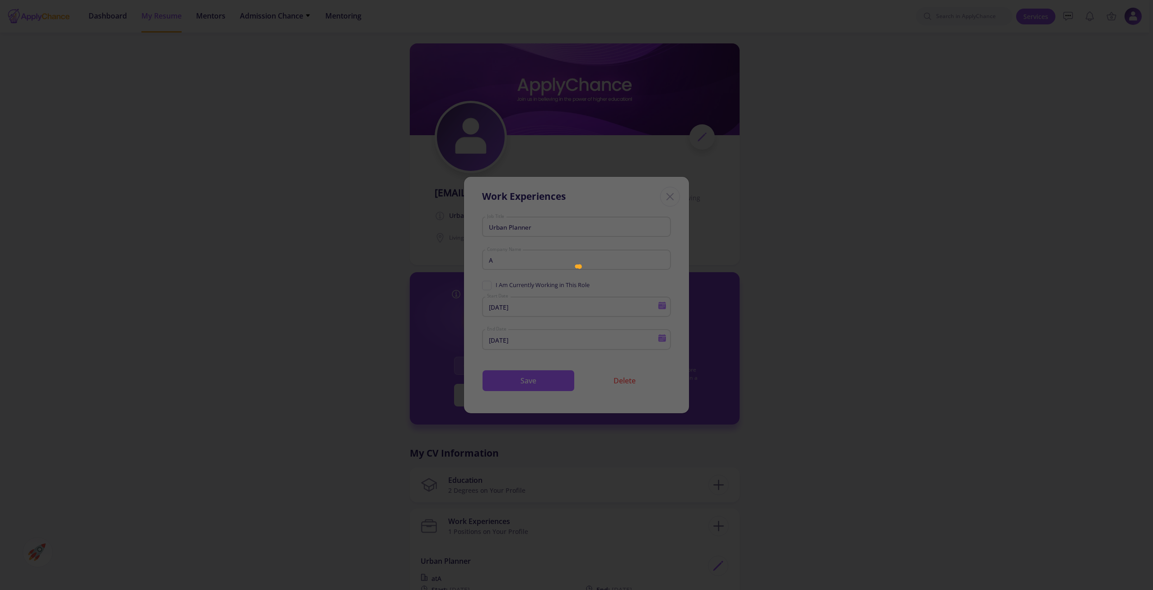
scroll to position [136, 0]
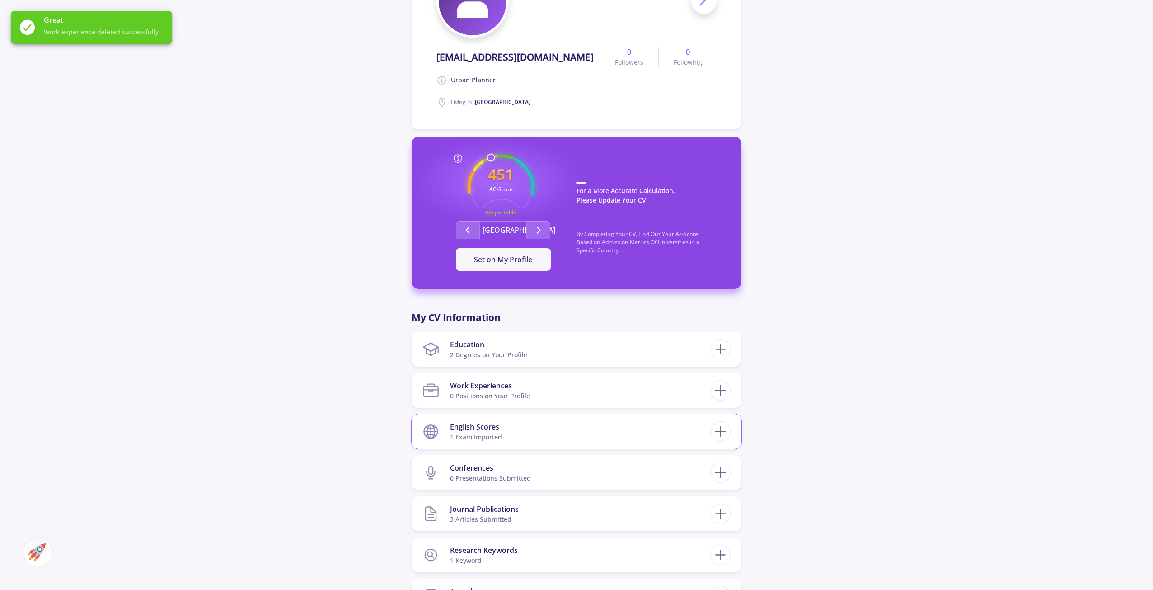
click at [524, 431] on section "English Scores 1 exam imported" at bounding box center [566, 431] width 288 height 28
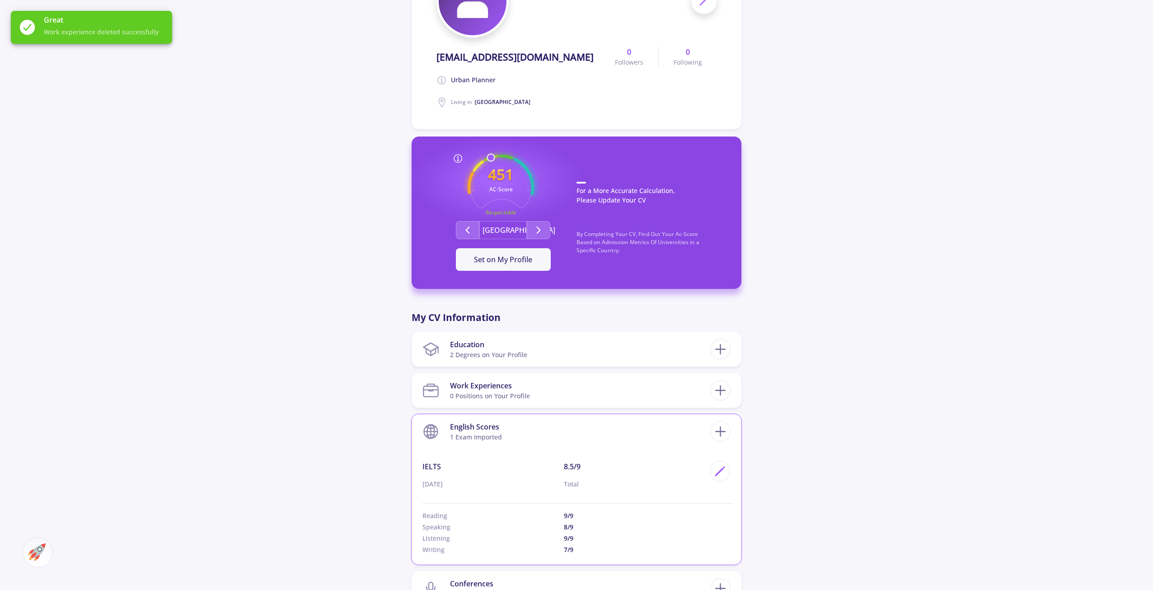
click at [524, 431] on section "English Scores 1 exam imported" at bounding box center [566, 431] width 288 height 28
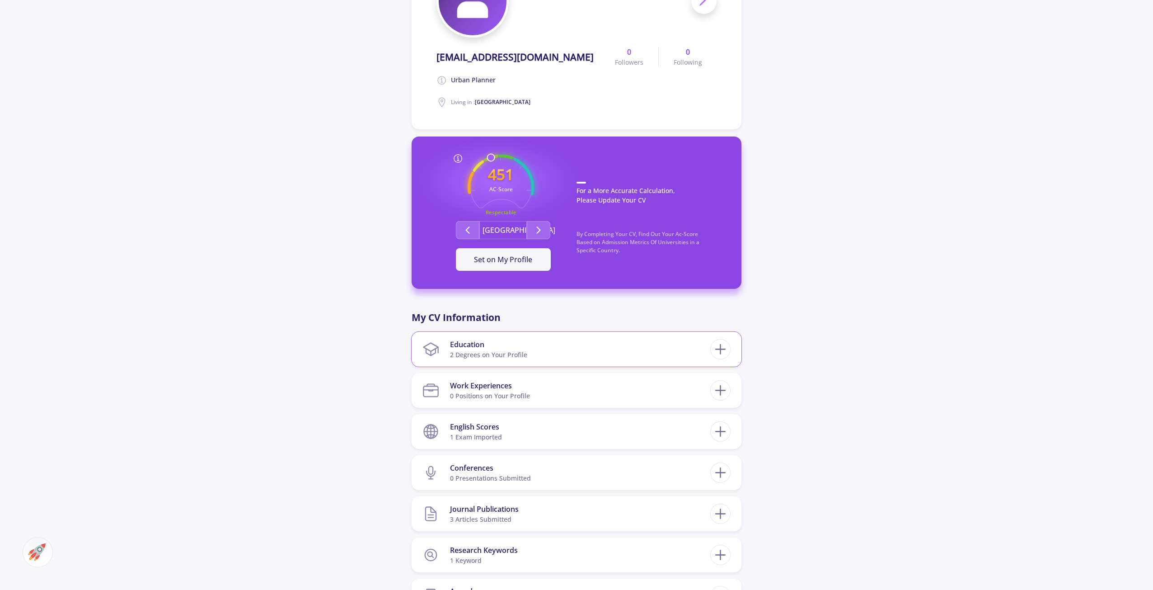
click at [541, 356] on section "Education 2 Degrees on Your Profile" at bounding box center [566, 349] width 288 height 28
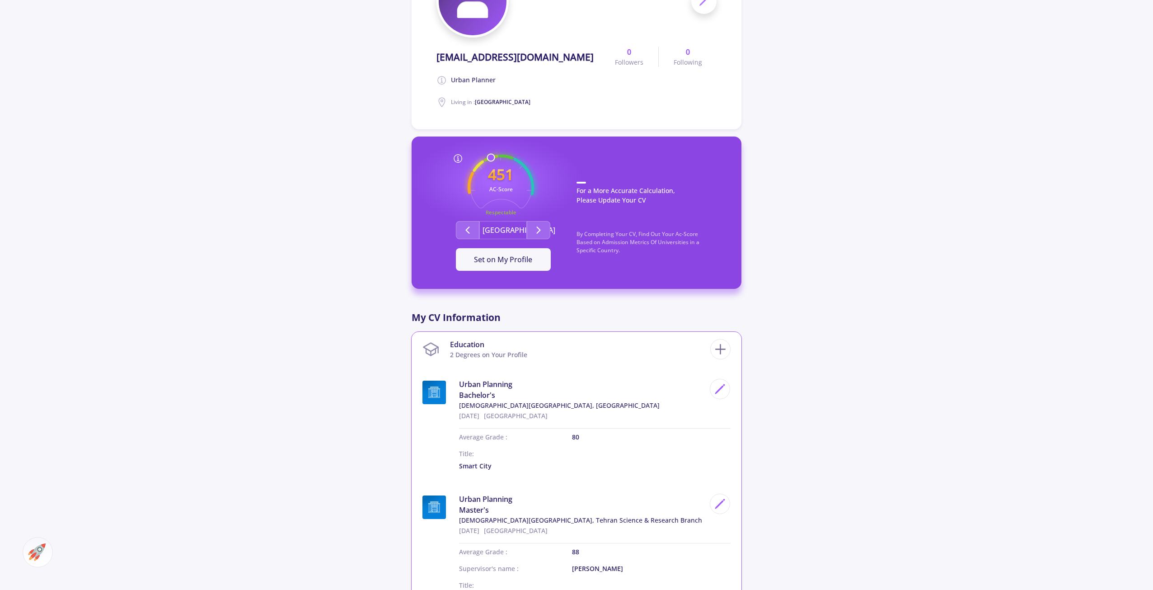
click at [541, 356] on section "Education 2 Degrees on Your Profile" at bounding box center [566, 349] width 288 height 28
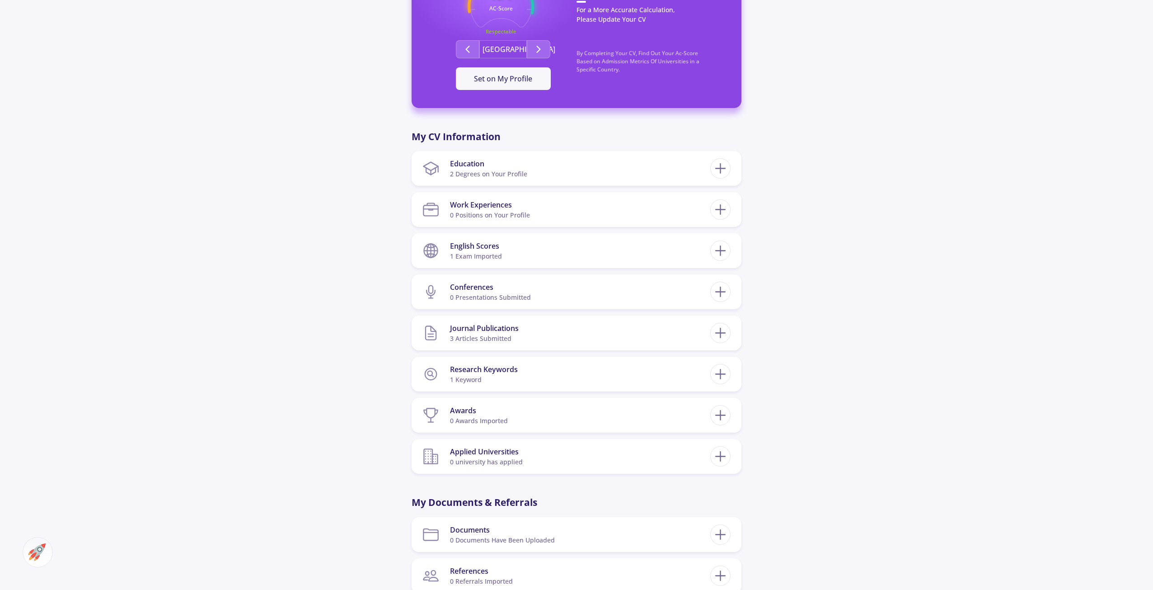
scroll to position [497, 0]
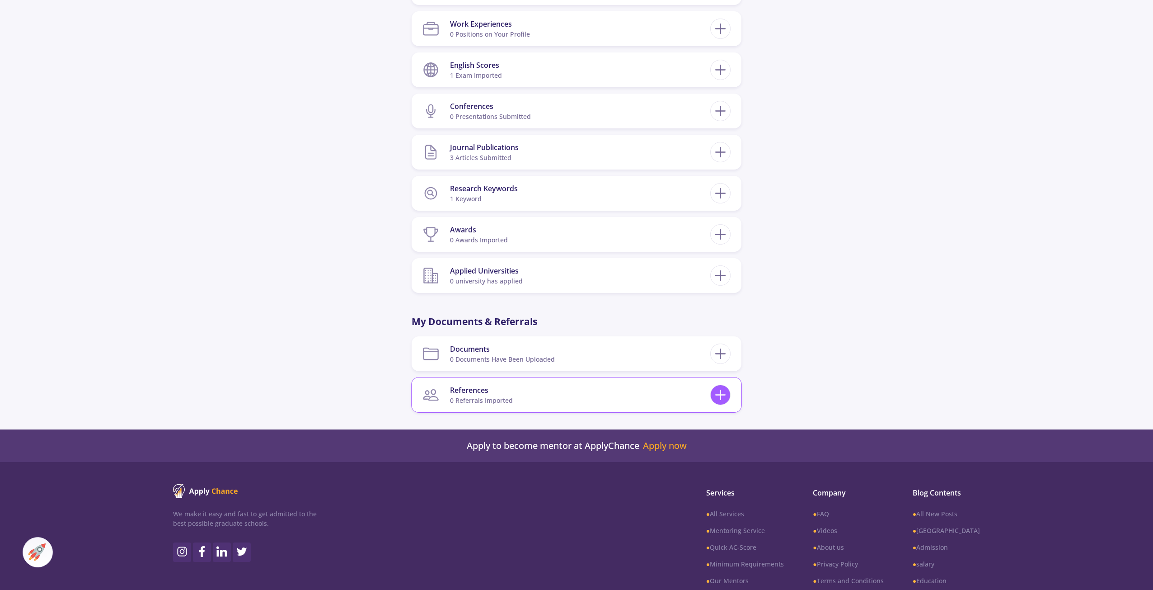
click at [719, 395] on icon at bounding box center [720, 394] width 17 height 17
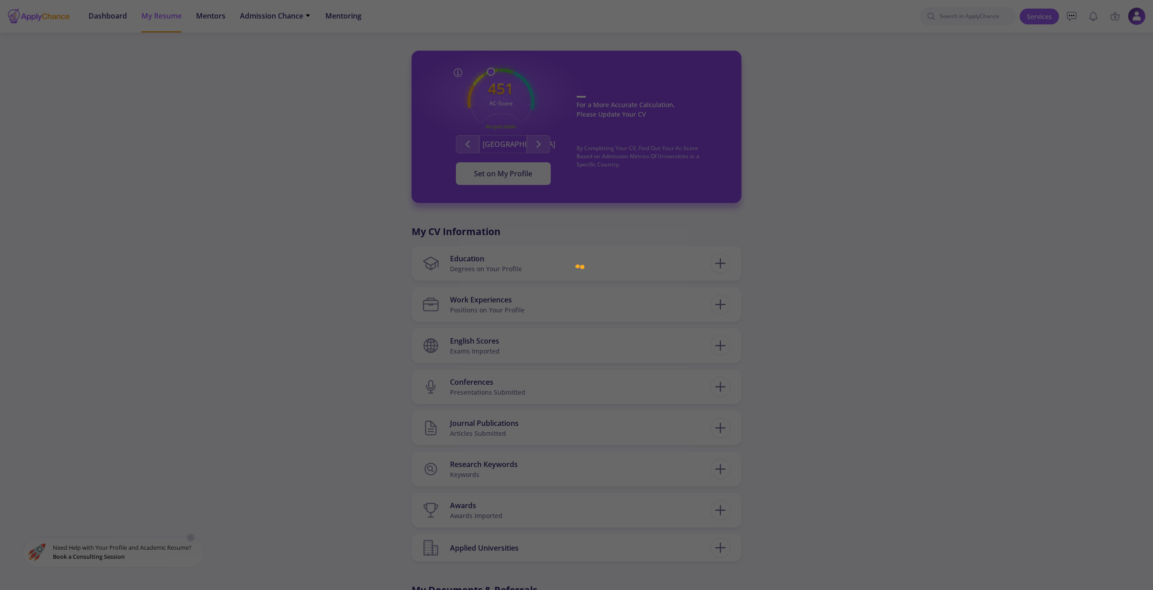
click at [493, 186] on div at bounding box center [576, 295] width 1153 height 590
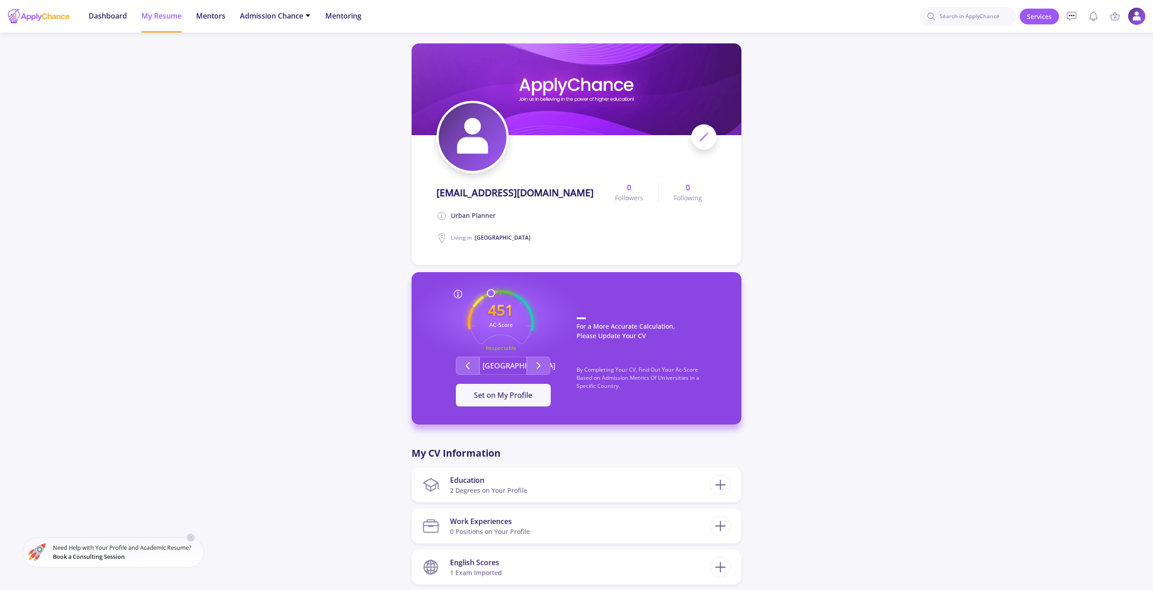
click at [116, 16] on span "Dashboard" at bounding box center [108, 15] width 38 height 11
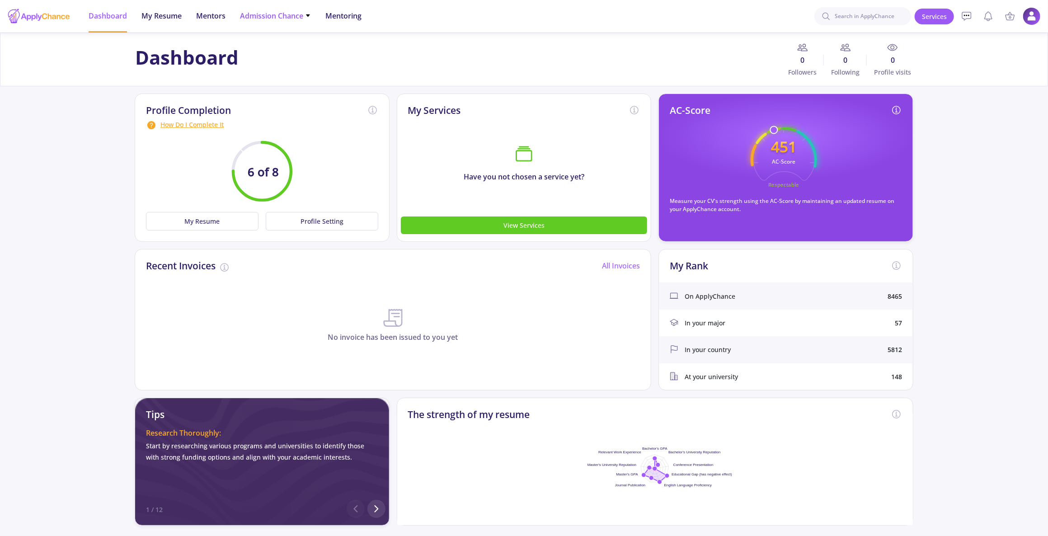
click at [283, 15] on span "Admission Chance" at bounding box center [275, 15] width 71 height 11
click at [327, 46] on link "With Minimum Requirements" at bounding box center [293, 46] width 107 height 17
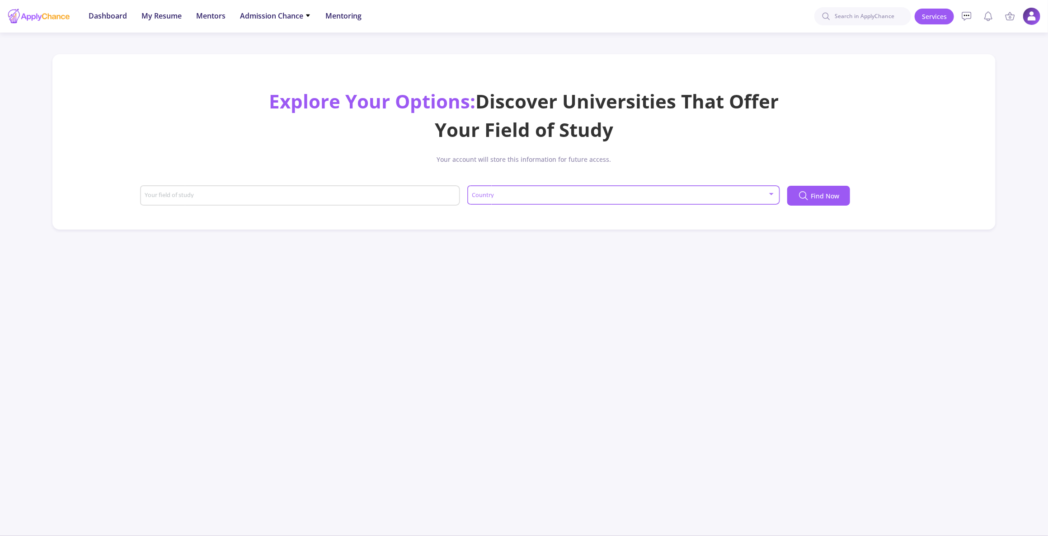
click at [768, 196] on div at bounding box center [771, 193] width 8 height 7
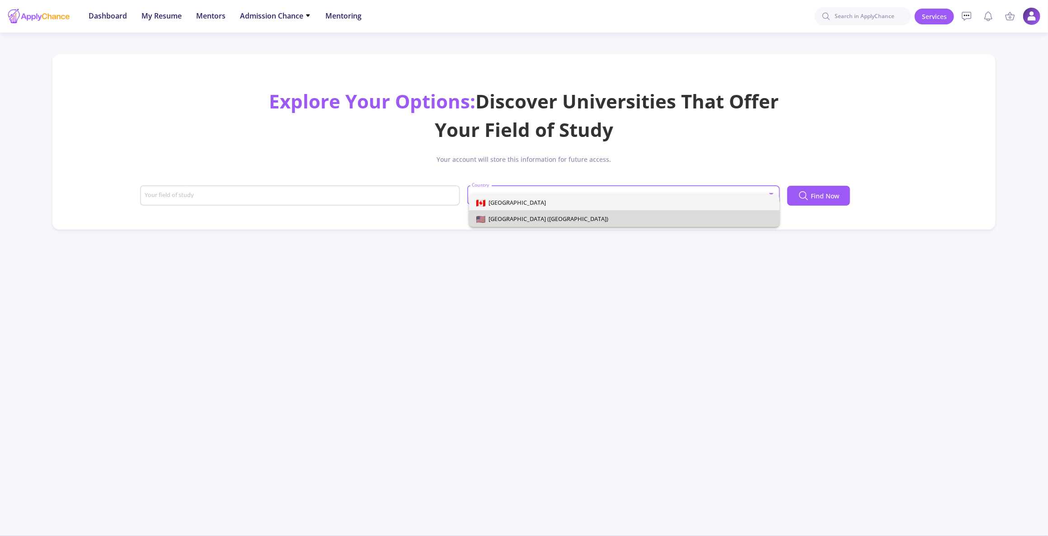
click at [689, 217] on span "[GEOGRAPHIC_DATA] ([GEOGRAPHIC_DATA])" at bounding box center [624, 219] width 296 height 16
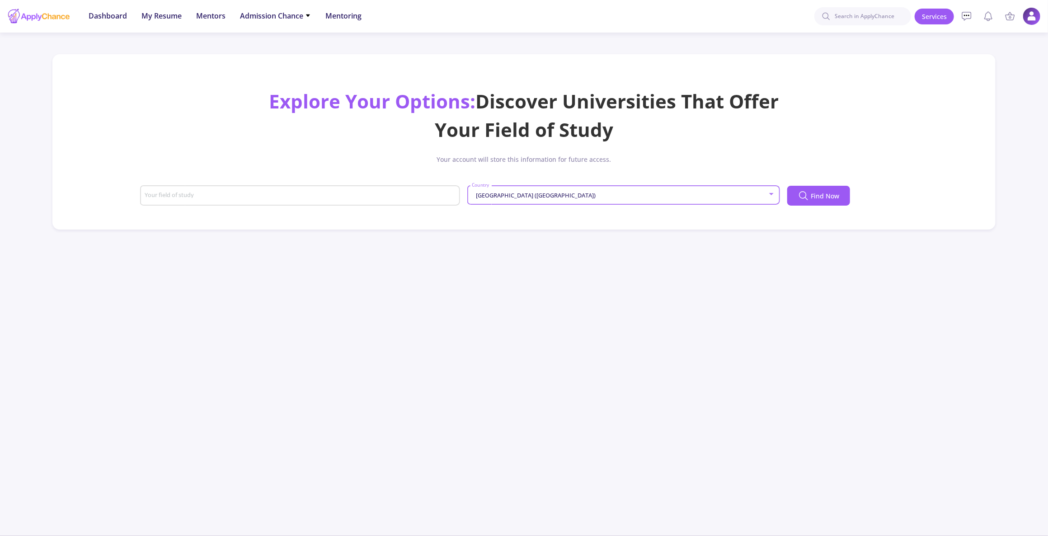
click at [257, 195] on input "Your field of study" at bounding box center [301, 196] width 314 height 8
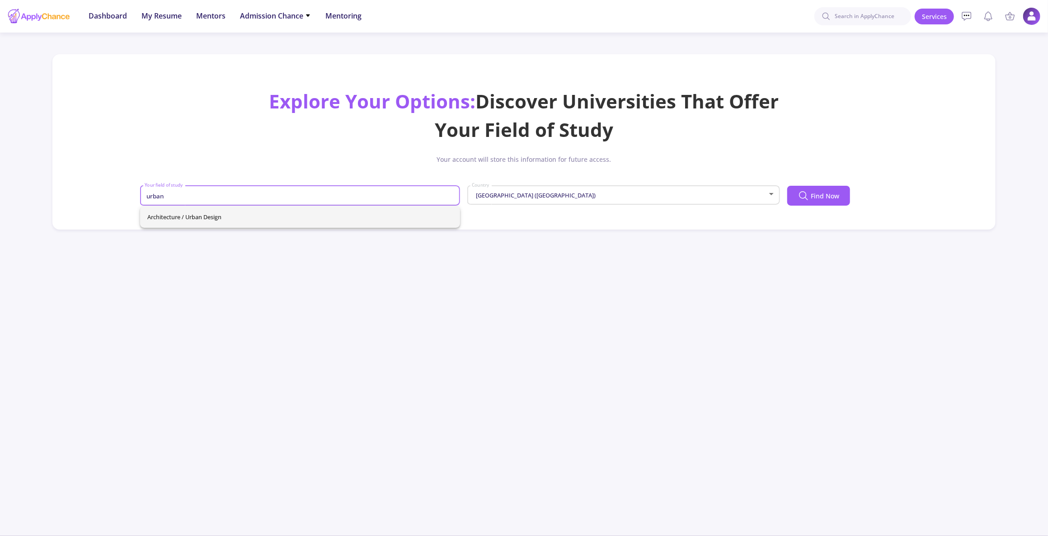
click at [254, 214] on span "Architecture / Urban Design" at bounding box center [299, 217] width 305 height 22
type input "Architecture / Urban Design"
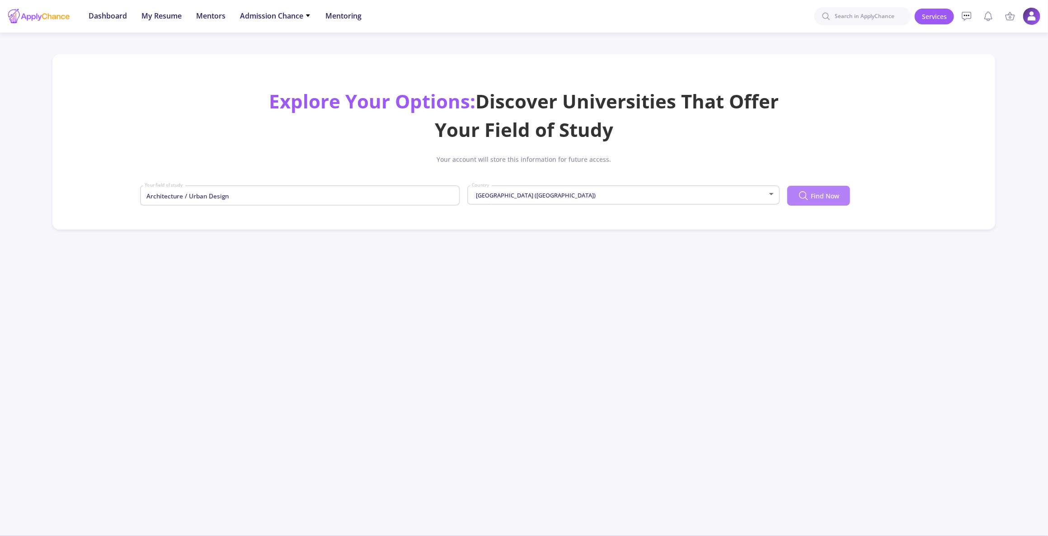
click at [819, 197] on span "Find Now" at bounding box center [824, 195] width 28 height 9
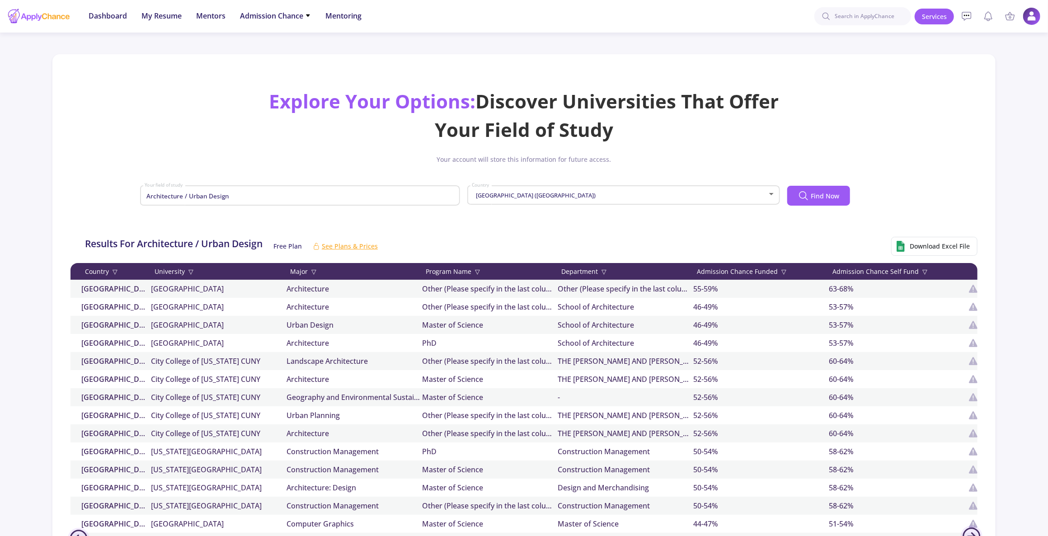
click at [781, 268] on span "▽" at bounding box center [783, 271] width 5 height 9
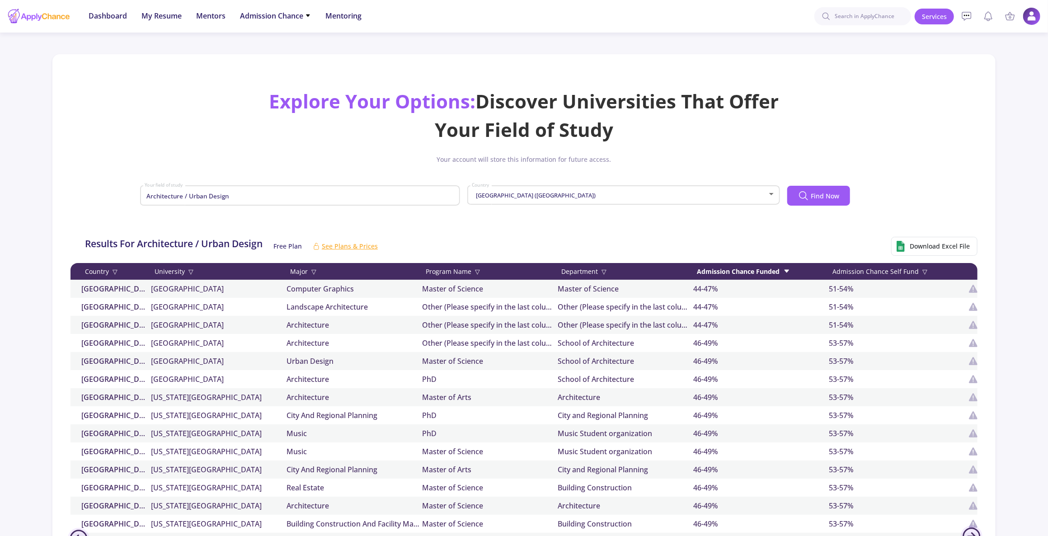
click at [779, 268] on div "Admission Chance Funded" at bounding box center [761, 271] width 136 height 9
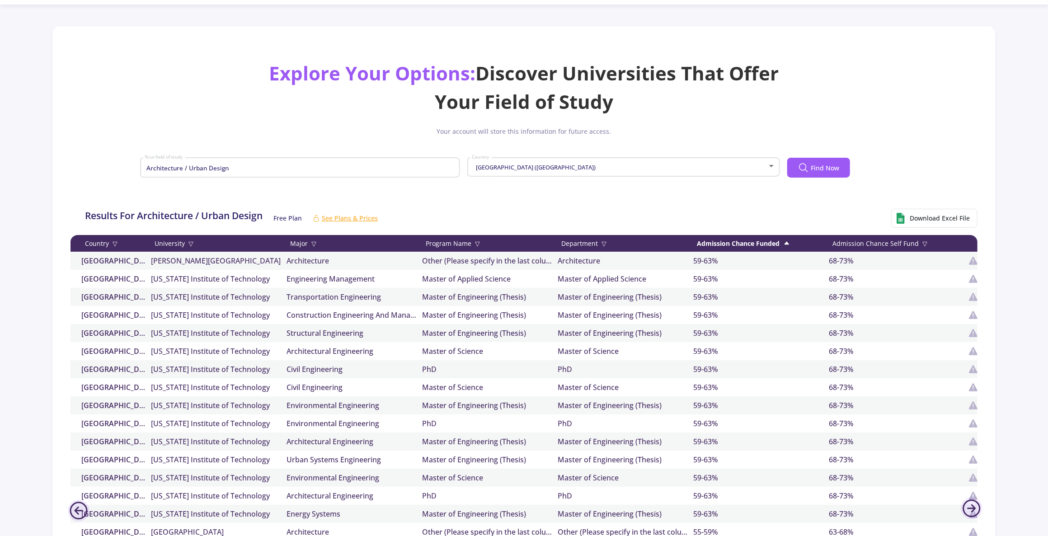
scroll to position [41, 0]
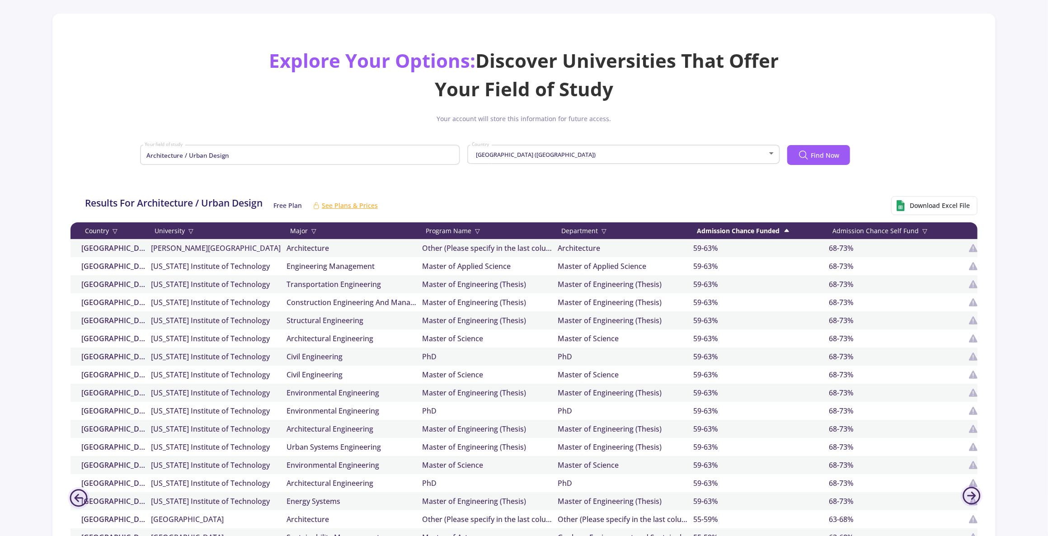
click at [907, 229] on div "Admission Chance Self Fund ▽" at bounding box center [896, 230] width 136 height 9
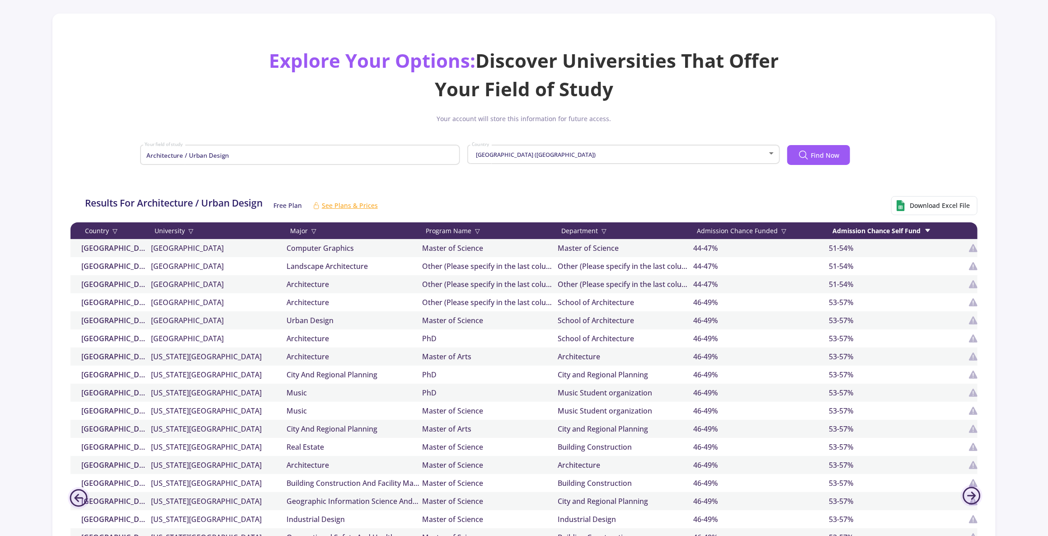
click at [907, 229] on div "Admission Chance Self Fund" at bounding box center [896, 230] width 136 height 9
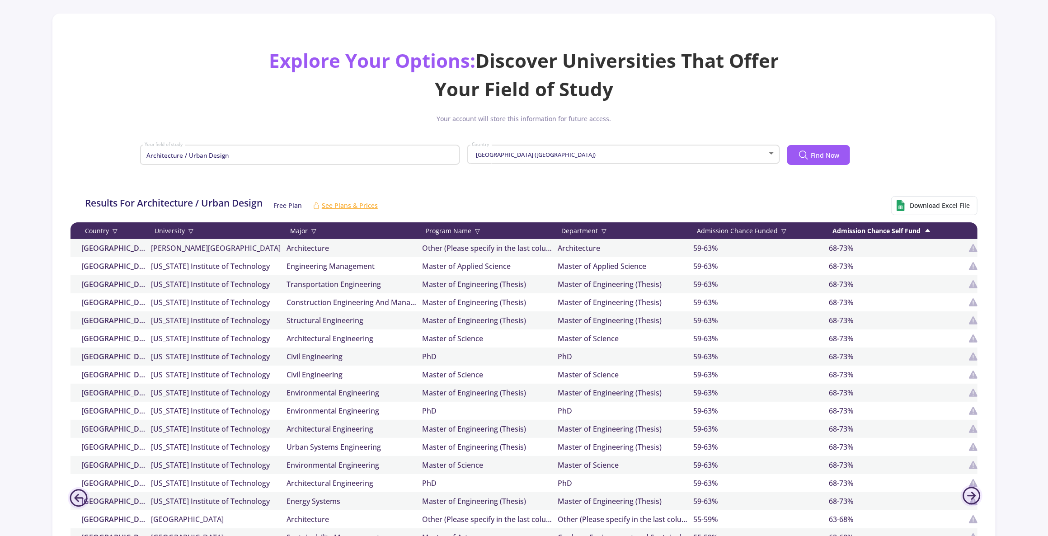
click at [747, 229] on div "Admission Chance Funded ▽" at bounding box center [761, 230] width 136 height 9
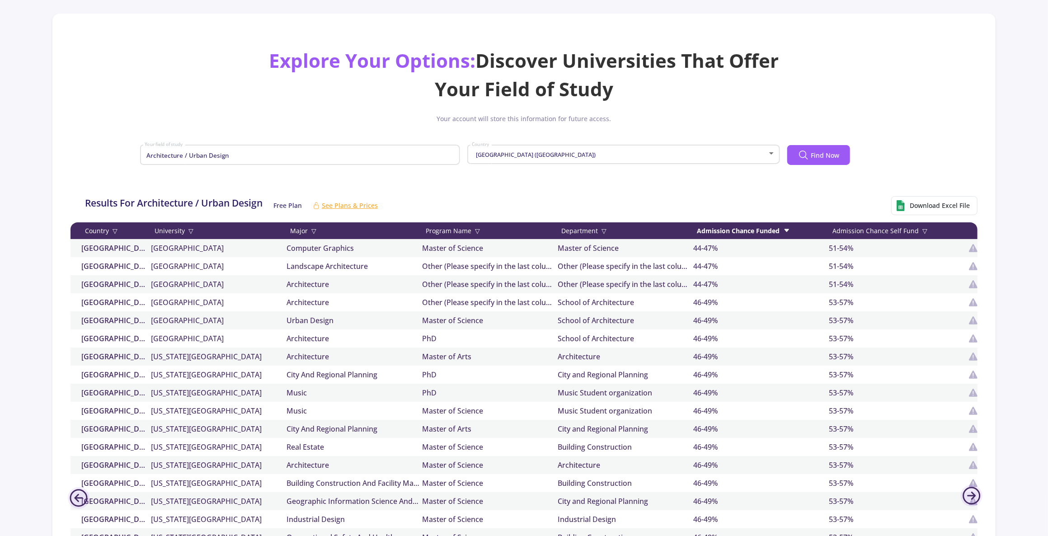
click at [747, 229] on div "Admission Chance Funded" at bounding box center [761, 230] width 136 height 9
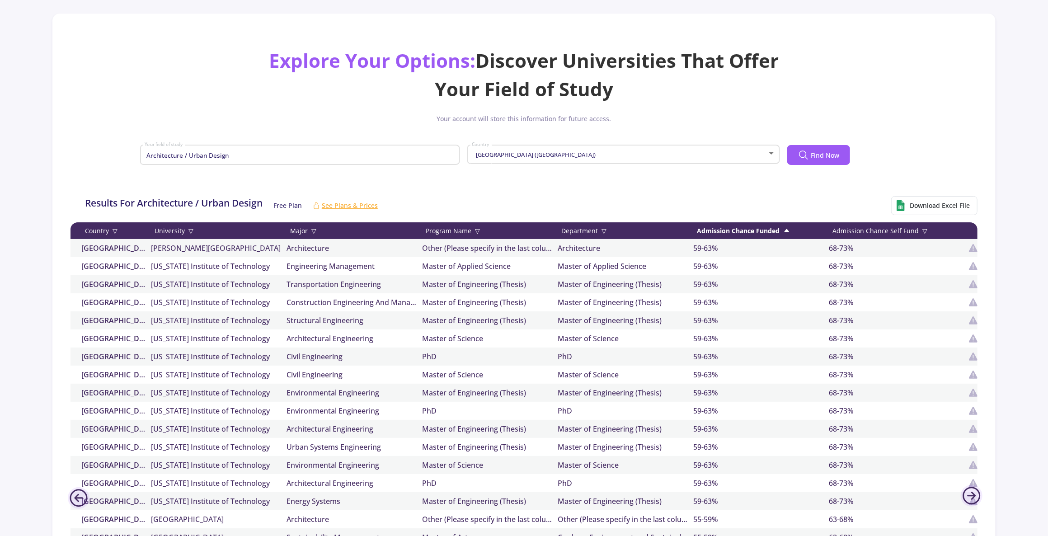
click at [663, 196] on div "Results For Architecture / Urban Design Free Plan See Plans & Prices Download E…" at bounding box center [529, 205] width 910 height 33
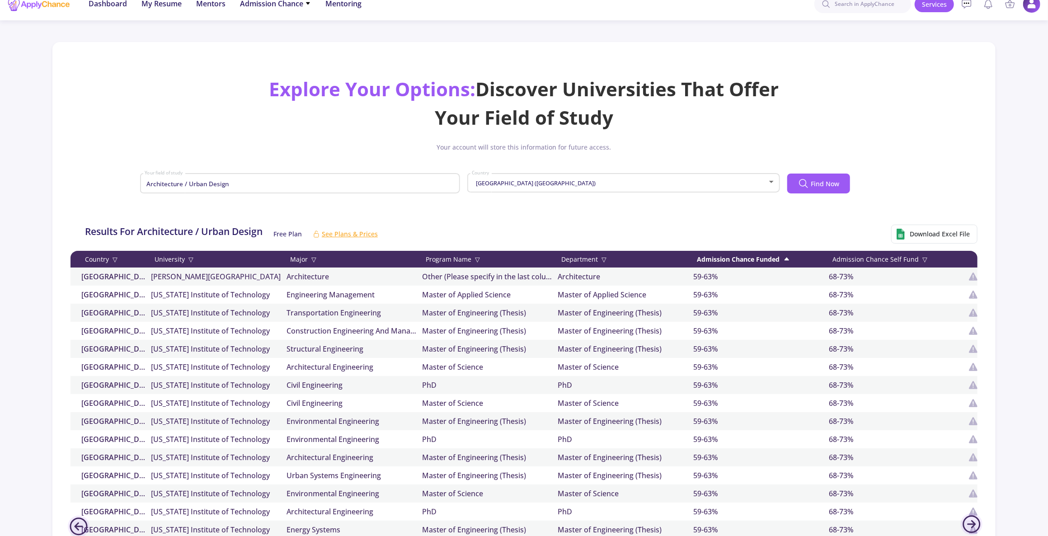
scroll to position [0, 0]
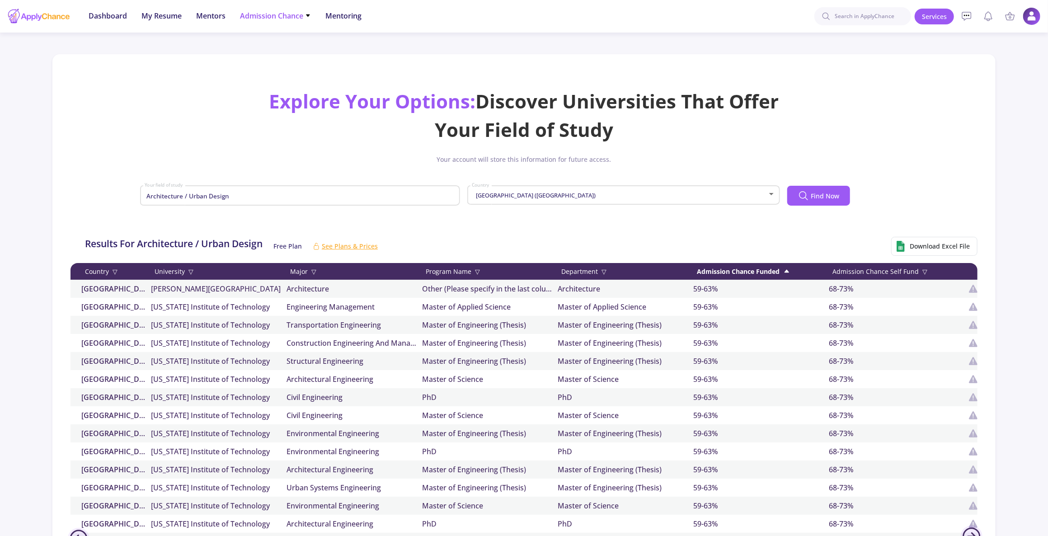
click at [248, 14] on span "Admission Chance" at bounding box center [275, 15] width 71 height 11
click at [304, 64] on link "Only My Chance of Admission" at bounding box center [293, 63] width 107 height 17
